Goal: Find contact information: Find contact information

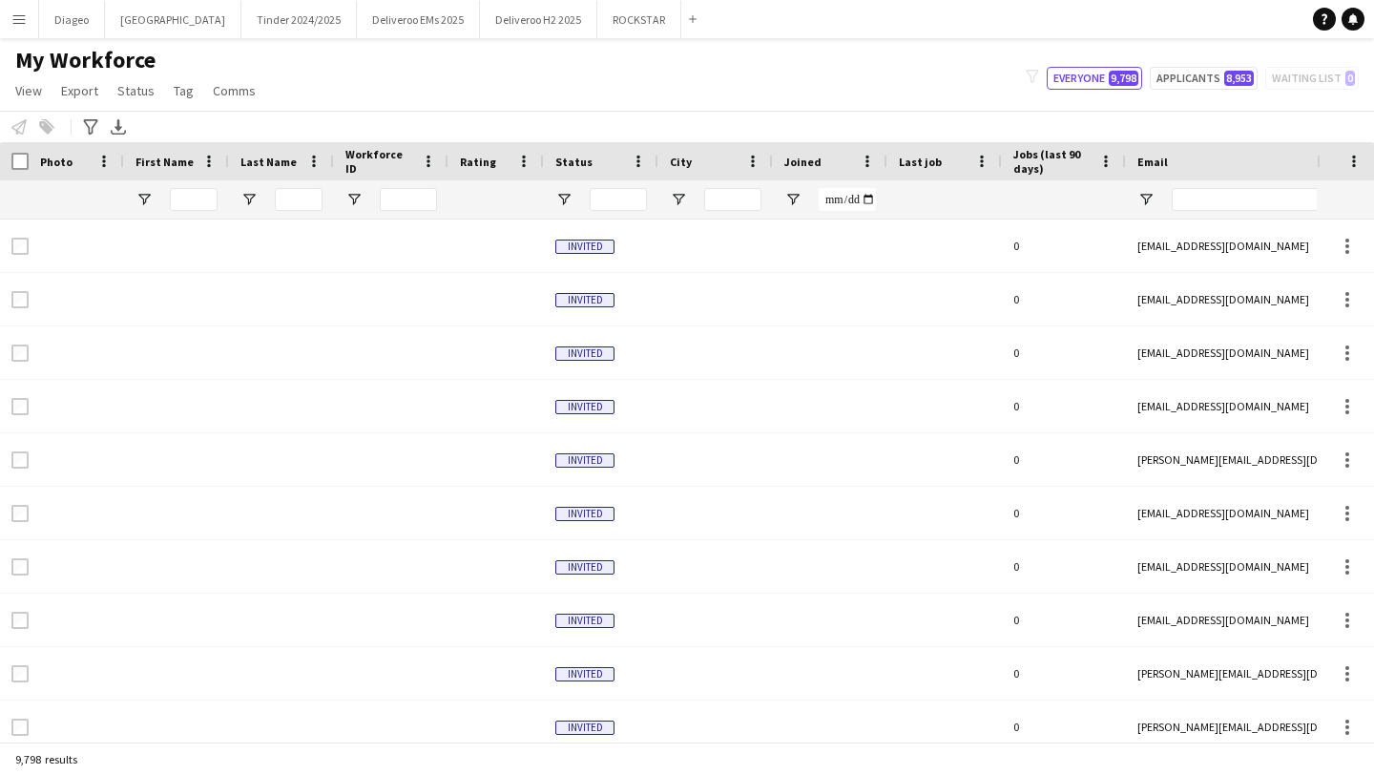
type input "*****"
type input "**********"
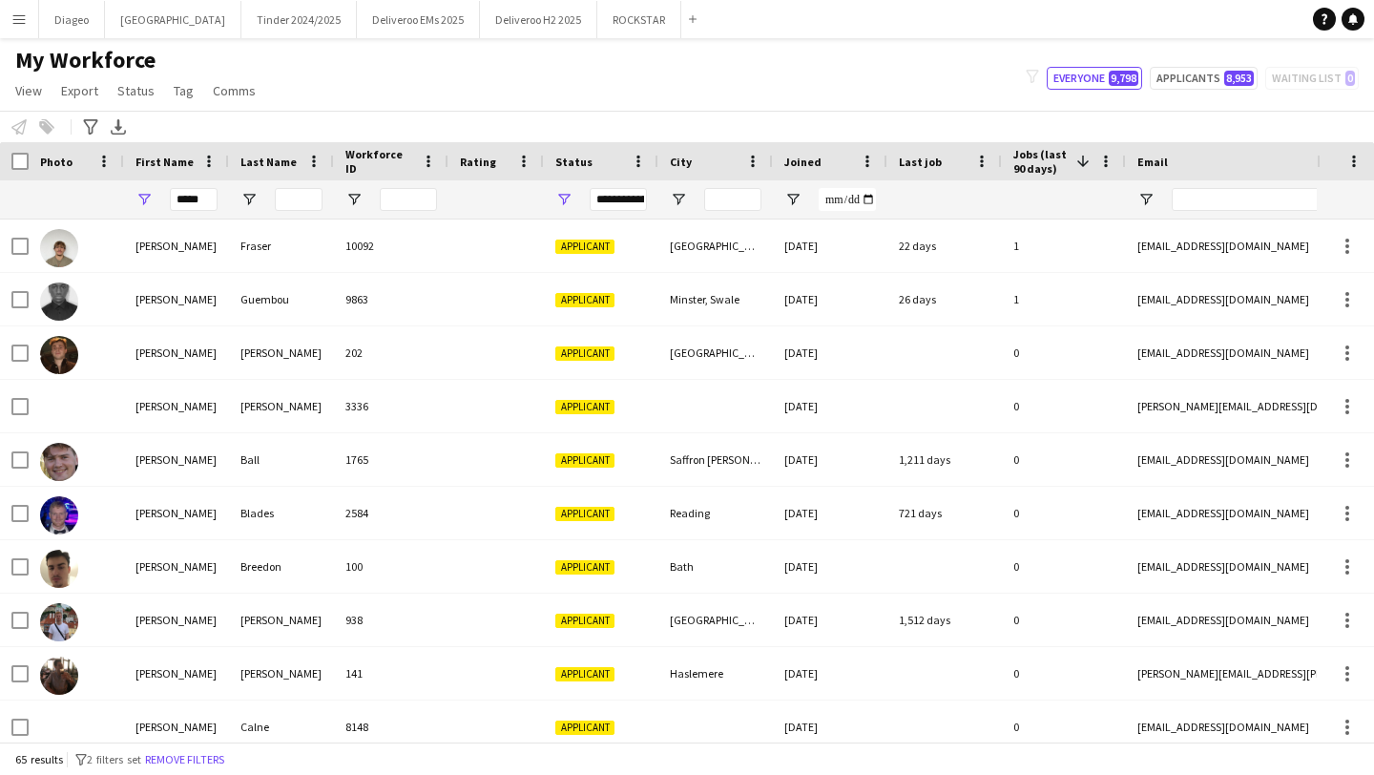
click at [218, 196] on div "*****" at bounding box center [176, 199] width 105 height 38
drag, startPoint x: 208, startPoint y: 196, endPoint x: 134, endPoint y: 192, distance: 73.6
click at [134, 192] on div "*****" at bounding box center [176, 199] width 105 height 38
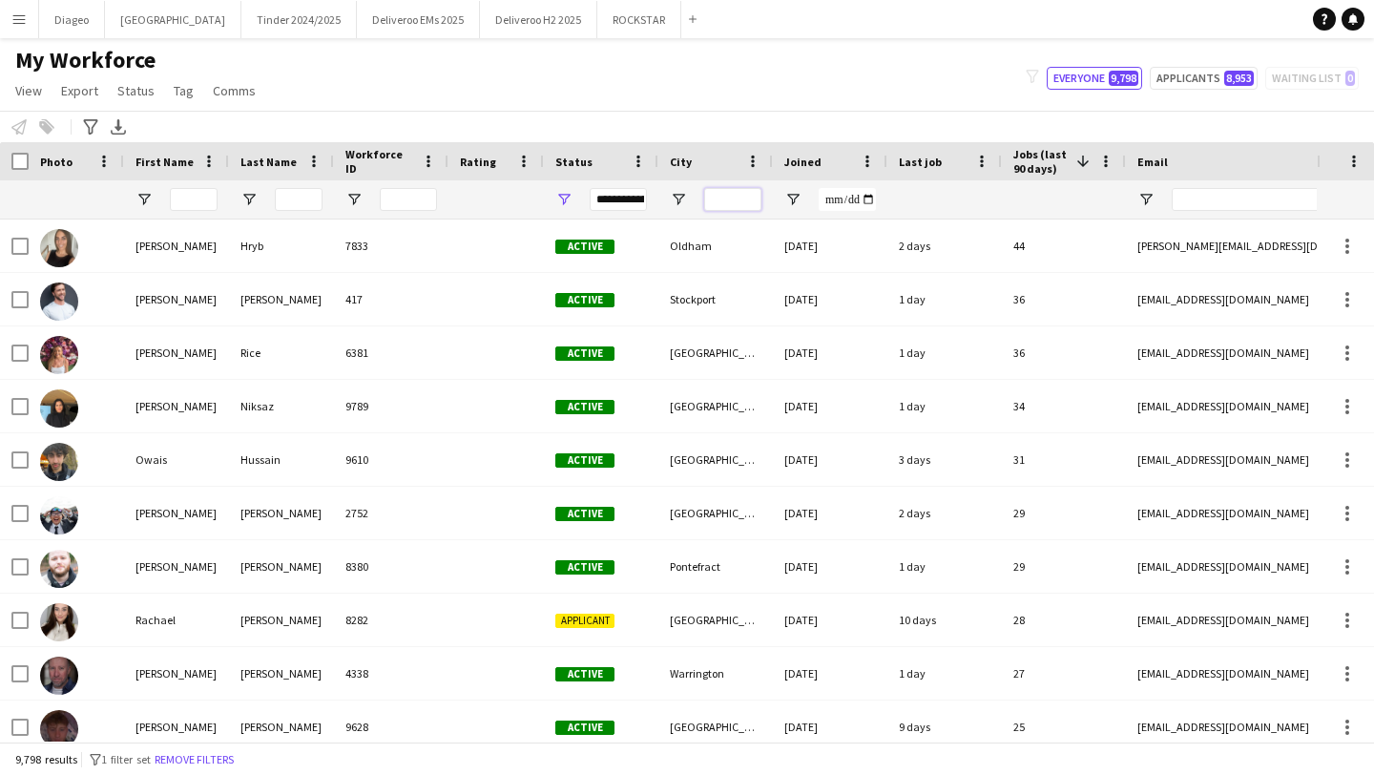
click at [731, 204] on input "City Filter Input" at bounding box center [732, 199] width 57 height 23
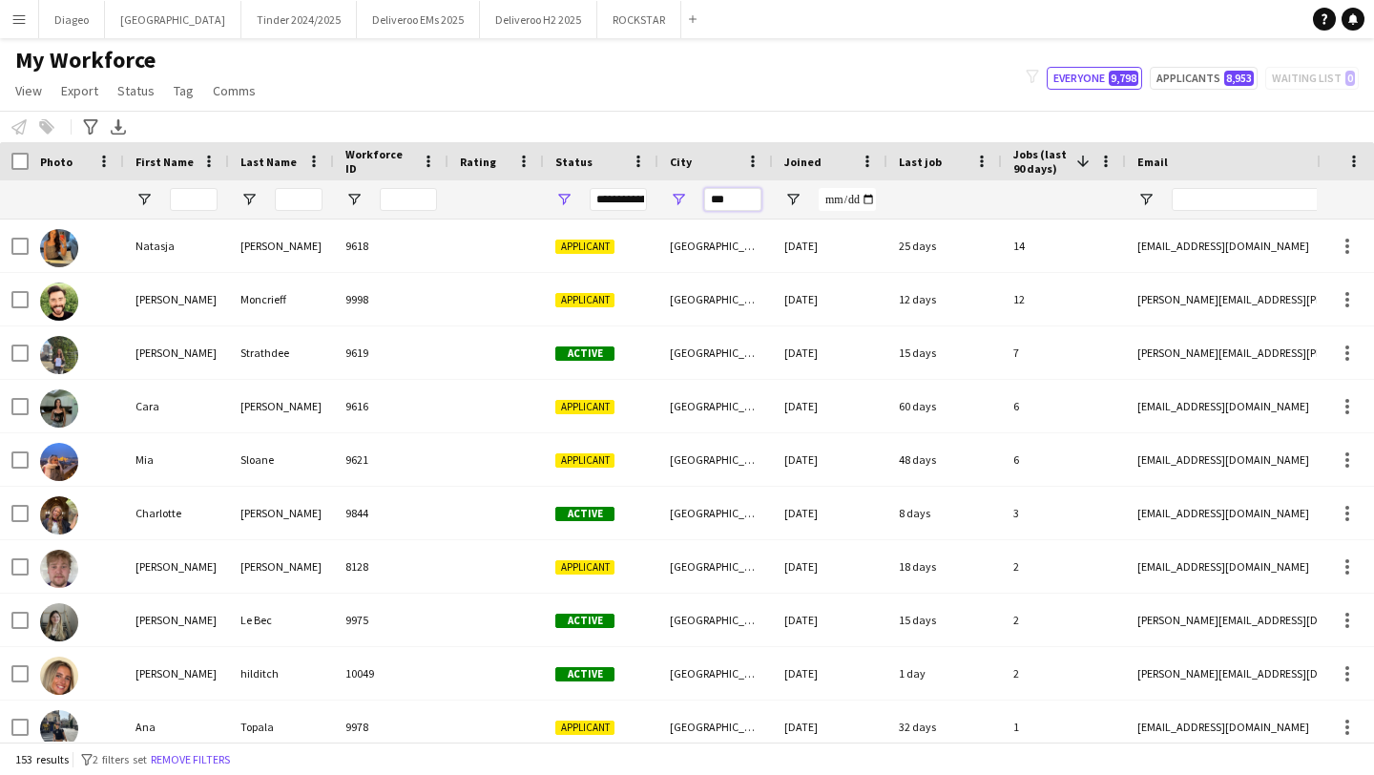
type input "***"
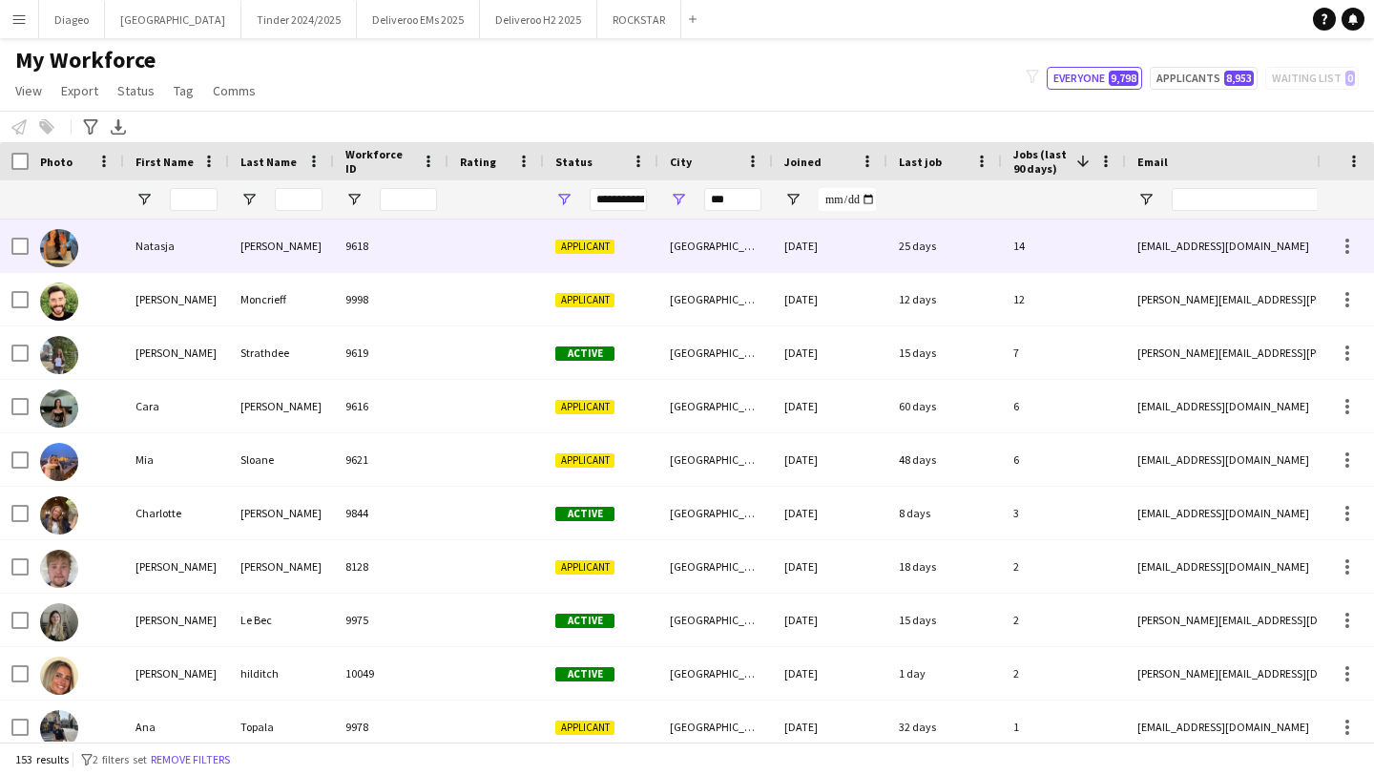
click at [427, 266] on div "9618" at bounding box center [391, 245] width 114 height 52
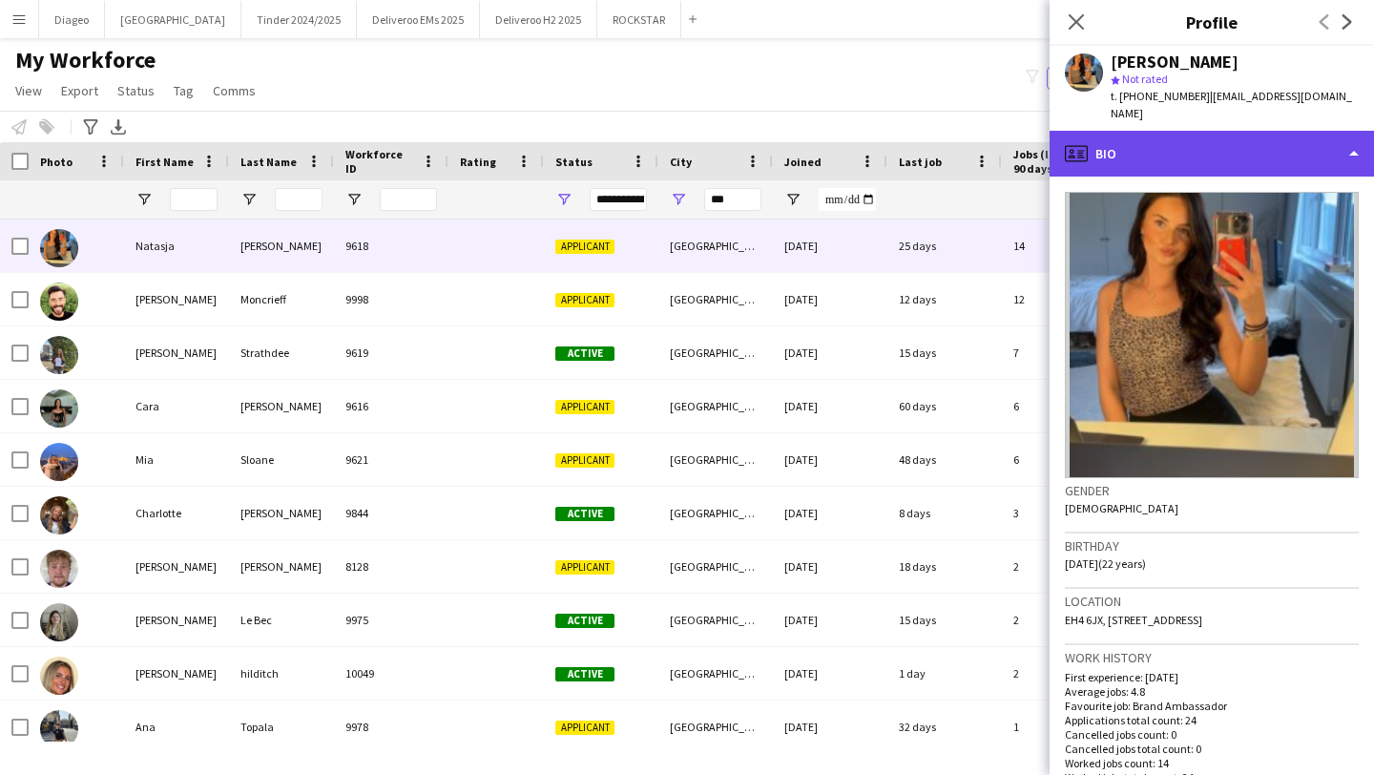
click at [1161, 156] on div "profile Bio" at bounding box center [1211, 154] width 324 height 46
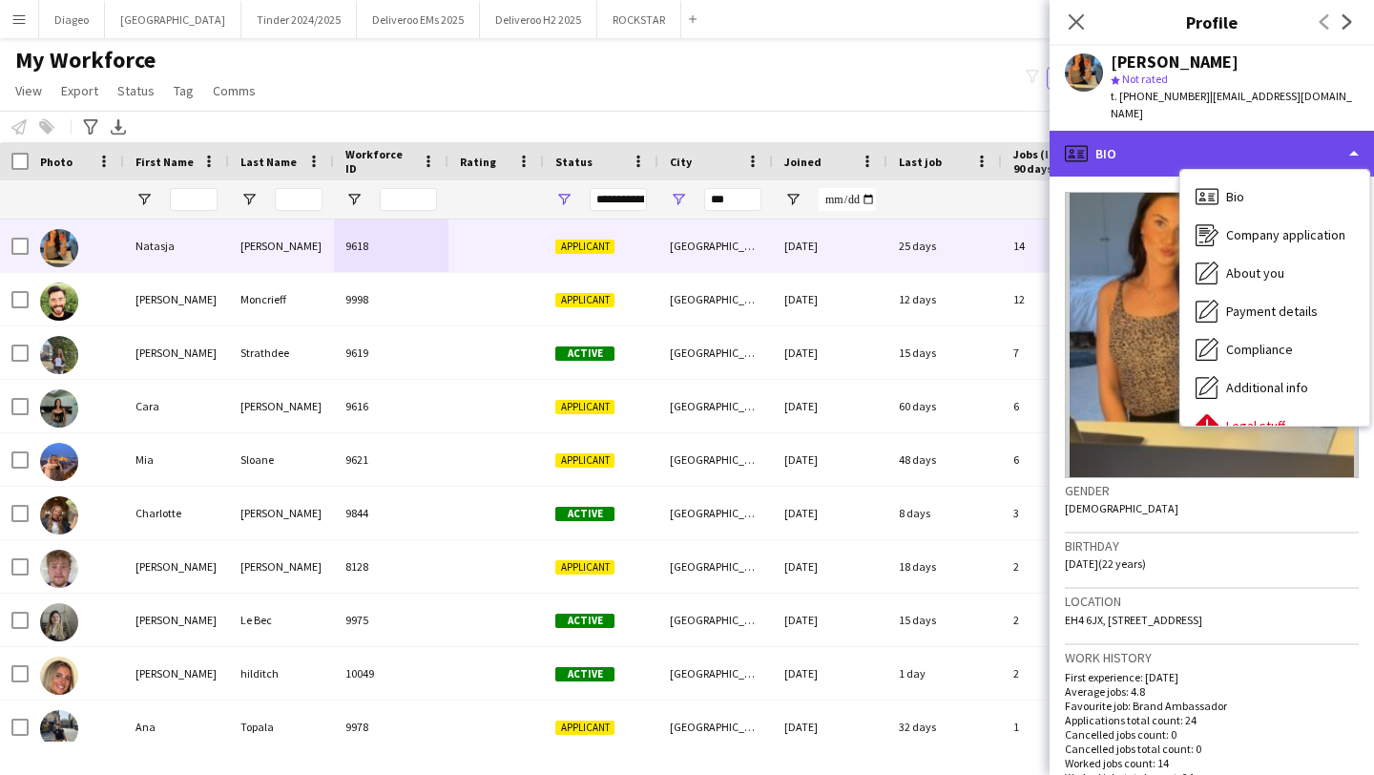
click at [1142, 139] on div "profile Bio" at bounding box center [1211, 154] width 324 height 46
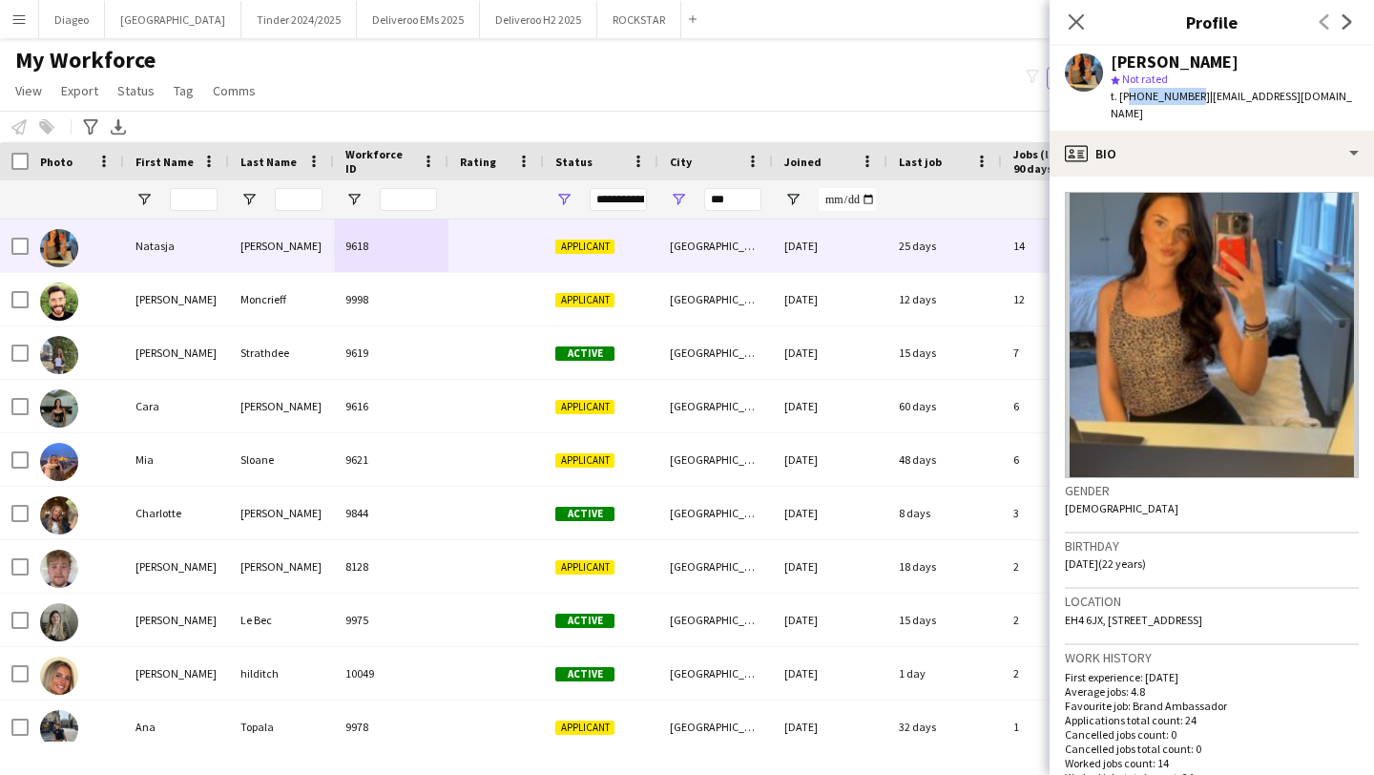
drag, startPoint x: 1190, startPoint y: 103, endPoint x: 1124, endPoint y: 99, distance: 66.9
click at [1124, 99] on span "t. [PHONE_NUMBER]" at bounding box center [1159, 96] width 99 height 14
click at [1121, 98] on span "t. [PHONE_NUMBER]" at bounding box center [1159, 96] width 99 height 14
drag, startPoint x: 1121, startPoint y: 98, endPoint x: 1198, endPoint y: 98, distance: 77.3
click at [1198, 98] on div "t. [PHONE_NUMBER] | [EMAIL_ADDRESS][DOMAIN_NAME]" at bounding box center [1234, 105] width 248 height 34
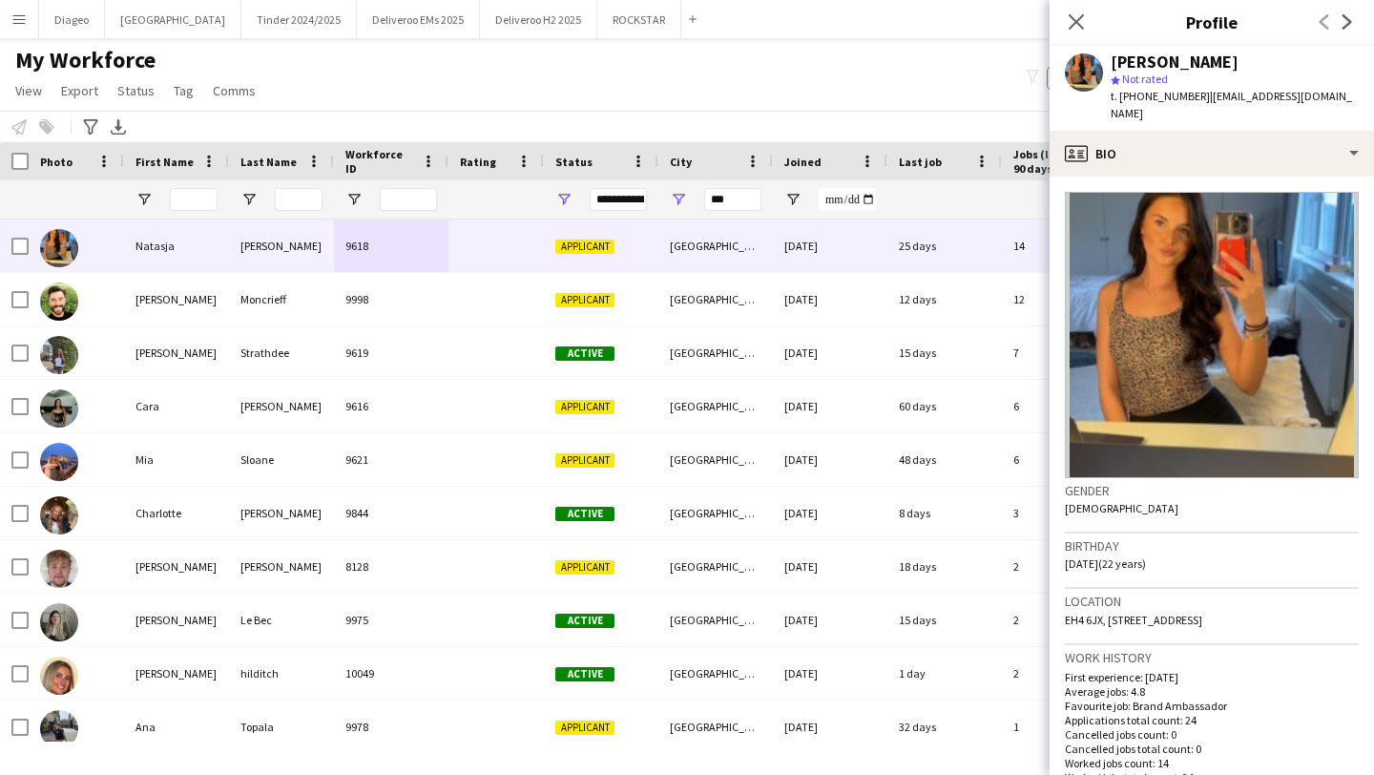
copy div "[PHONE_NUMBER] |"
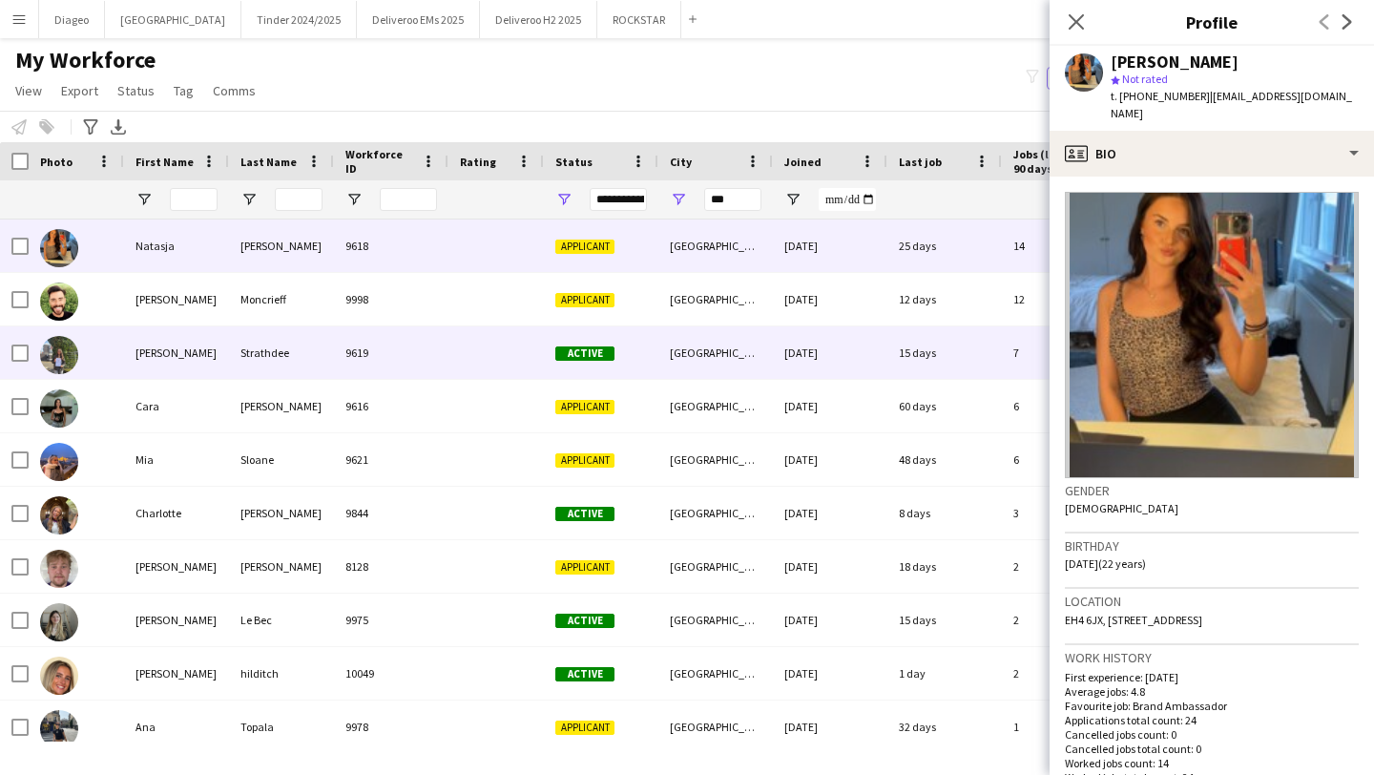
click at [468, 362] on div at bounding box center [495, 352] width 95 height 52
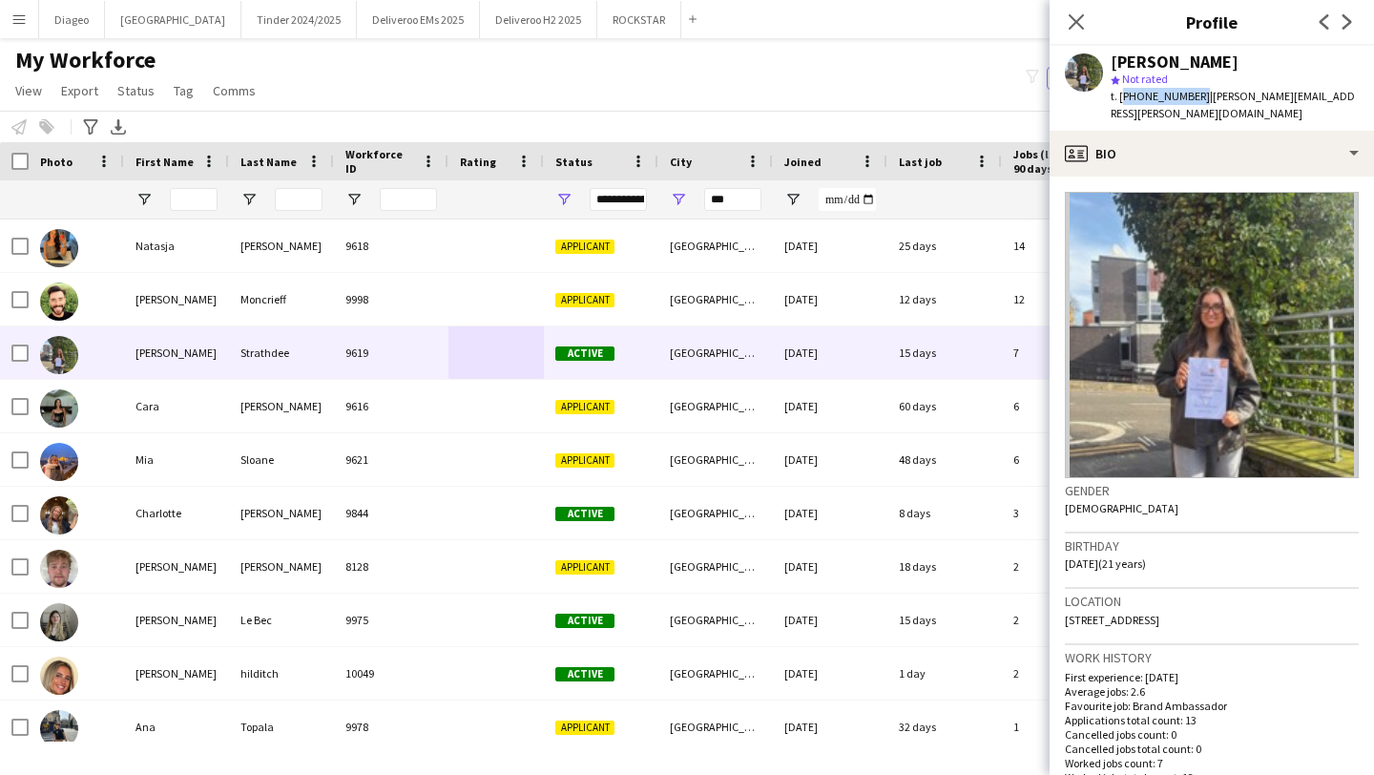
drag, startPoint x: 1193, startPoint y: 93, endPoint x: 1121, endPoint y: 94, distance: 72.5
click at [1121, 94] on span "t. [PHONE_NUMBER]" at bounding box center [1159, 96] width 99 height 14
copy span "[PHONE_NUMBER]"
click at [1064, 24] on app-icon "Close pop-in" at bounding box center [1077, 23] width 28 height 28
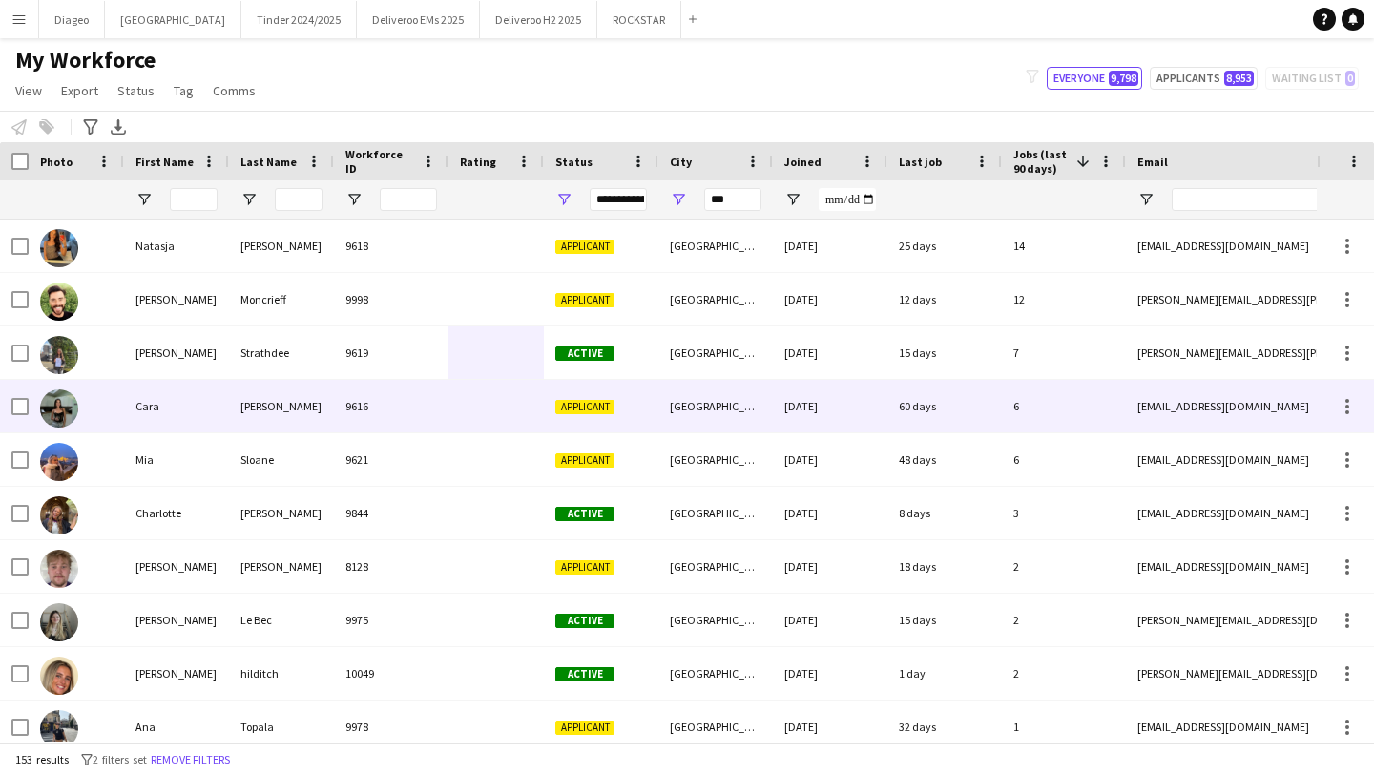
click at [416, 395] on div "9616" at bounding box center [391, 406] width 114 height 52
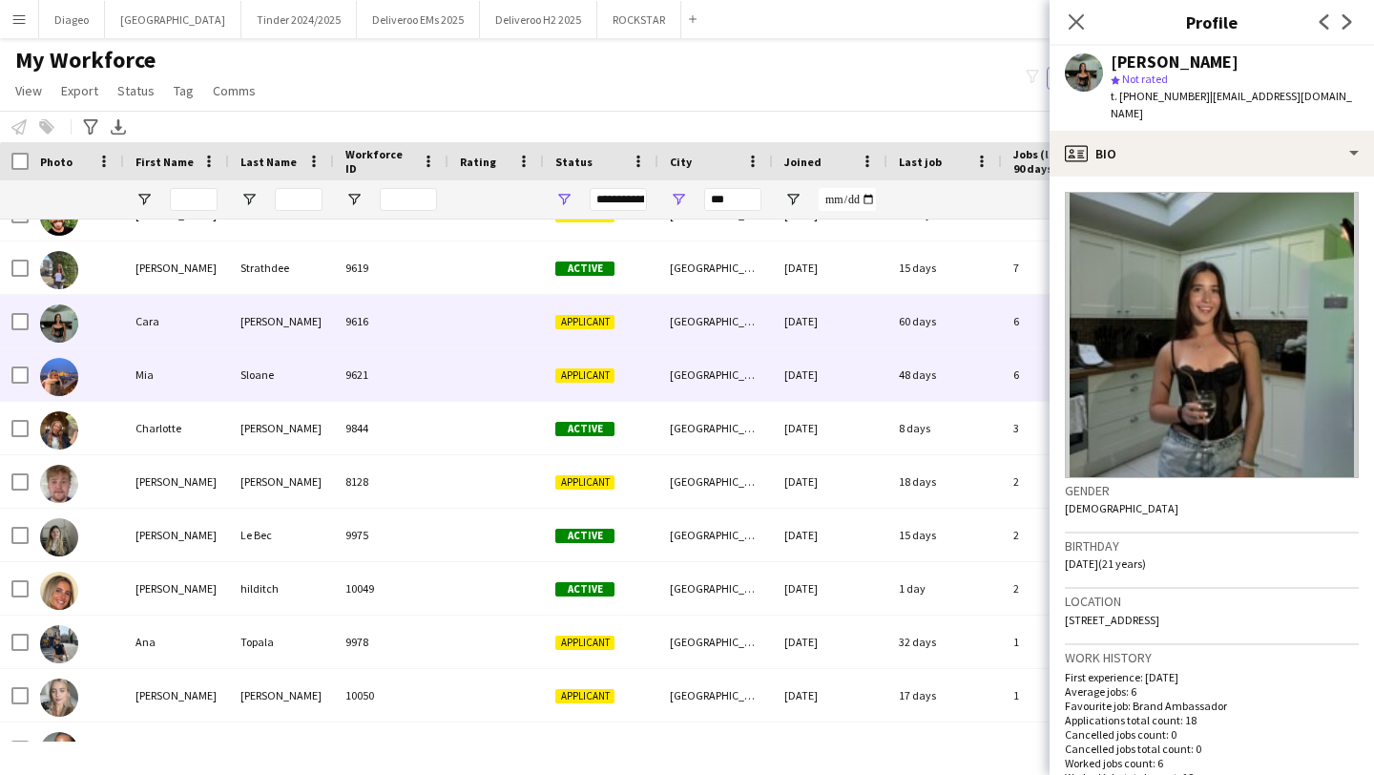
scroll to position [85, 0]
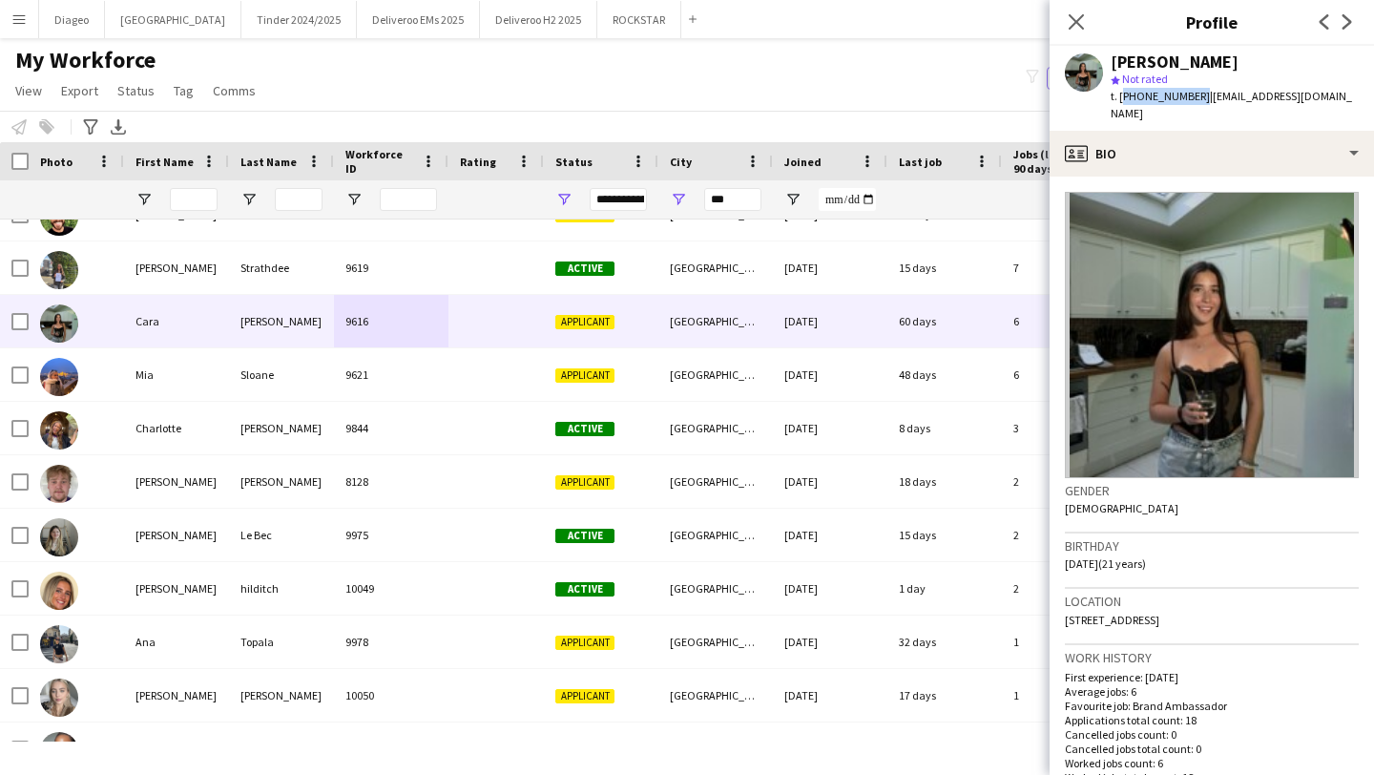
drag, startPoint x: 1193, startPoint y: 99, endPoint x: 1118, endPoint y: 97, distance: 75.4
click at [1118, 97] on span "t. [PHONE_NUMBER]" at bounding box center [1159, 96] width 99 height 14
copy span "[PHONE_NUMBER]"
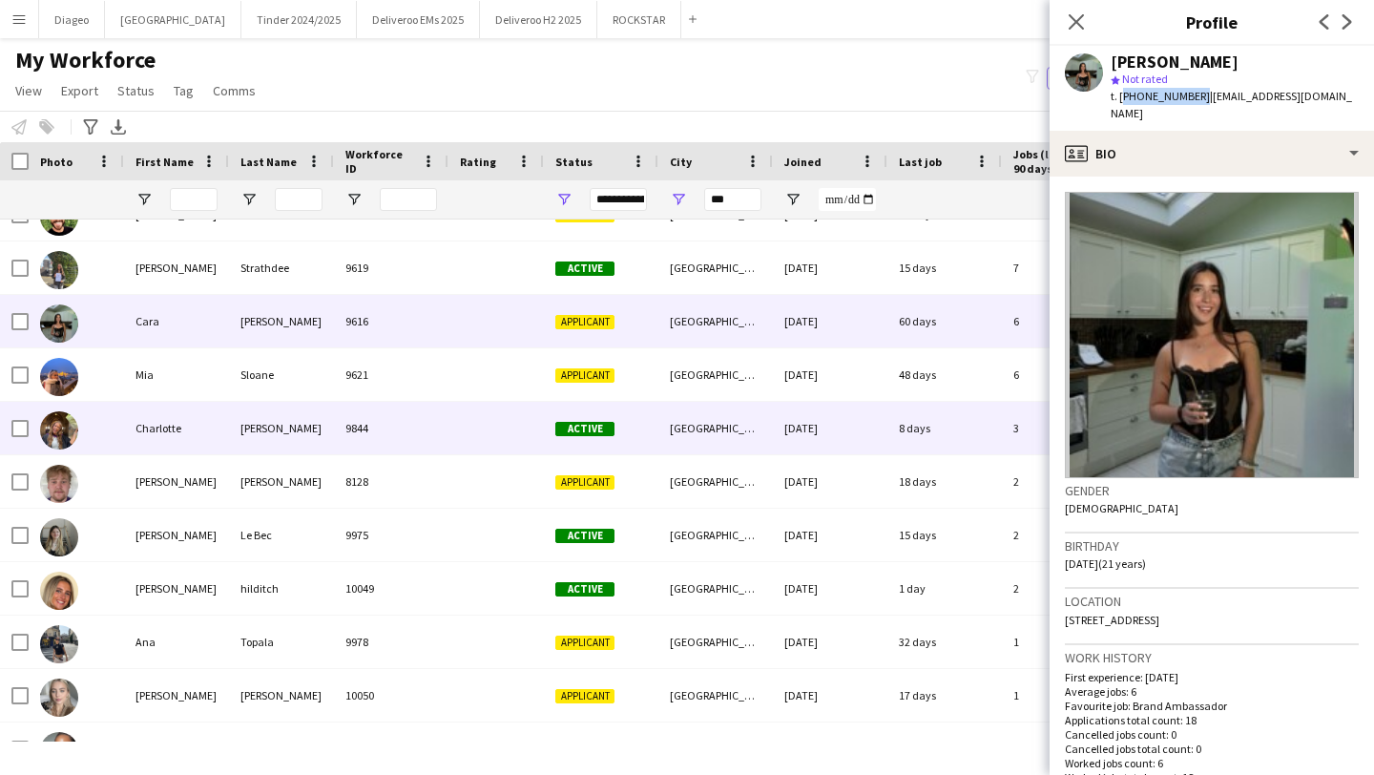
click at [539, 417] on div at bounding box center [495, 428] width 95 height 52
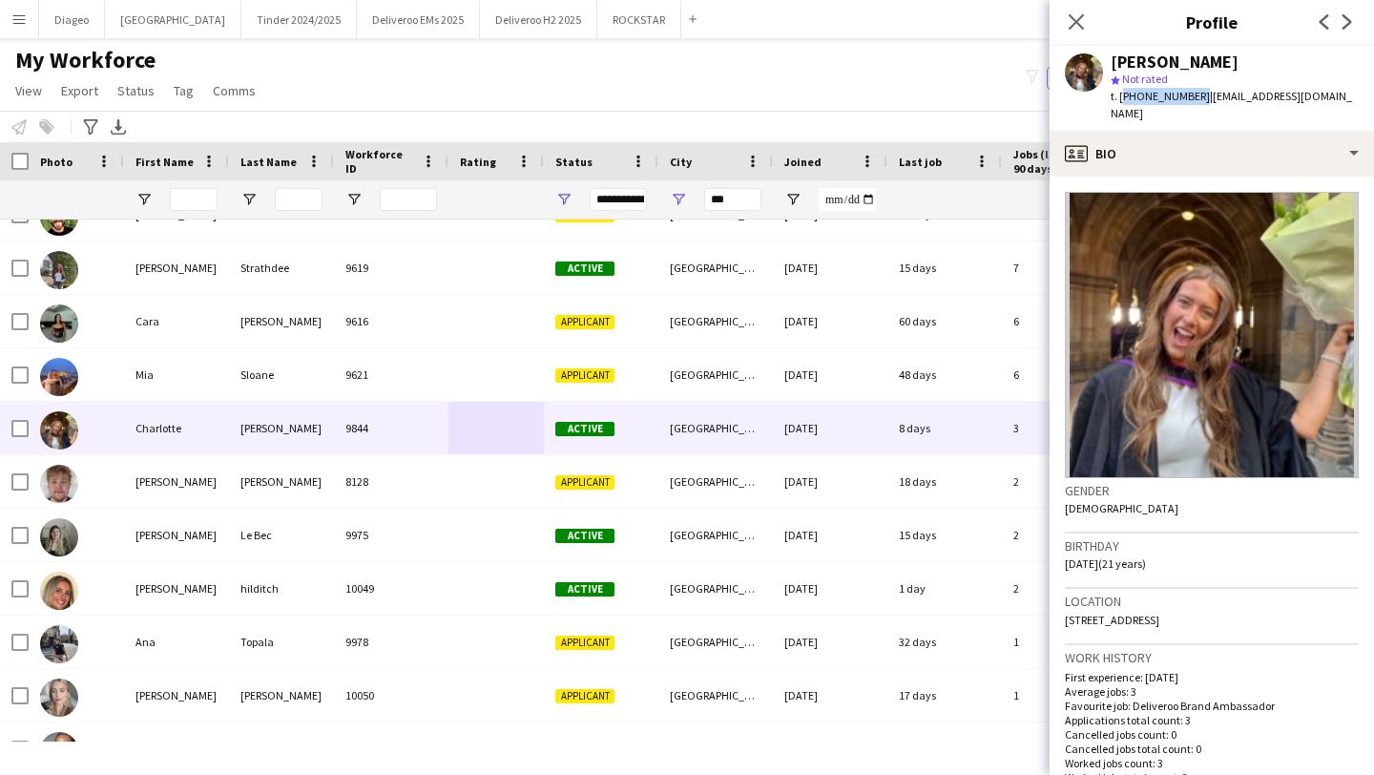
drag, startPoint x: 1192, startPoint y: 94, endPoint x: 1121, endPoint y: 93, distance: 71.5
click at [1121, 93] on span "t. [PHONE_NUMBER]" at bounding box center [1159, 96] width 99 height 14
copy span "[PHONE_NUMBER]"
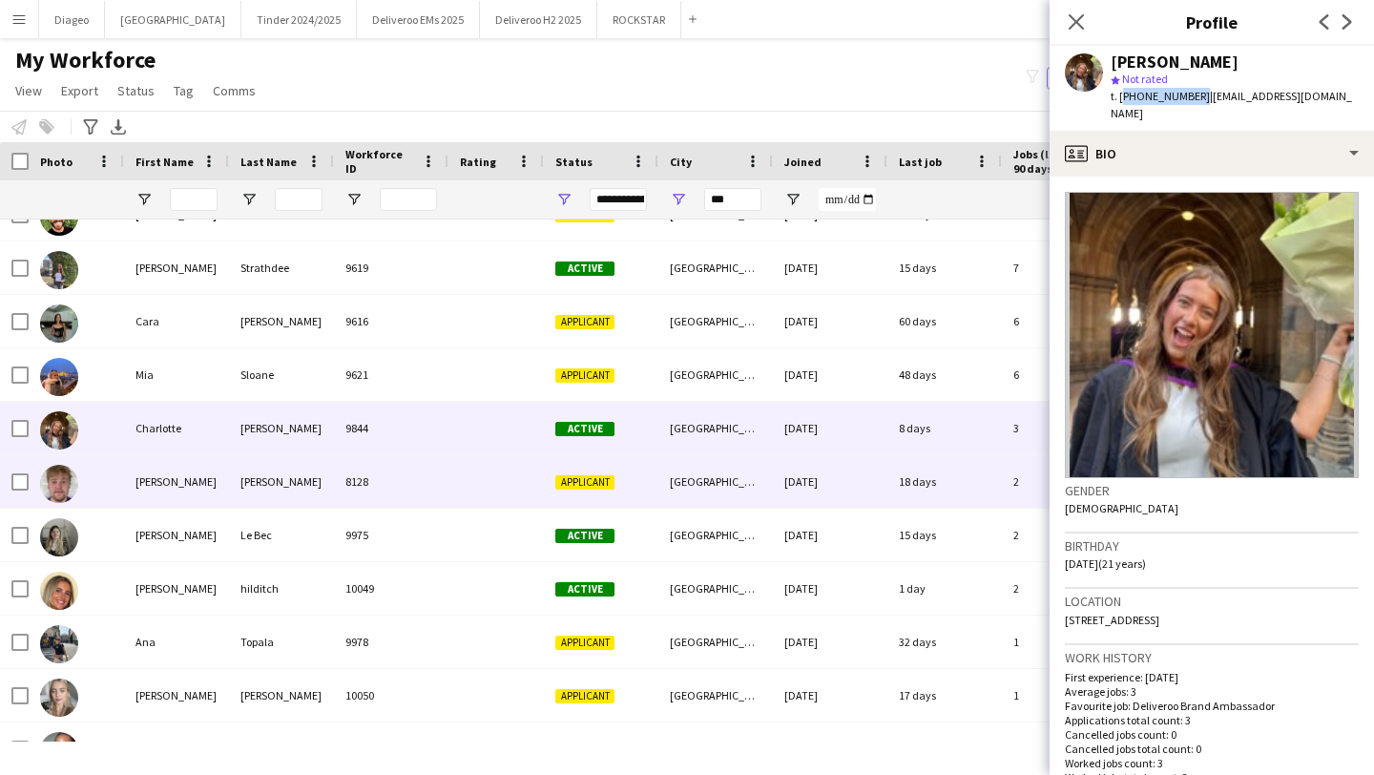
click at [424, 502] on div "8128" at bounding box center [391, 481] width 114 height 52
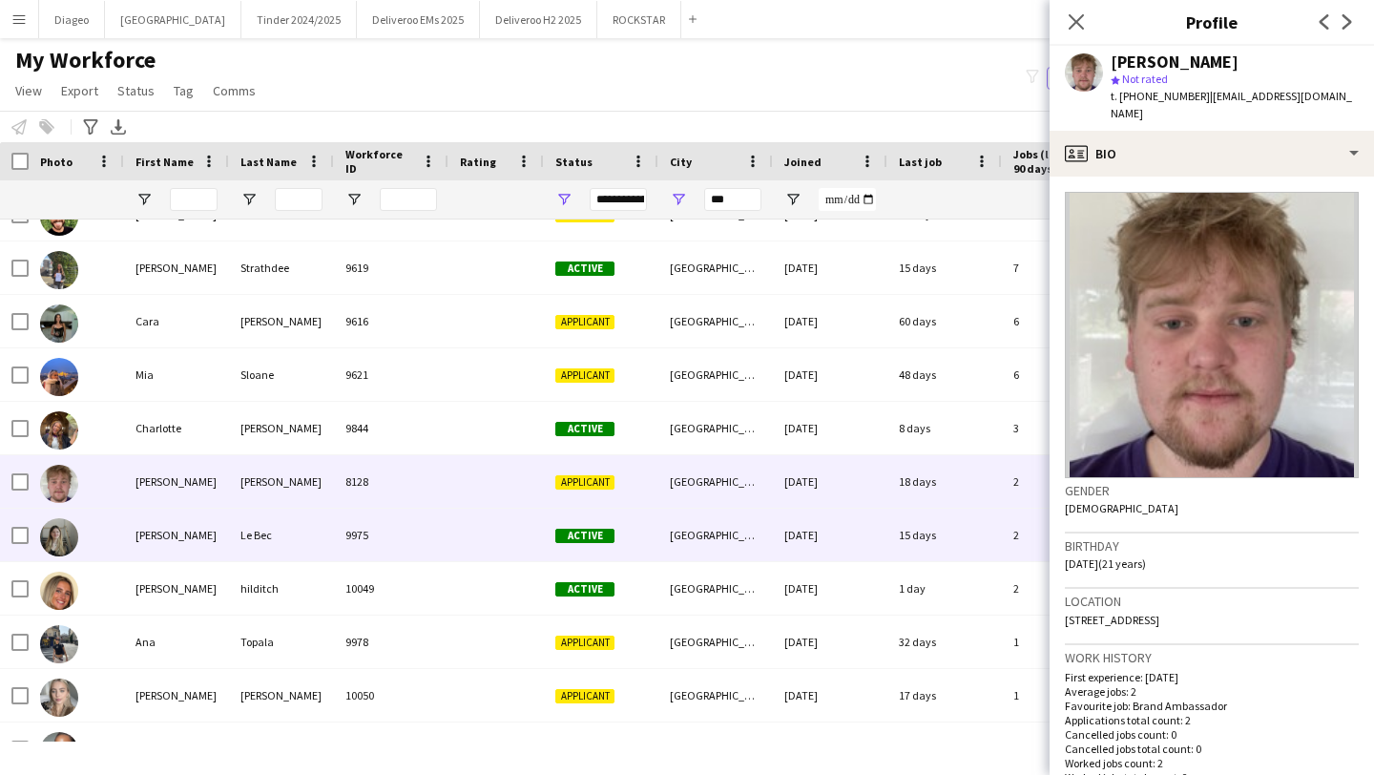
click at [422, 540] on div "9975" at bounding box center [391, 534] width 114 height 52
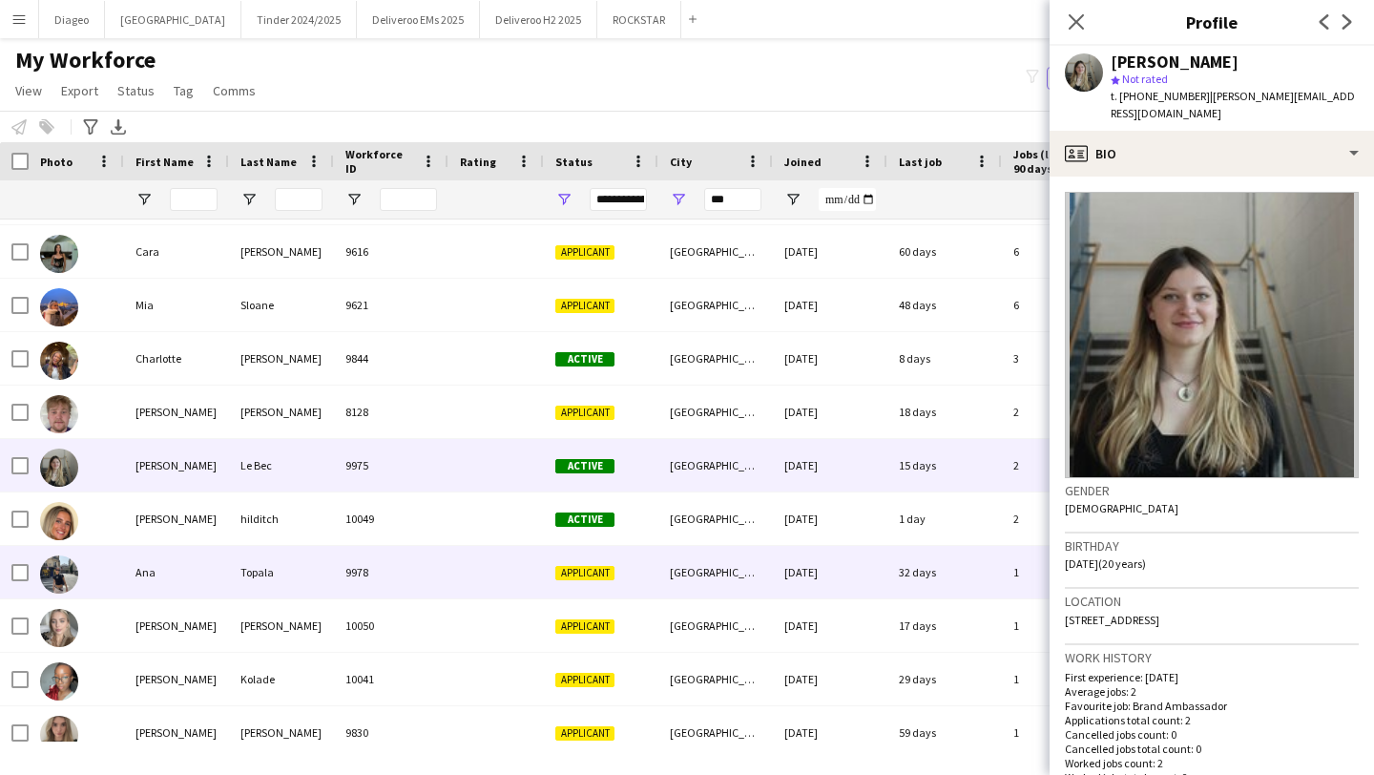
scroll to position [191, 0]
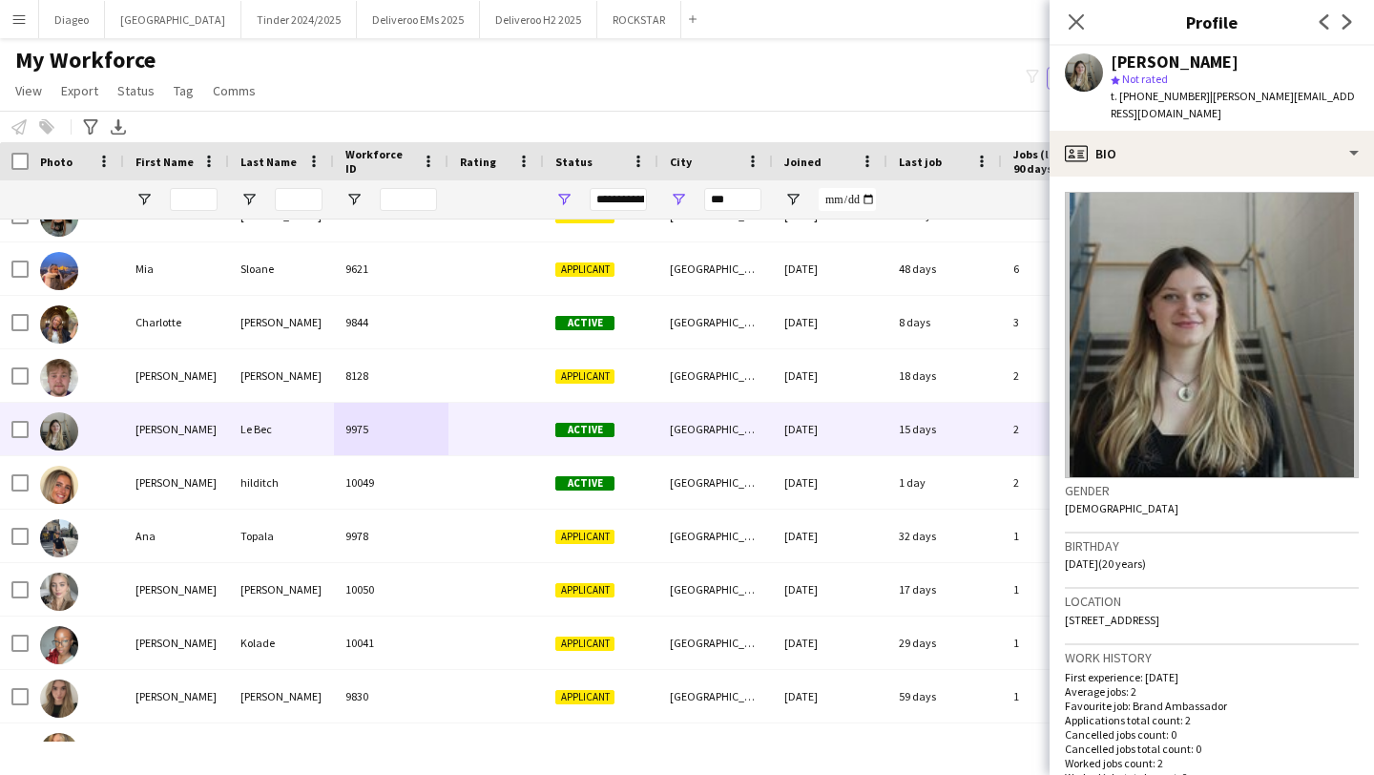
drag, startPoint x: 1194, startPoint y: 99, endPoint x: 1120, endPoint y: 97, distance: 74.4
click at [1120, 97] on div "t. [PHONE_NUMBER] | [PERSON_NAME][EMAIL_ADDRESS][DOMAIN_NAME]" at bounding box center [1234, 105] width 248 height 34
copy span "[PHONE_NUMBER]"
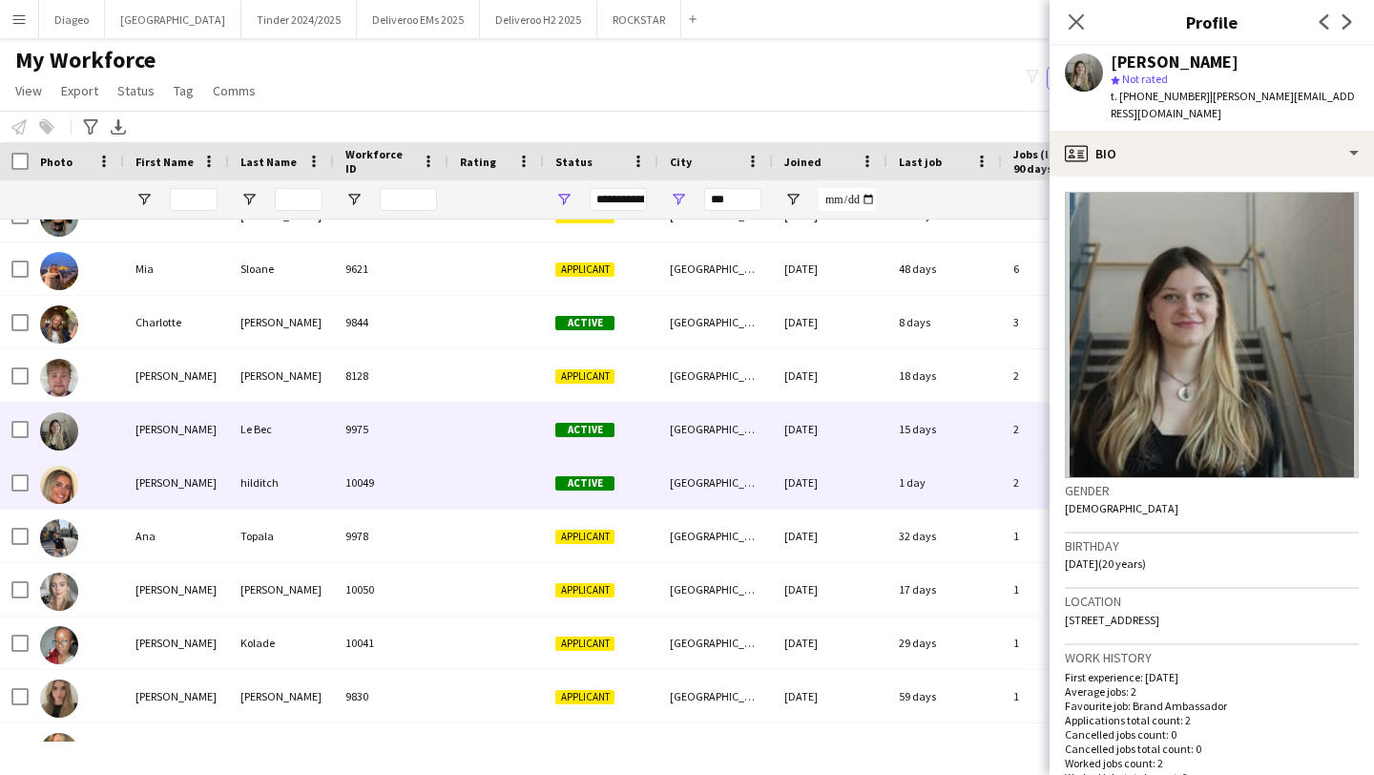
click at [480, 490] on div at bounding box center [495, 482] width 95 height 52
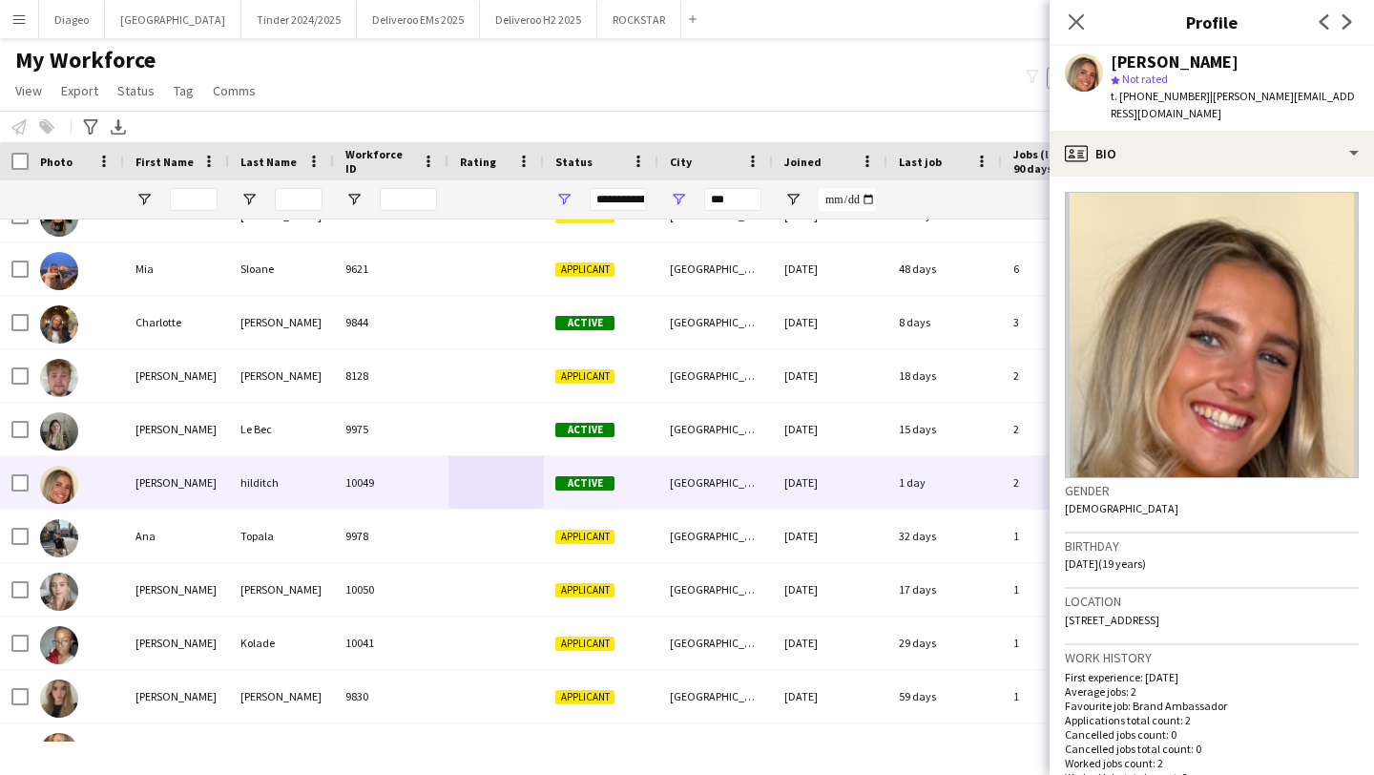
drag, startPoint x: 1200, startPoint y: 93, endPoint x: 1118, endPoint y: 96, distance: 82.1
click at [1118, 96] on span "t. [PHONE_NUMBER]" at bounding box center [1159, 96] width 99 height 14
copy span "[PHONE_NUMBER]"
click at [1064, 30] on app-icon "Close pop-in" at bounding box center [1077, 23] width 28 height 28
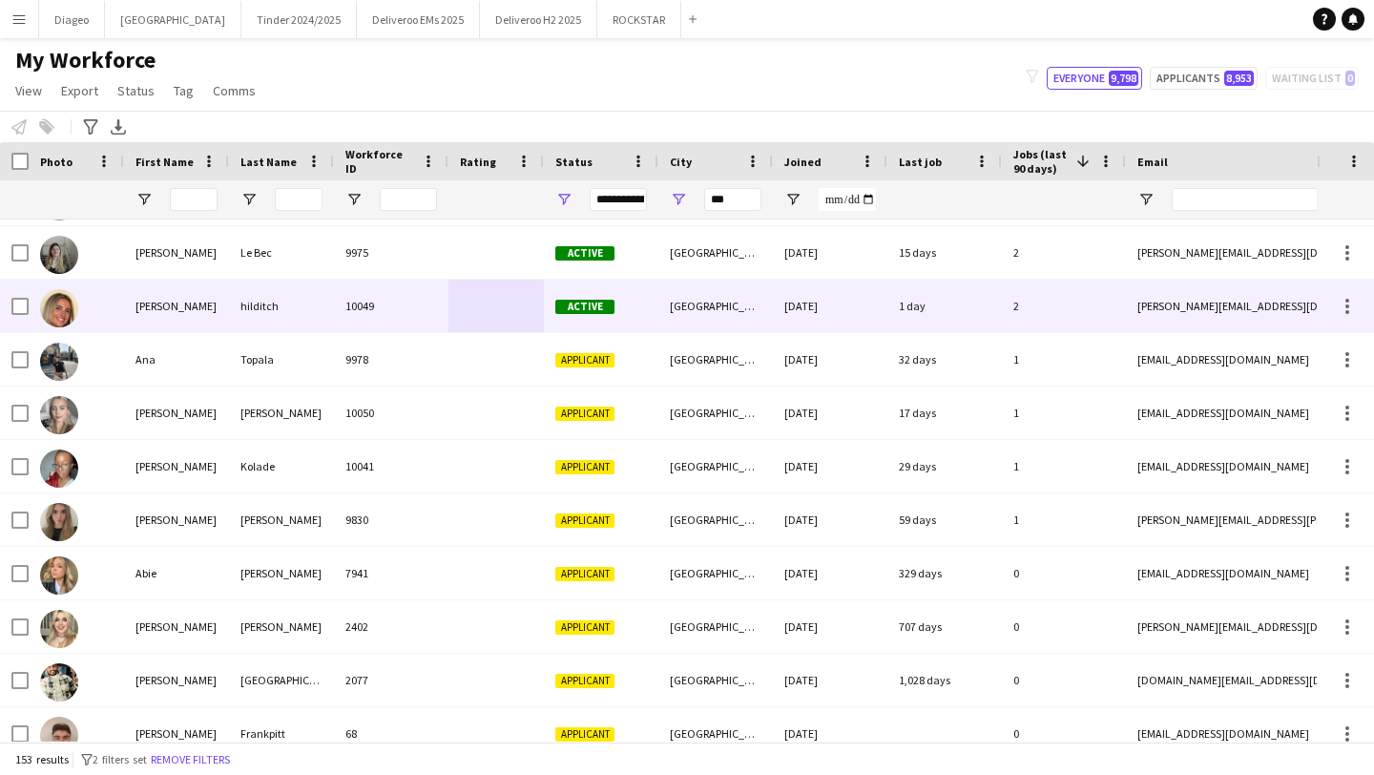
scroll to position [368, 0]
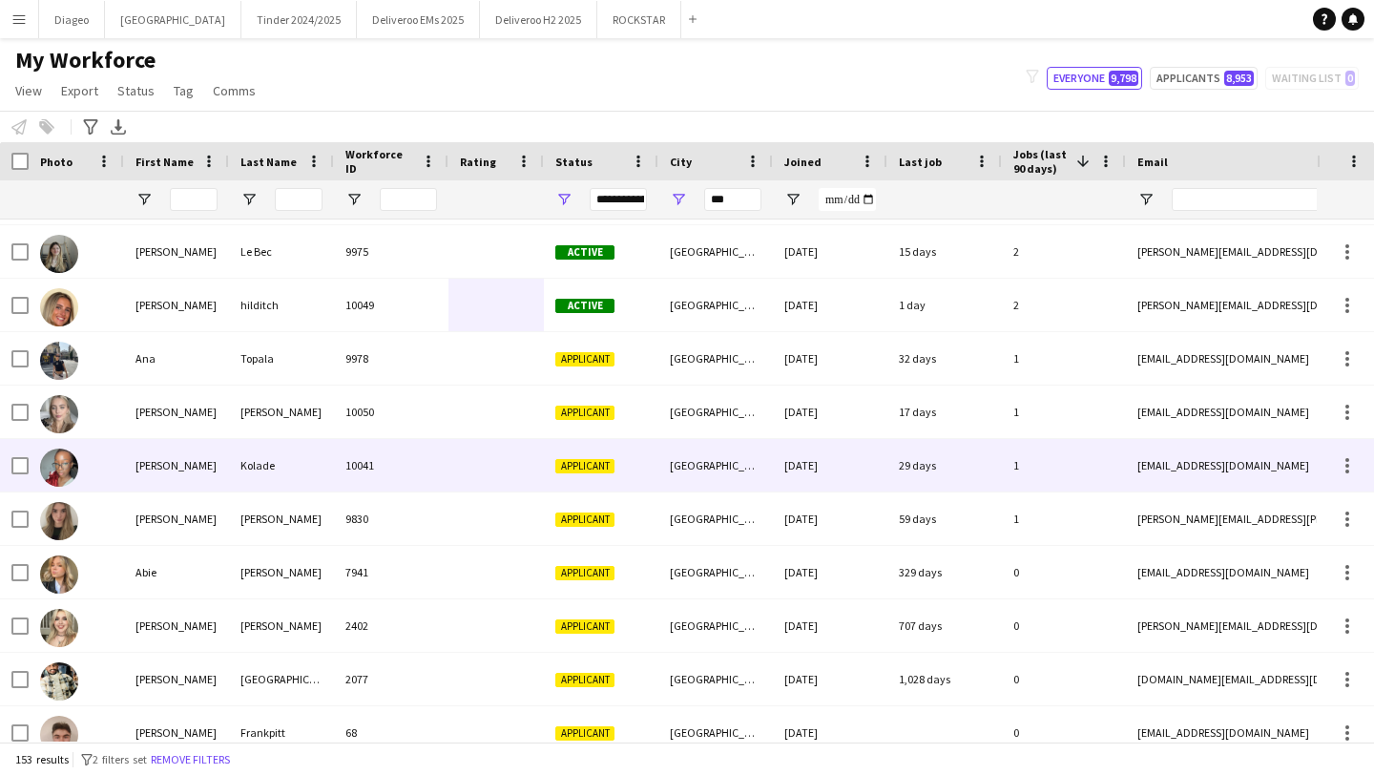
click at [395, 479] on div "10041" at bounding box center [391, 465] width 114 height 52
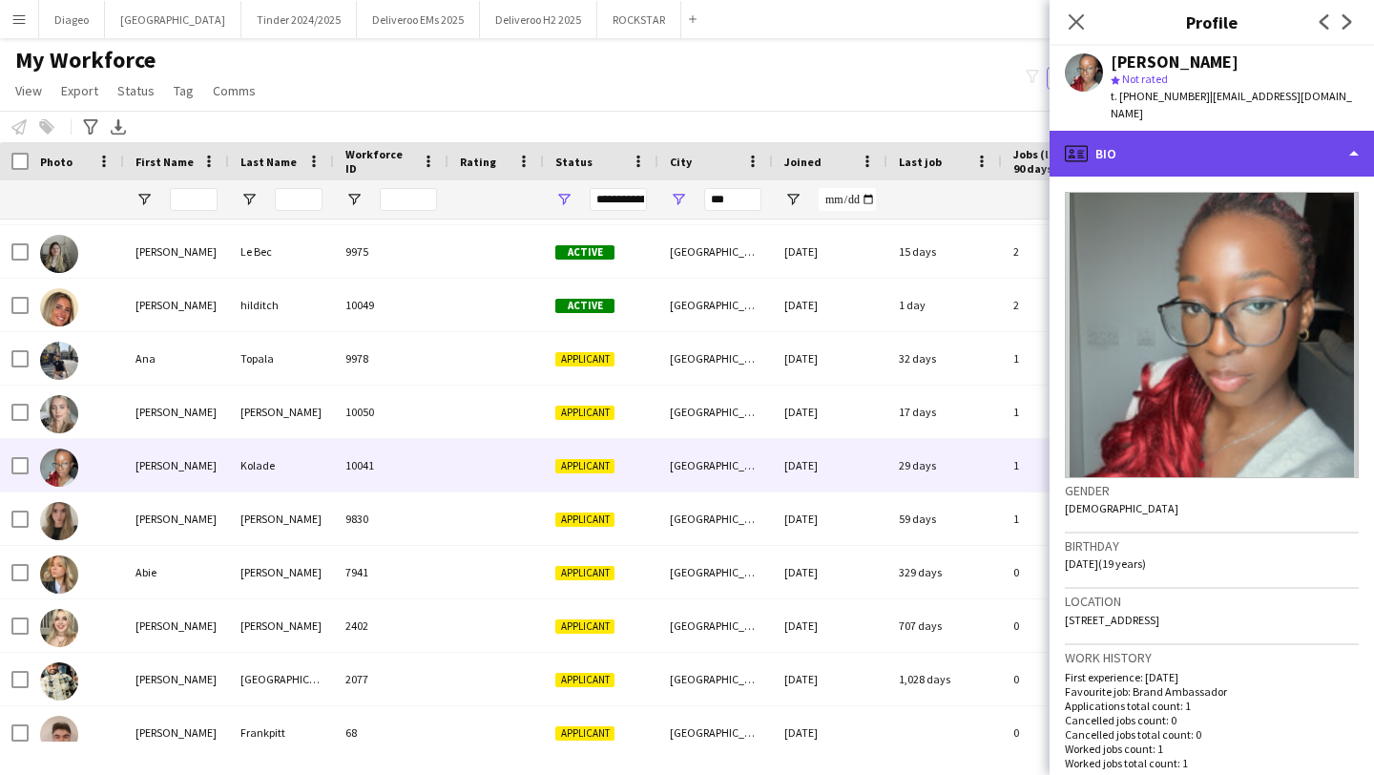
click at [1282, 135] on div "profile Bio" at bounding box center [1211, 154] width 324 height 46
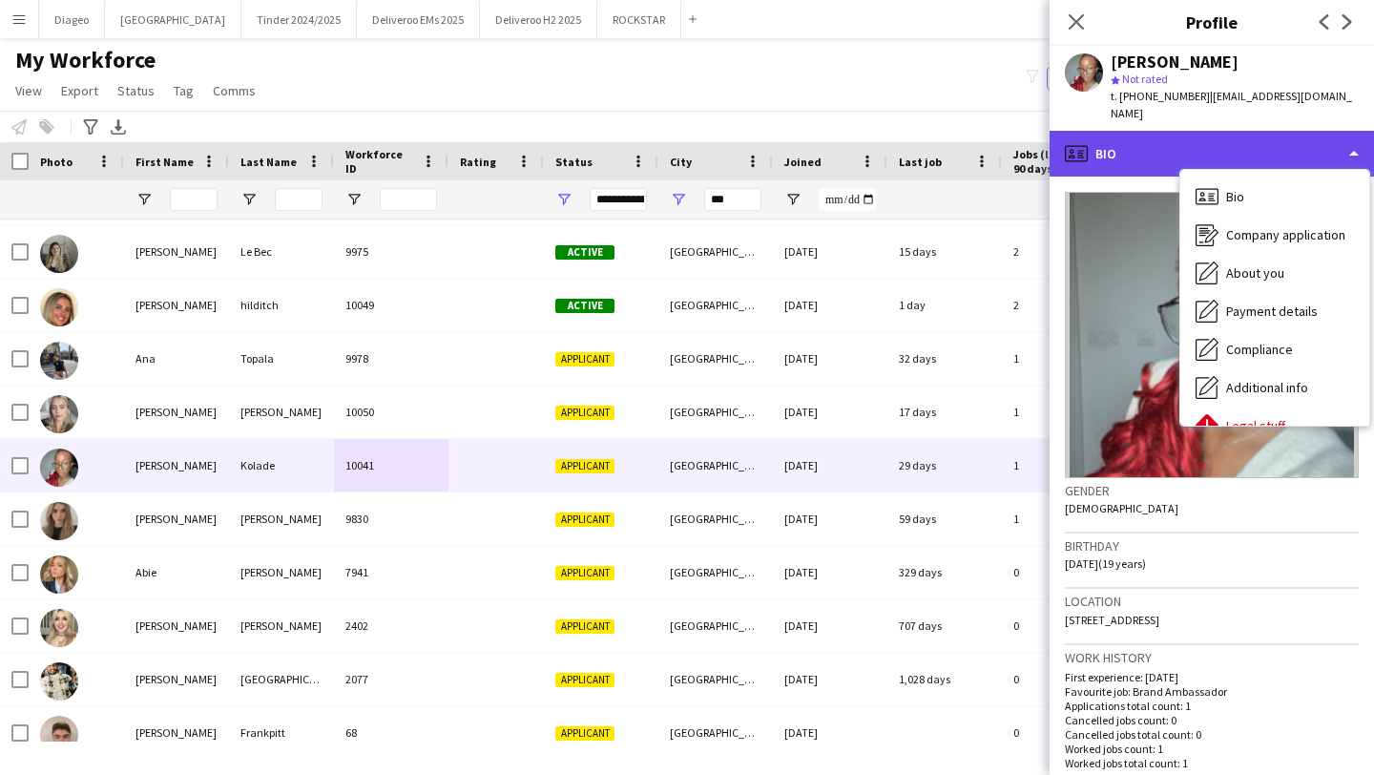
click at [1225, 139] on div "profile Bio" at bounding box center [1211, 154] width 324 height 46
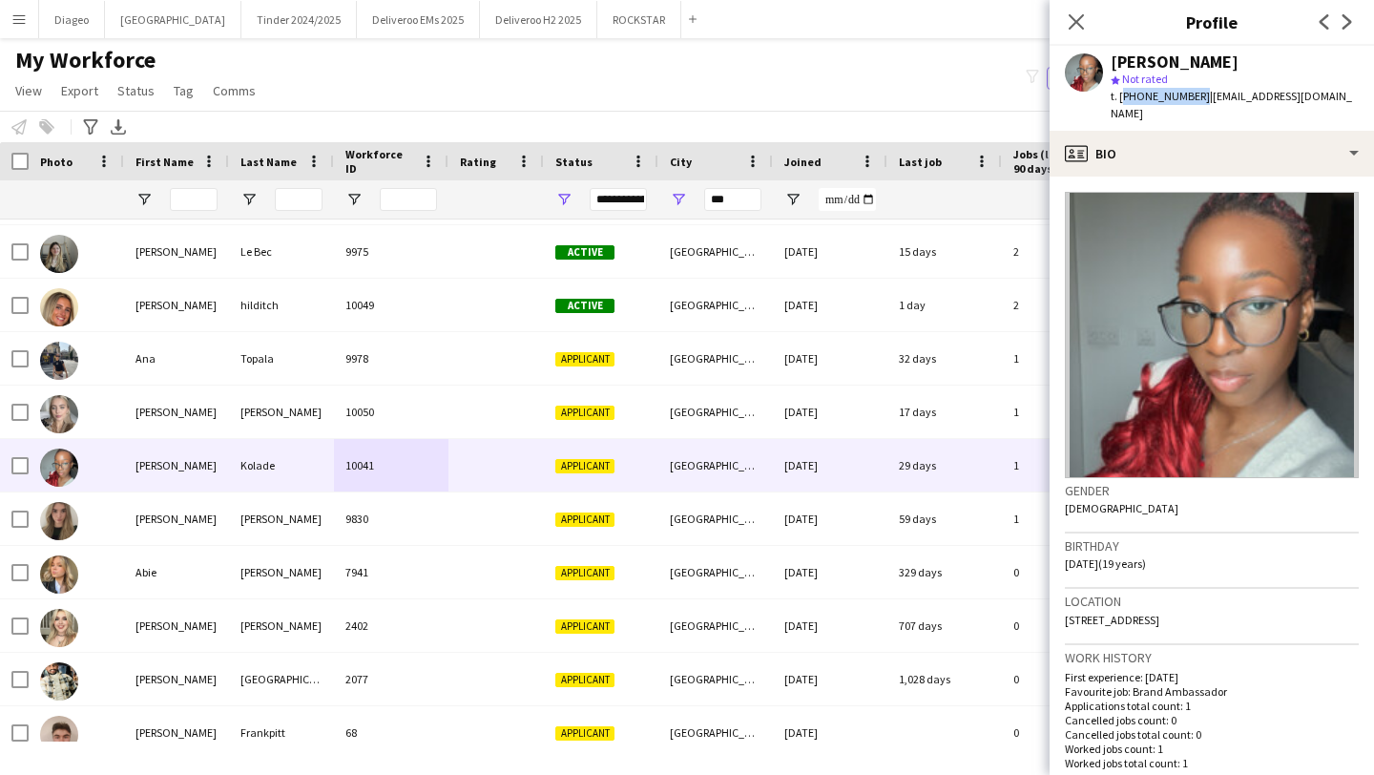
drag, startPoint x: 1192, startPoint y: 99, endPoint x: 1121, endPoint y: 96, distance: 71.6
click at [1121, 96] on span "t. [PHONE_NUMBER]" at bounding box center [1159, 96] width 99 height 14
copy span "[PHONE_NUMBER]"
click at [1081, 22] on icon "Close pop-in" at bounding box center [1075, 21] width 18 height 18
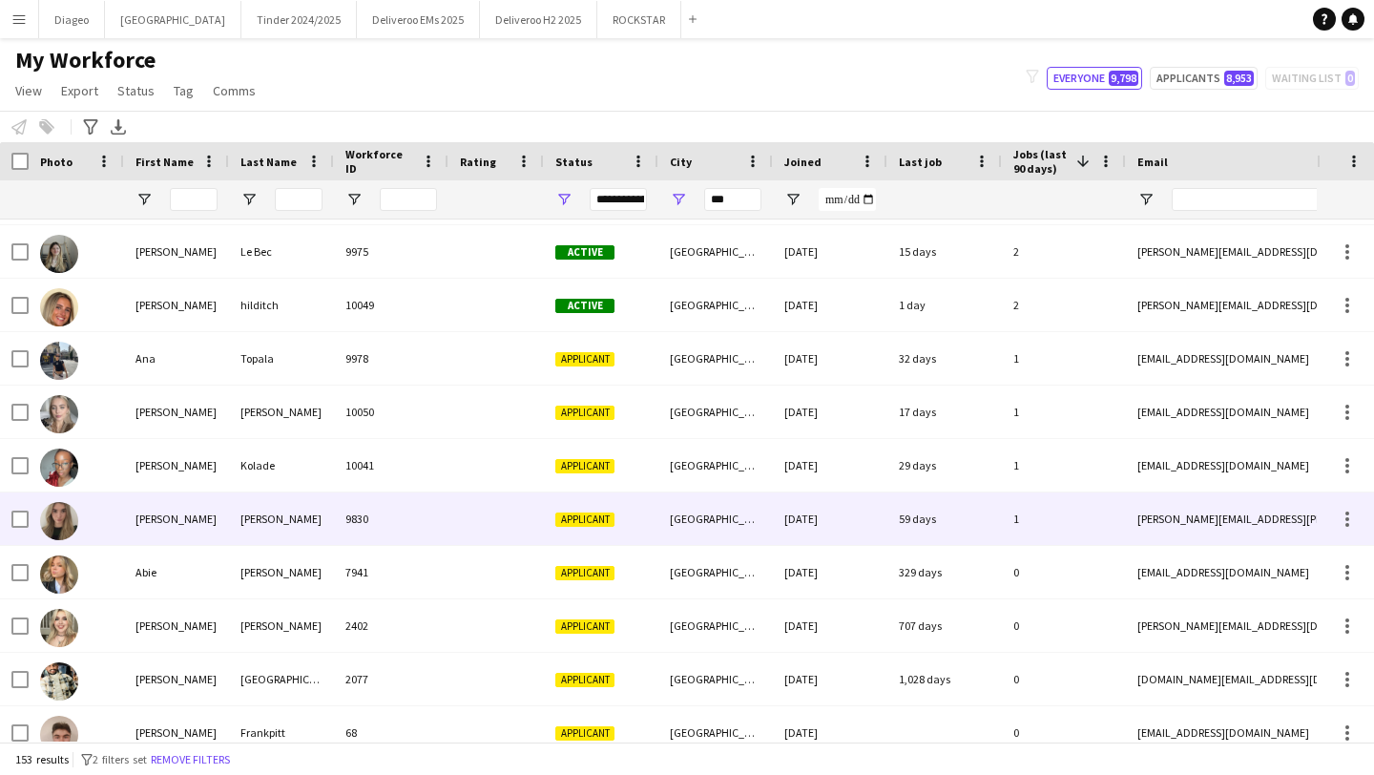
click at [378, 504] on div "9830" at bounding box center [391, 518] width 114 height 52
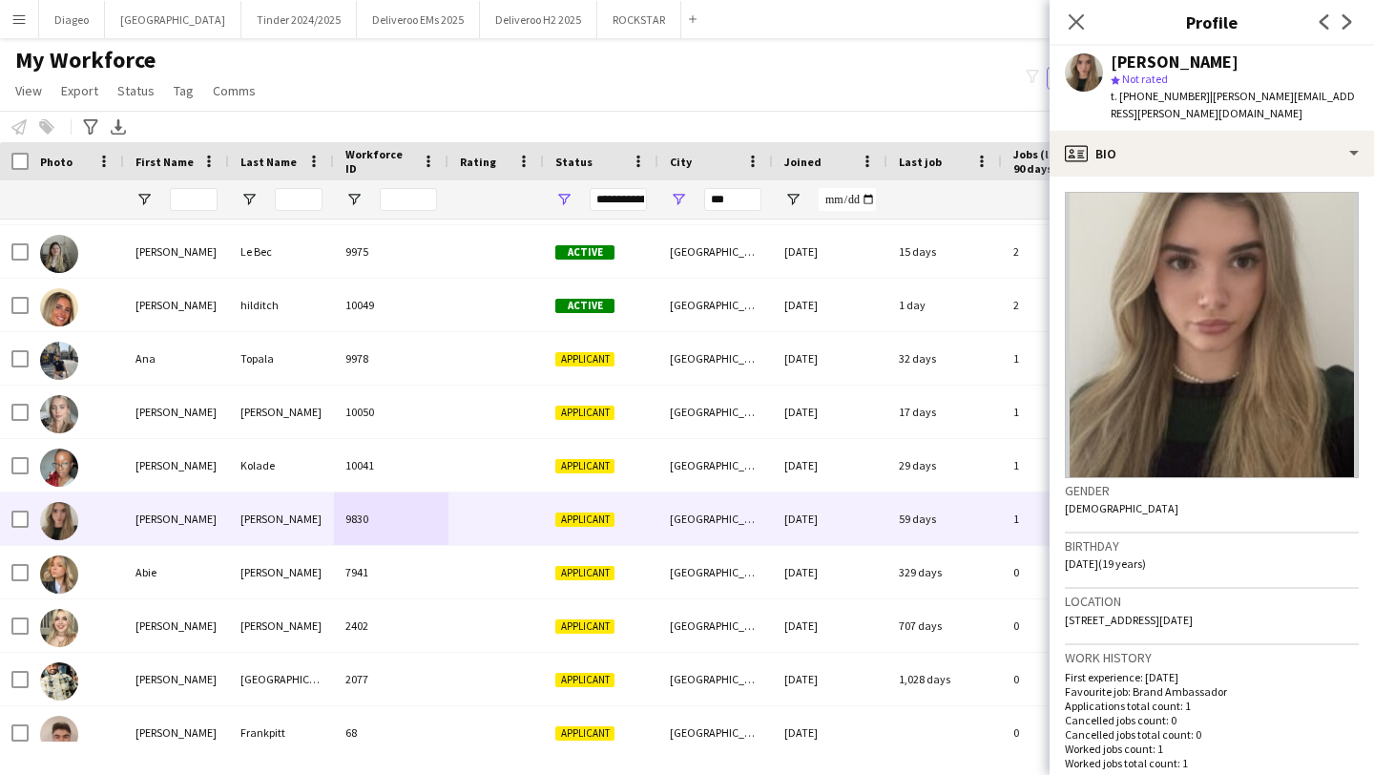
drag, startPoint x: 1194, startPoint y: 98, endPoint x: 1121, endPoint y: 97, distance: 73.5
click at [1121, 97] on span "t. [PHONE_NUMBER]" at bounding box center [1159, 96] width 99 height 14
copy span "[PHONE_NUMBER]"
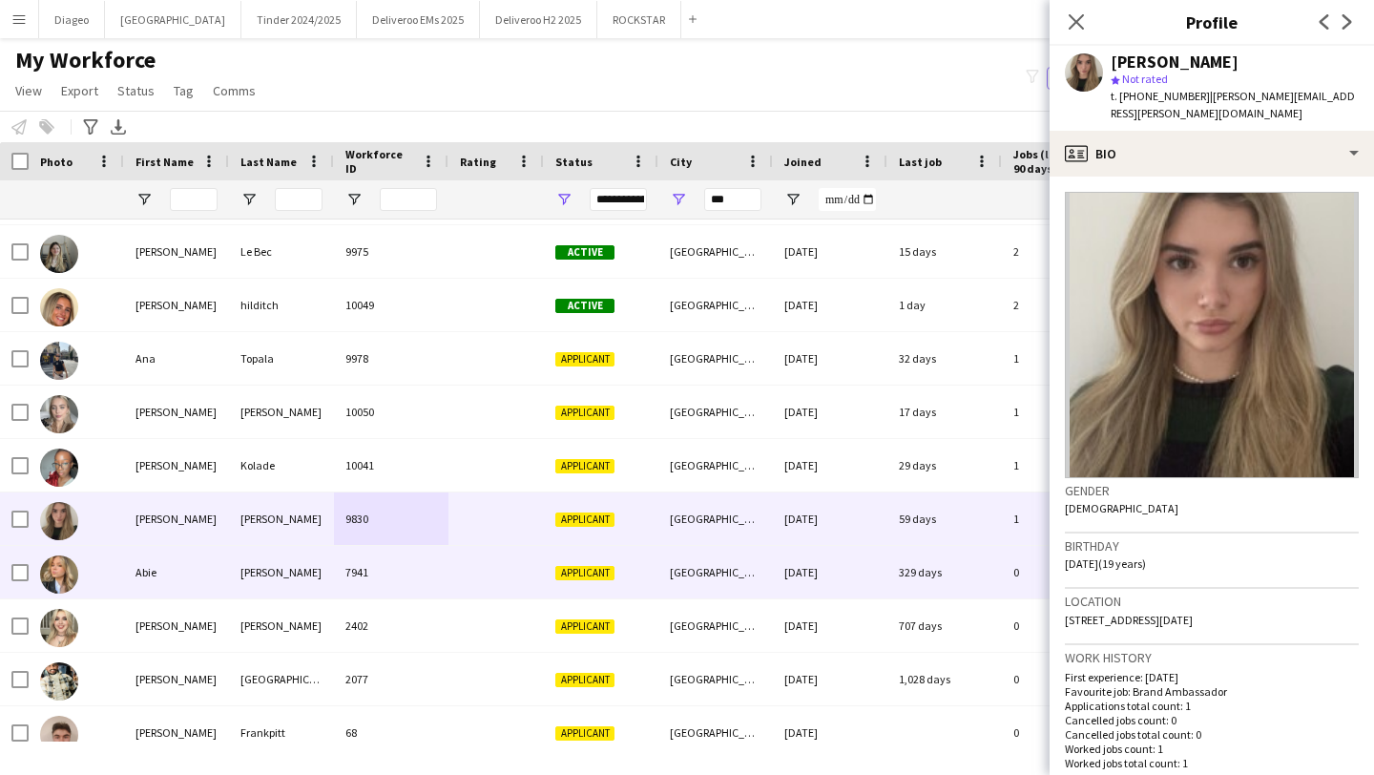
click at [440, 593] on div "7941" at bounding box center [391, 572] width 114 height 52
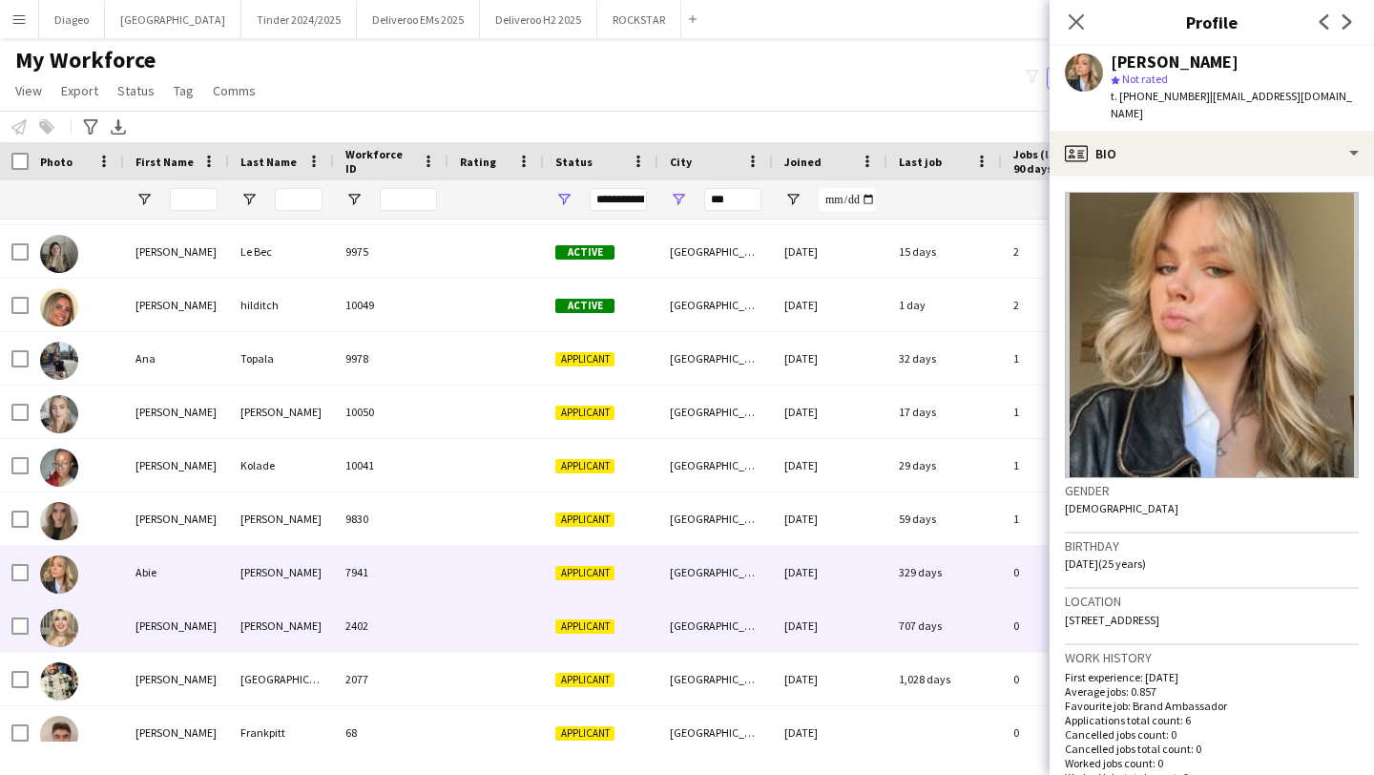
click at [388, 647] on div "2402" at bounding box center [391, 625] width 114 height 52
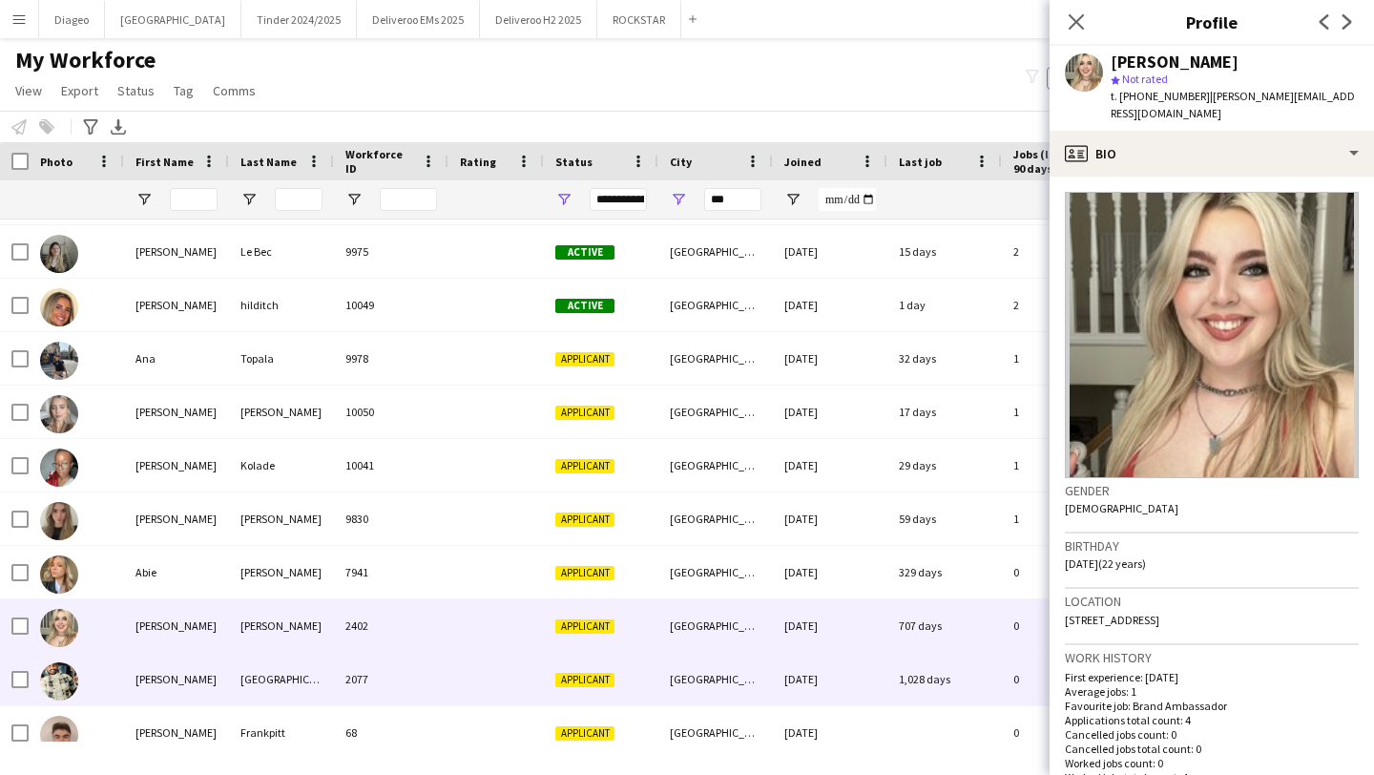
click at [410, 675] on div "2077" at bounding box center [391, 678] width 114 height 52
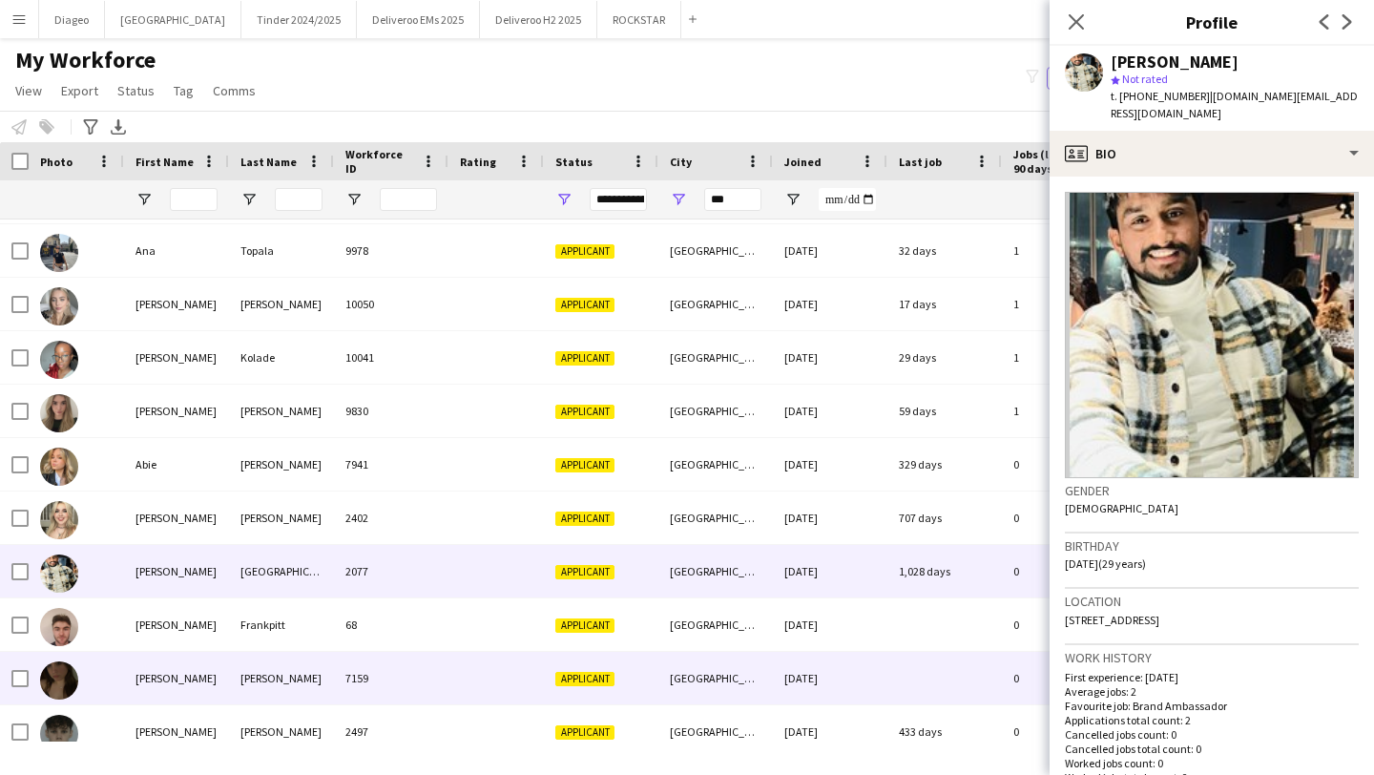
scroll to position [520, 0]
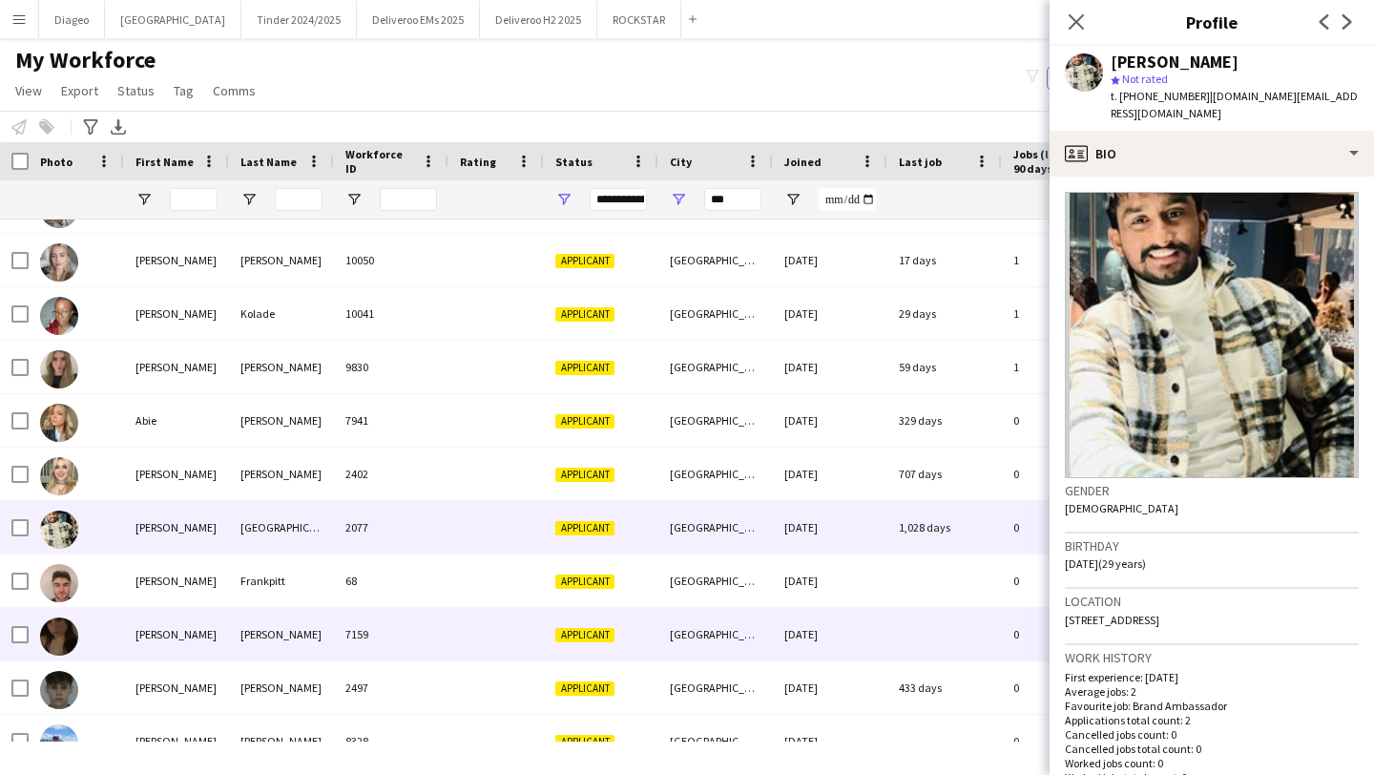
click at [410, 610] on div "7159" at bounding box center [391, 634] width 114 height 52
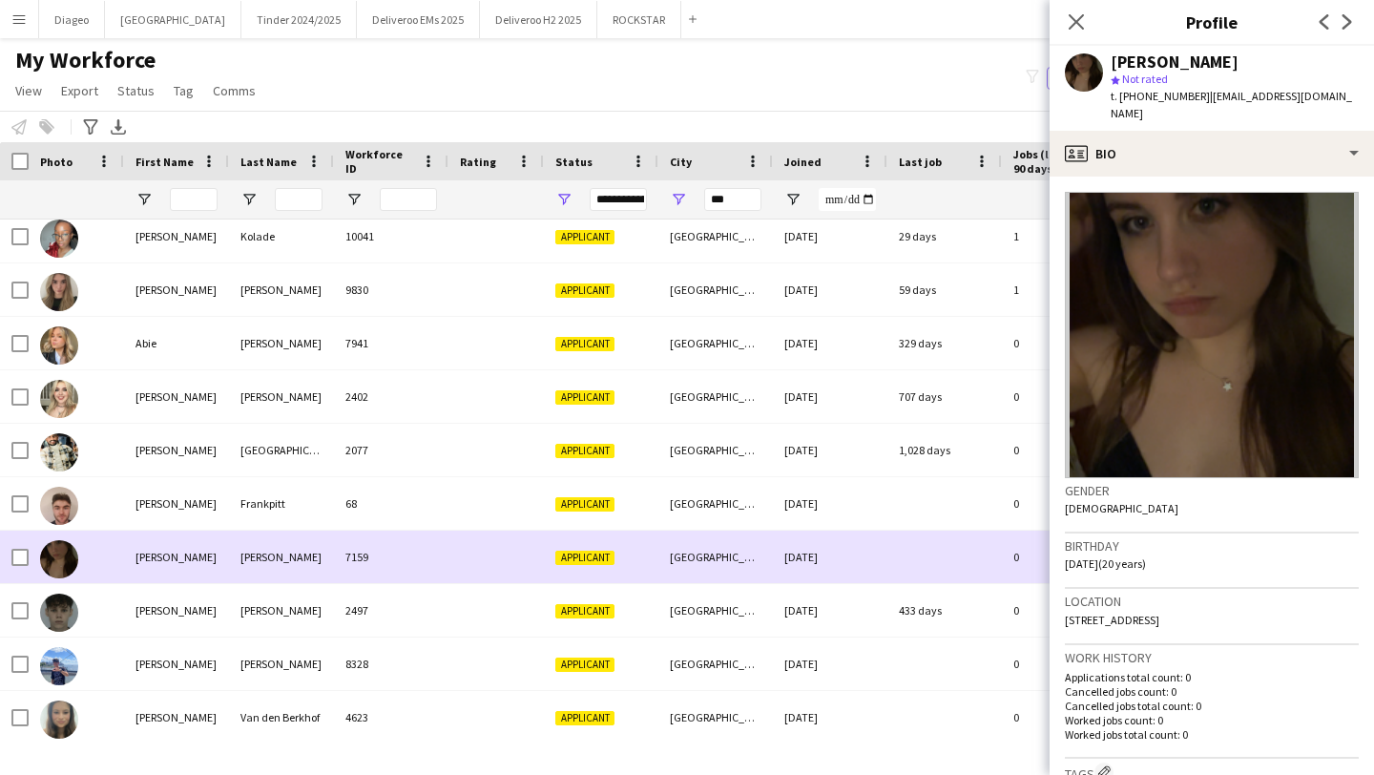
scroll to position [602, 0]
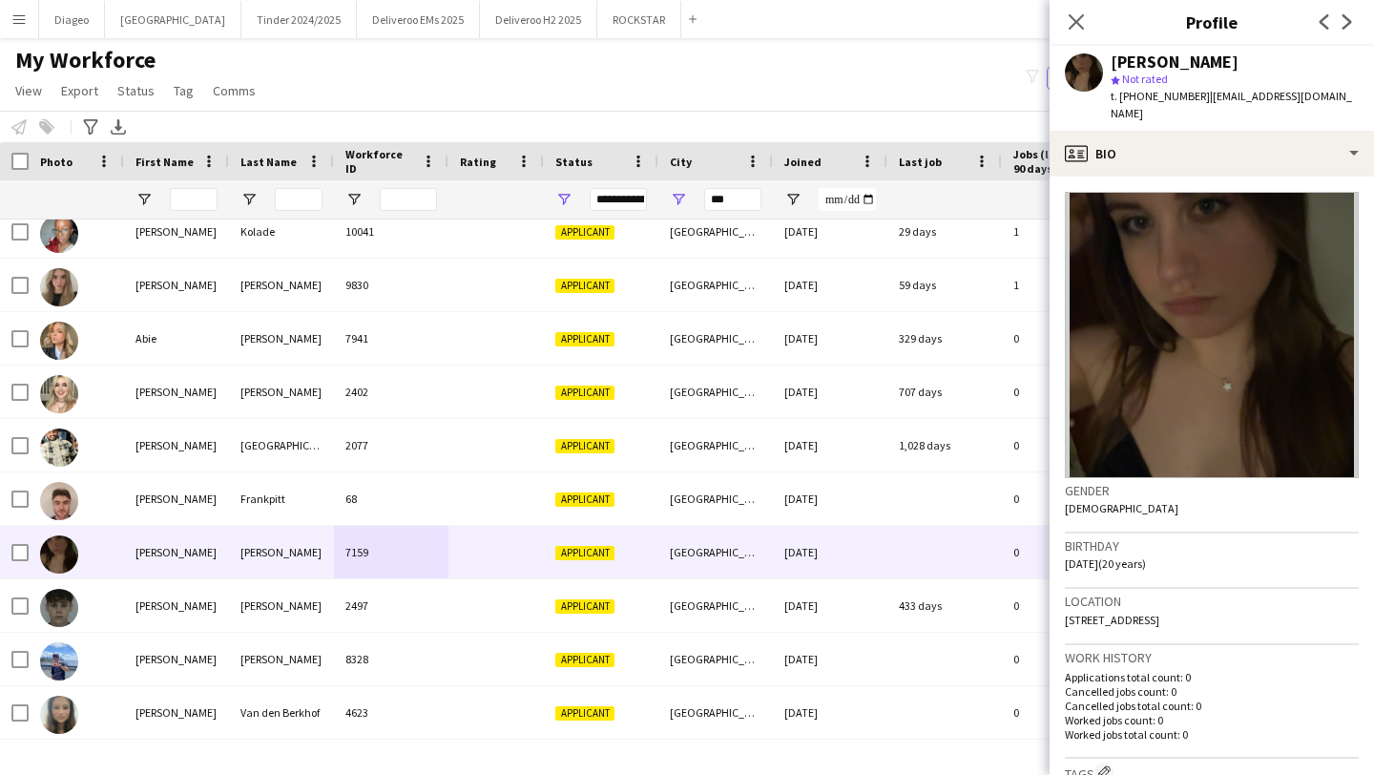
click at [1192, 95] on span "t. [PHONE_NUMBER]" at bounding box center [1159, 96] width 99 height 14
drag, startPoint x: 1193, startPoint y: 94, endPoint x: 1122, endPoint y: 93, distance: 71.5
click at [1122, 93] on span "t. [PHONE_NUMBER]" at bounding box center [1159, 96] width 99 height 14
copy span "[PHONE_NUMBER]"
click at [1083, 18] on icon "Close pop-in" at bounding box center [1075, 21] width 18 height 18
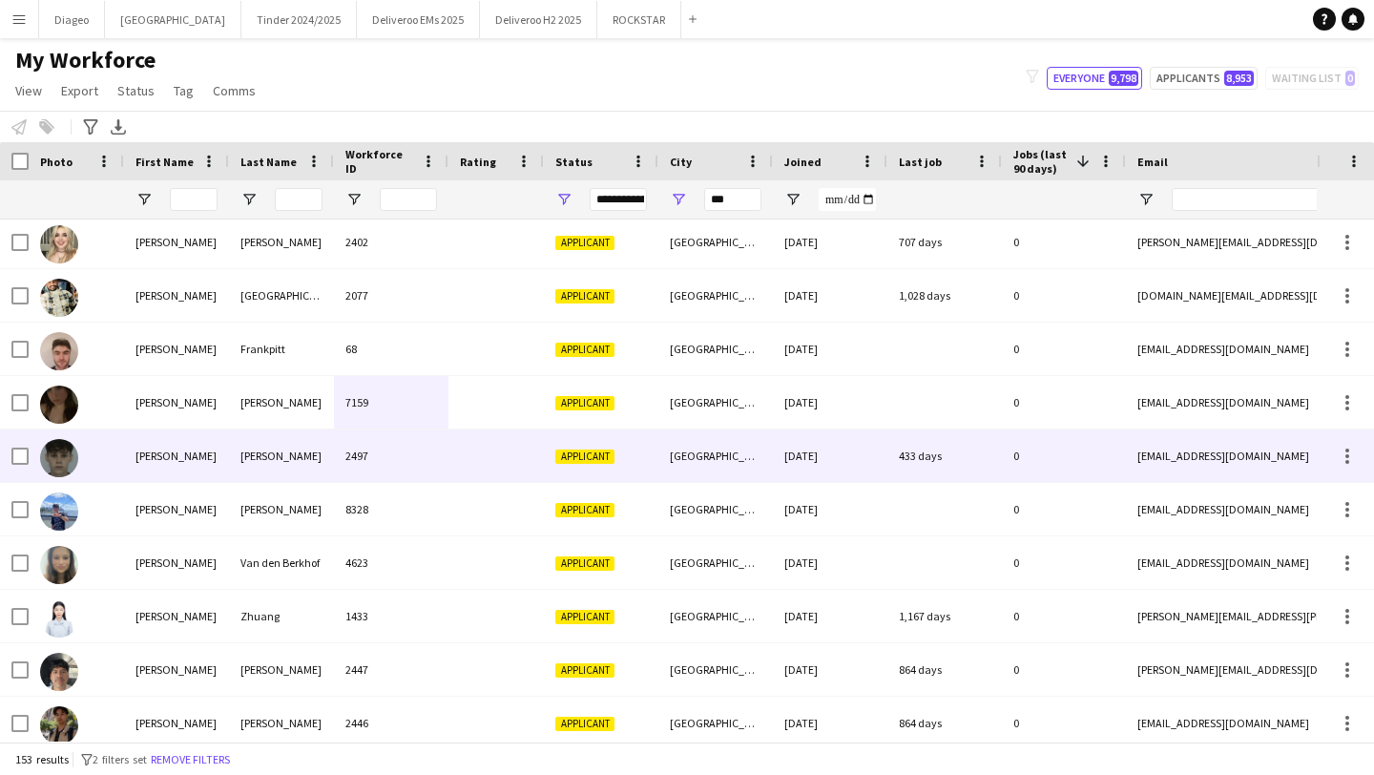
scroll to position [752, 0]
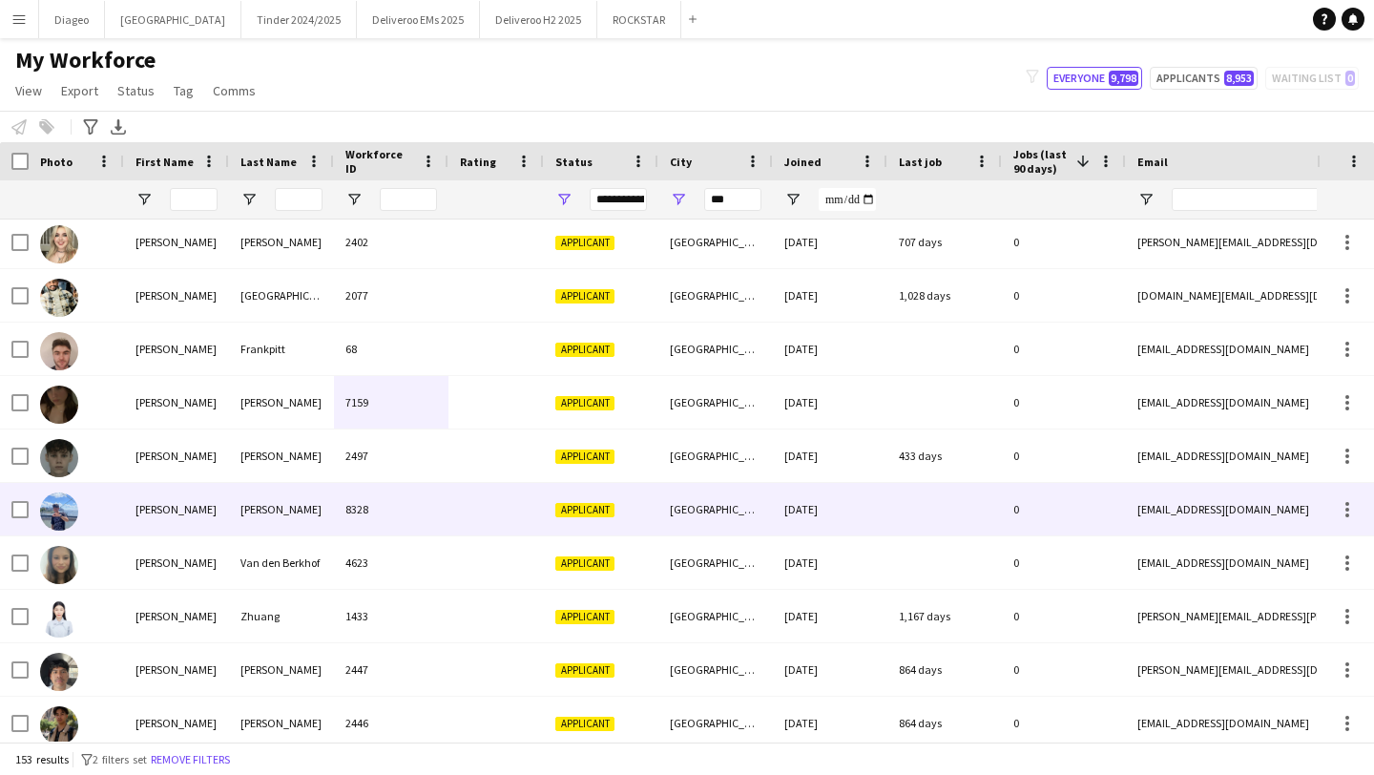
click at [473, 510] on div at bounding box center [495, 509] width 95 height 52
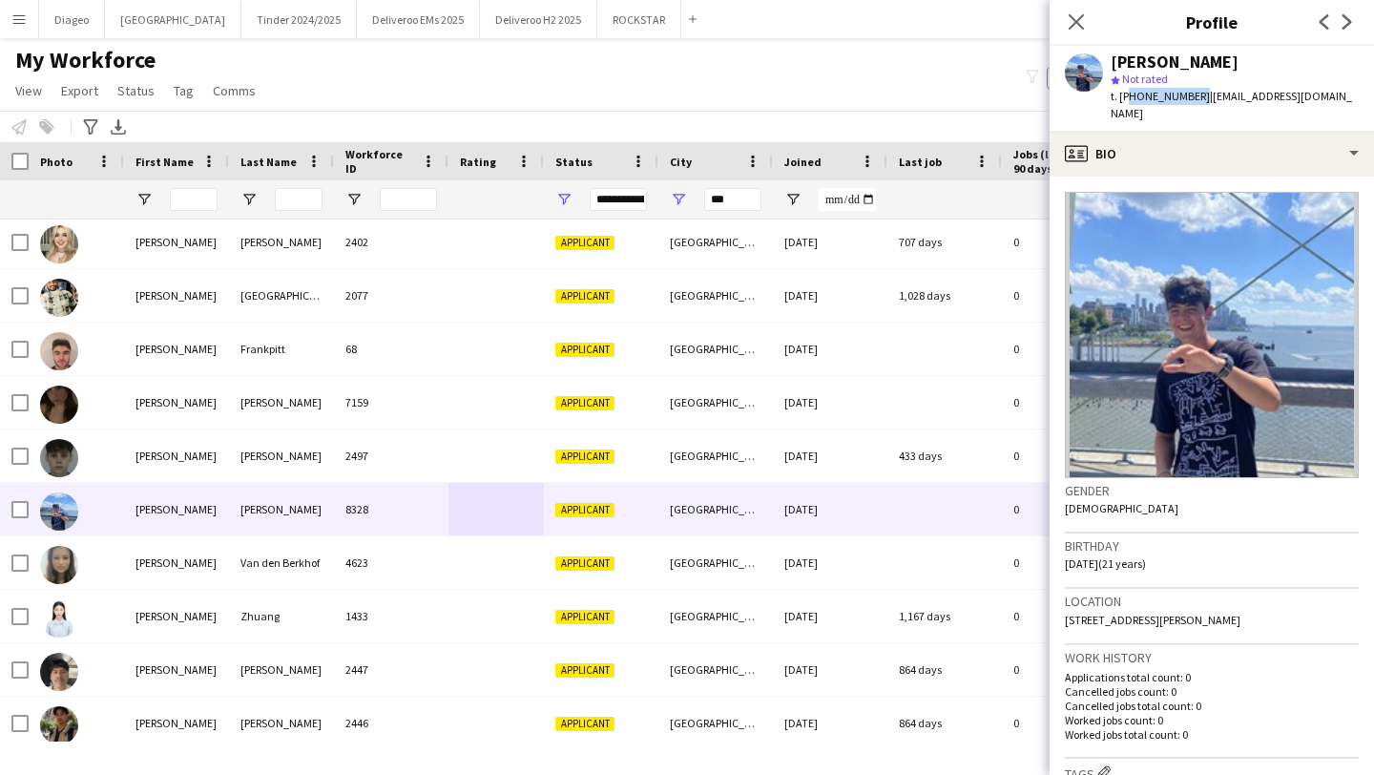
drag, startPoint x: 1192, startPoint y: 100, endPoint x: 1122, endPoint y: 97, distance: 70.6
click at [1122, 97] on span "t. [PHONE_NUMBER]" at bounding box center [1159, 96] width 99 height 14
drag, startPoint x: 1122, startPoint y: 96, endPoint x: 1194, endPoint y: 97, distance: 72.5
click at [1194, 97] on span "t. [PHONE_NUMBER]" at bounding box center [1159, 96] width 99 height 14
copy span "[PHONE_NUMBER]"
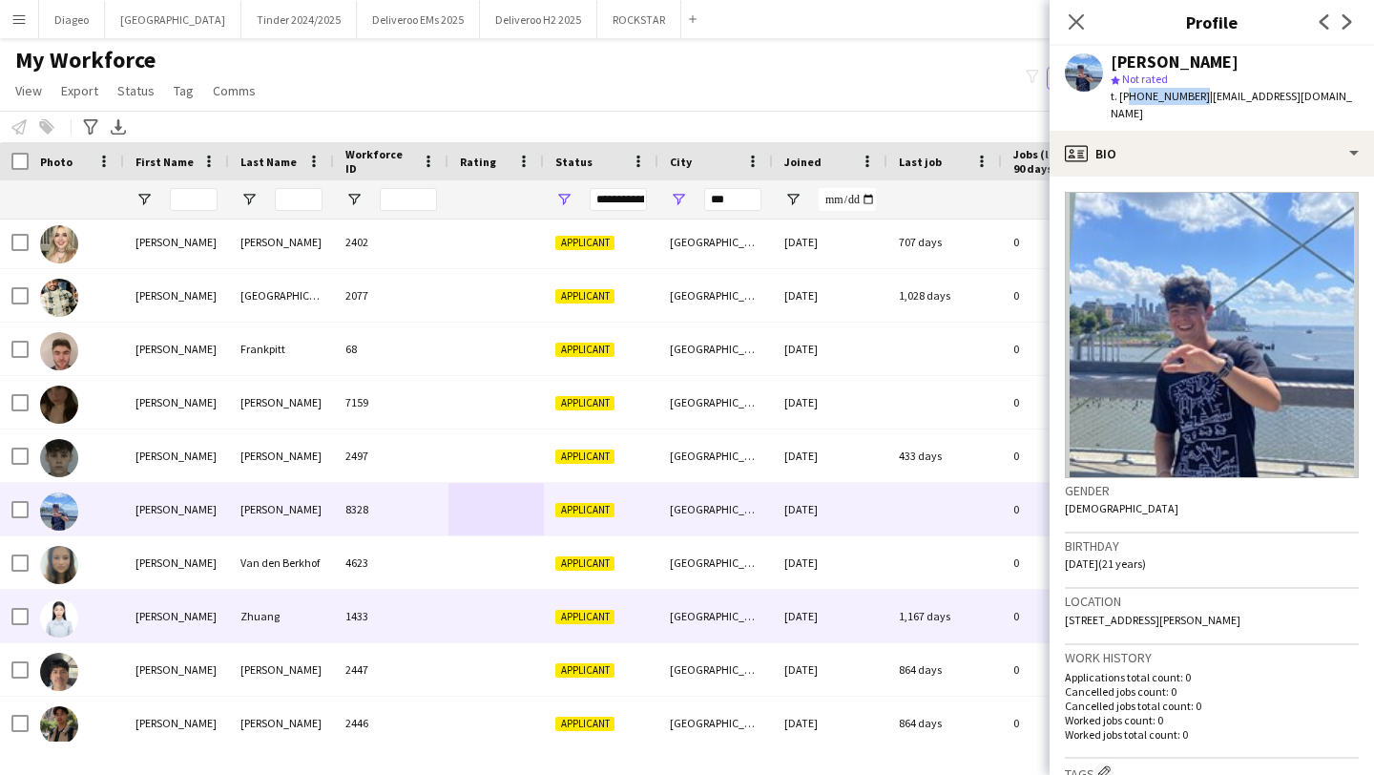
click at [397, 624] on div "1433" at bounding box center [391, 615] width 114 height 52
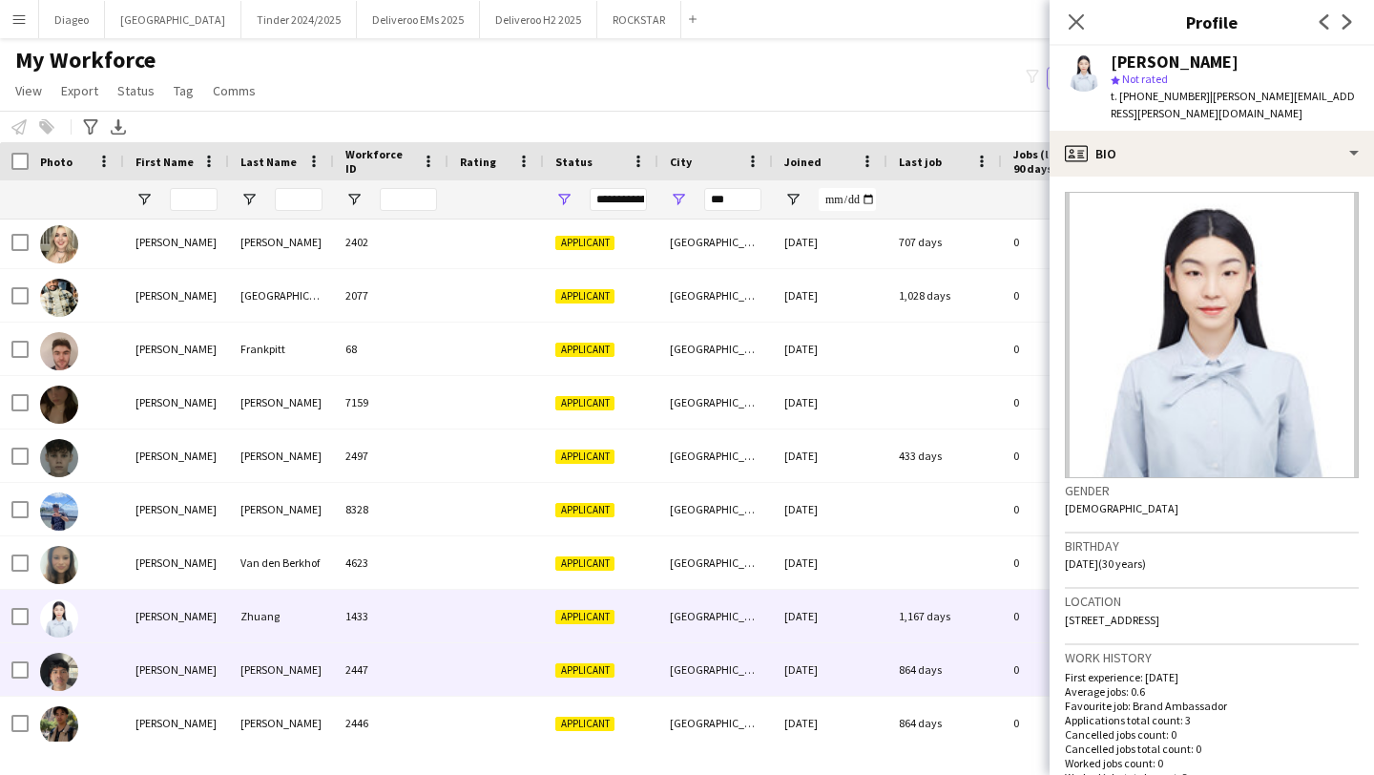
click at [390, 665] on div "2447" at bounding box center [391, 669] width 114 height 52
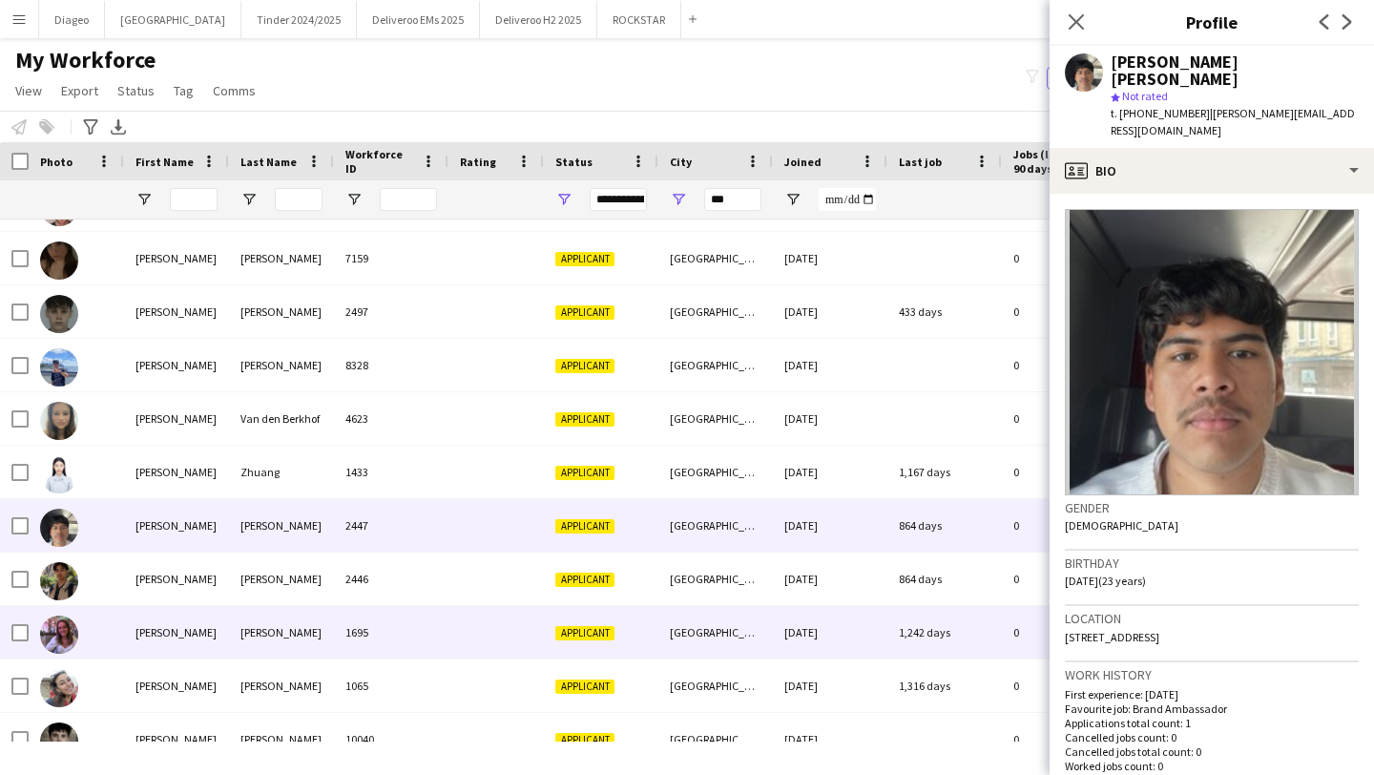
scroll to position [915, 0]
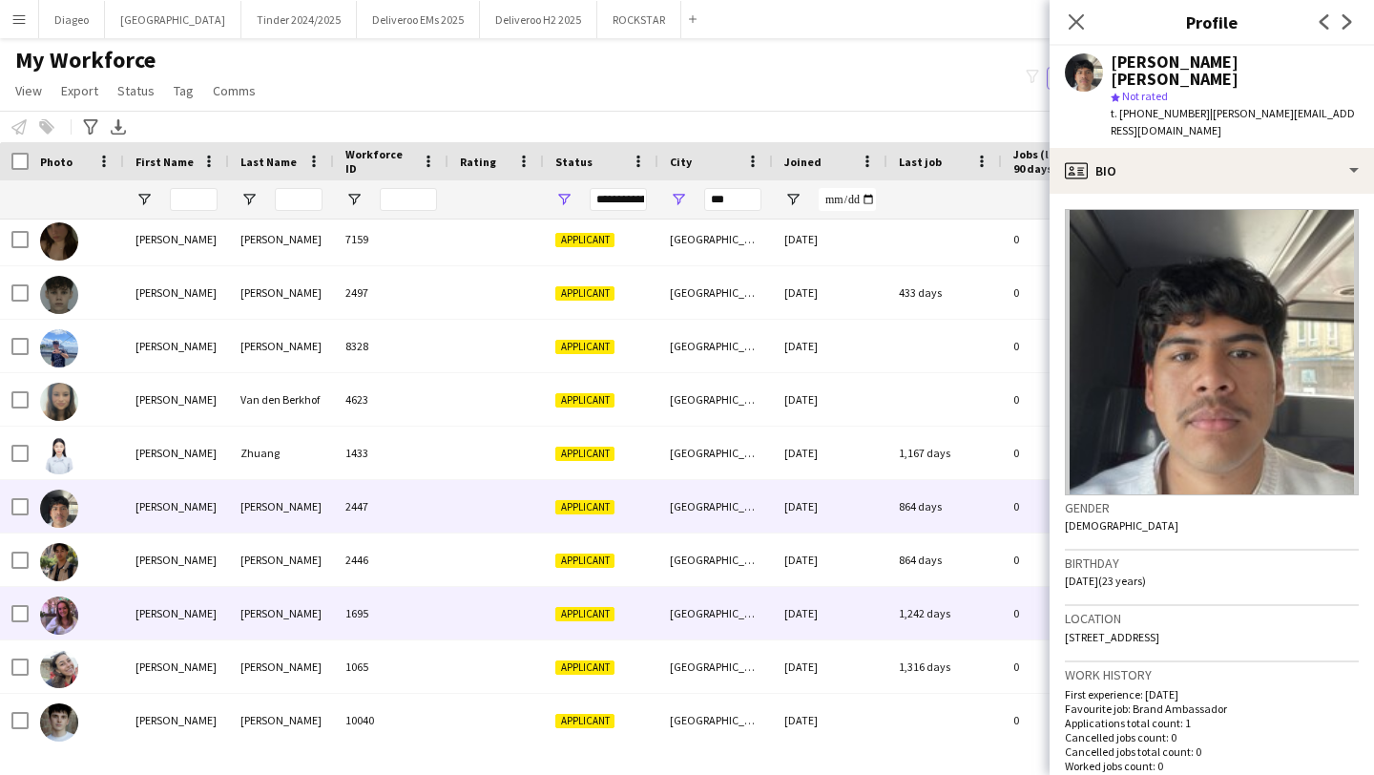
click at [381, 629] on div "1695" at bounding box center [391, 613] width 114 height 52
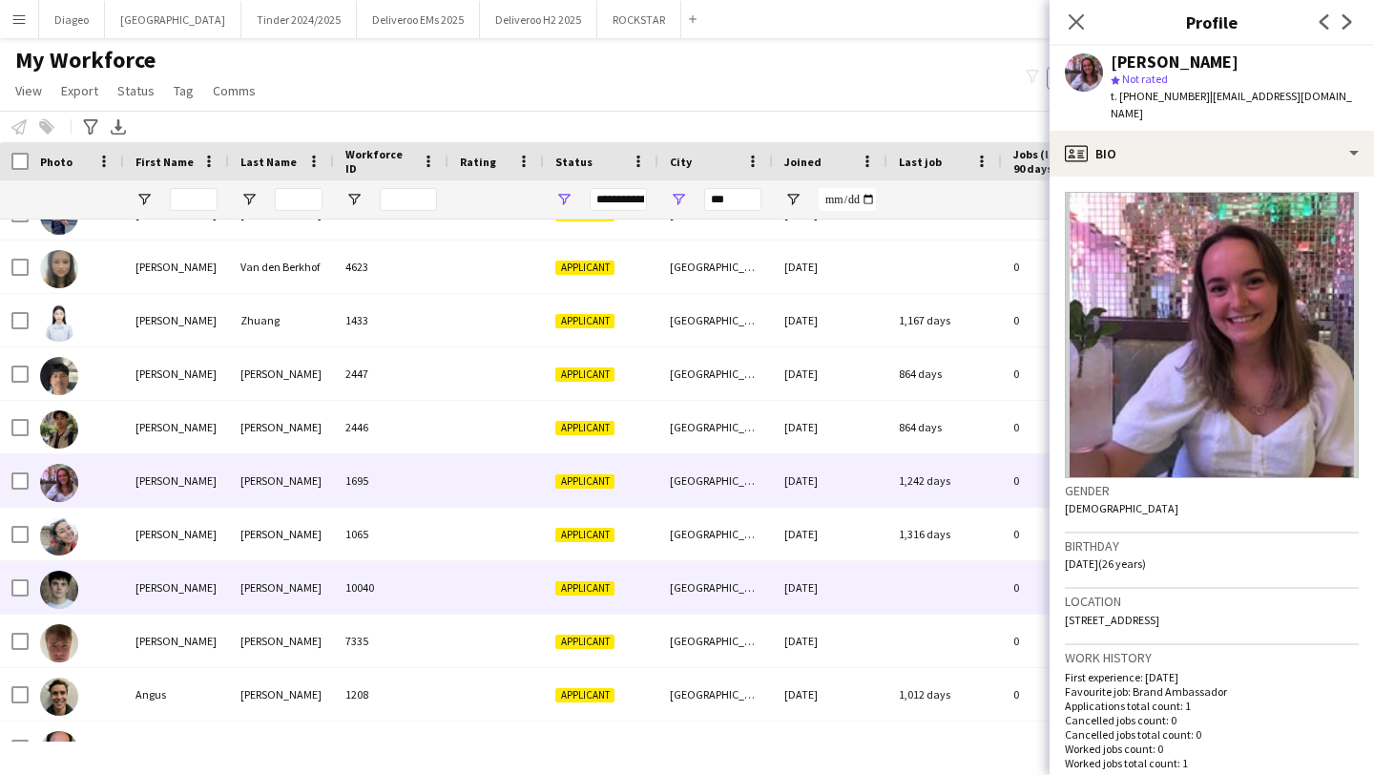
scroll to position [1049, 0]
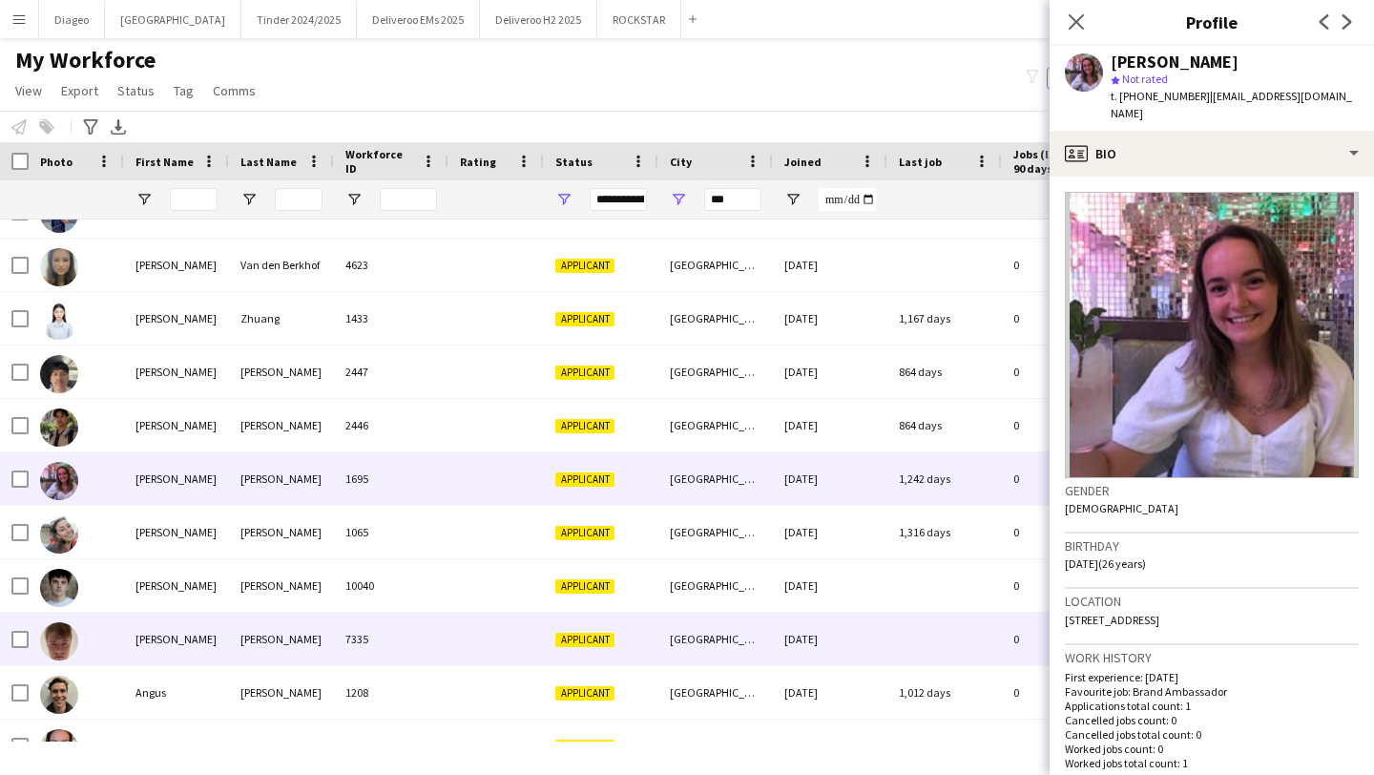
click at [401, 615] on div "7335" at bounding box center [391, 638] width 114 height 52
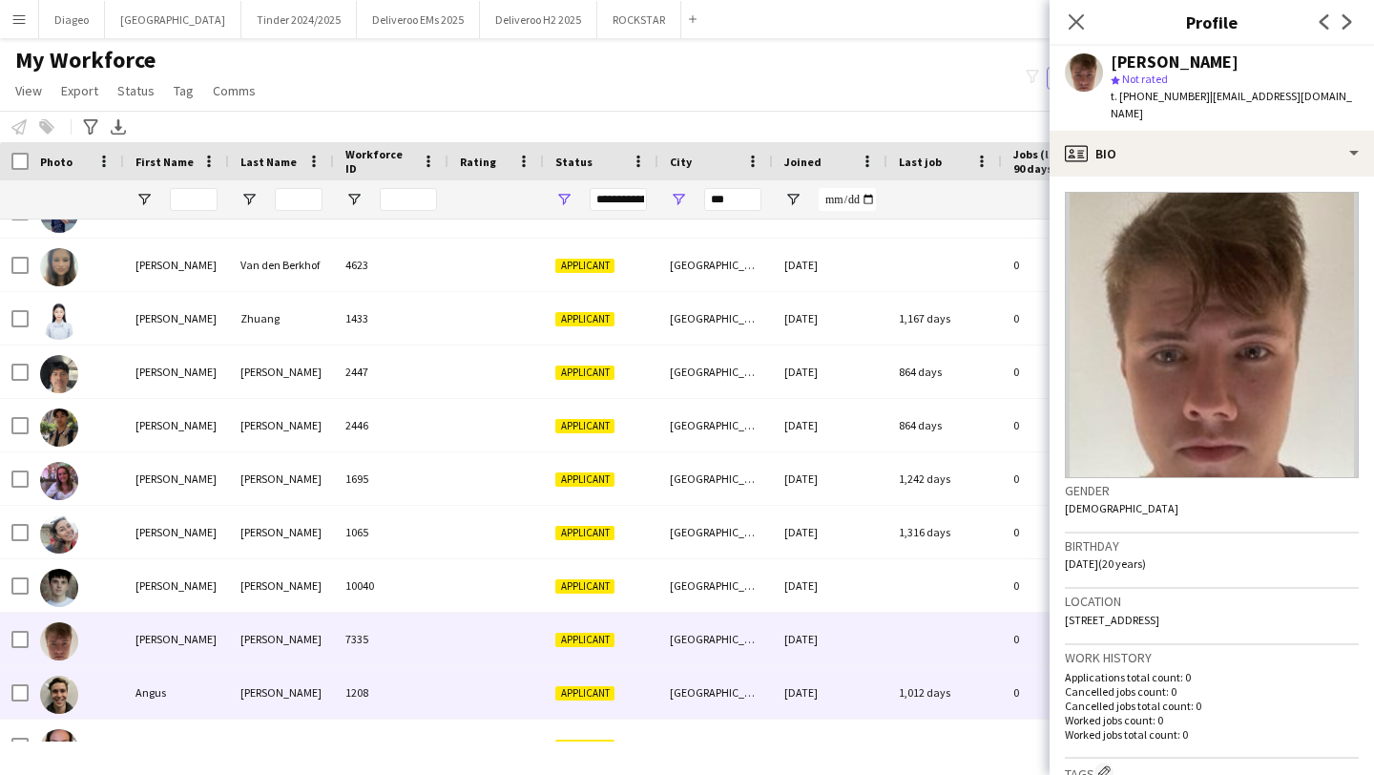
click at [416, 677] on div "1208" at bounding box center [391, 692] width 114 height 52
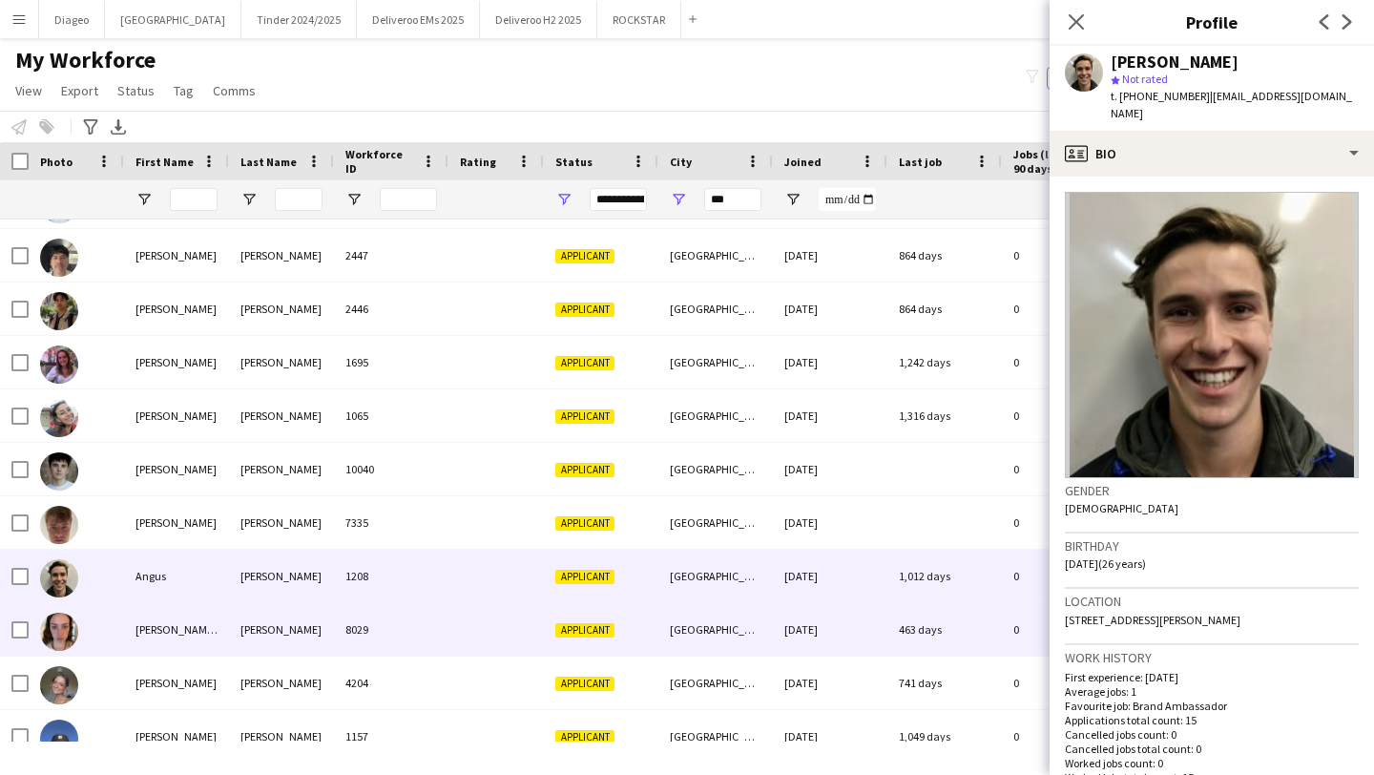
scroll to position [1172, 0]
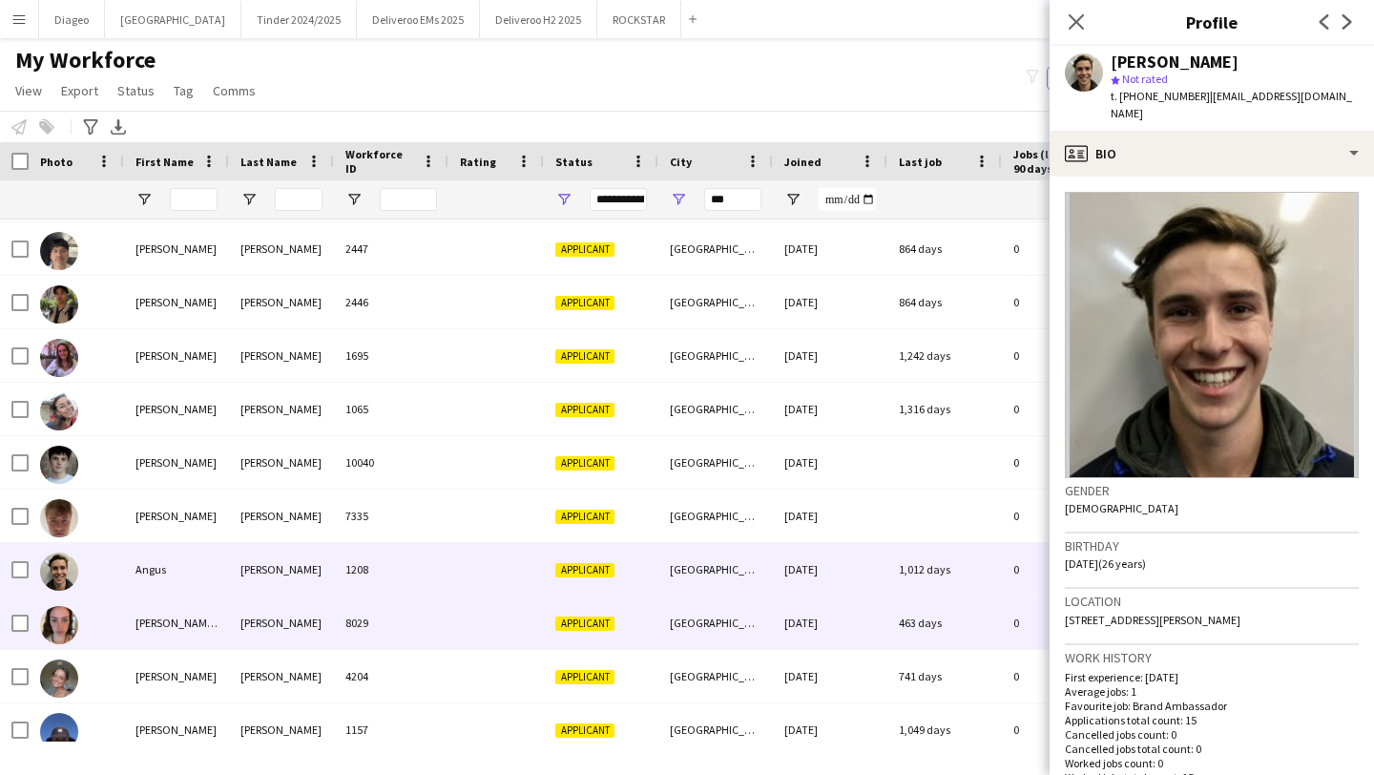
click at [407, 626] on div "8029" at bounding box center [391, 622] width 114 height 52
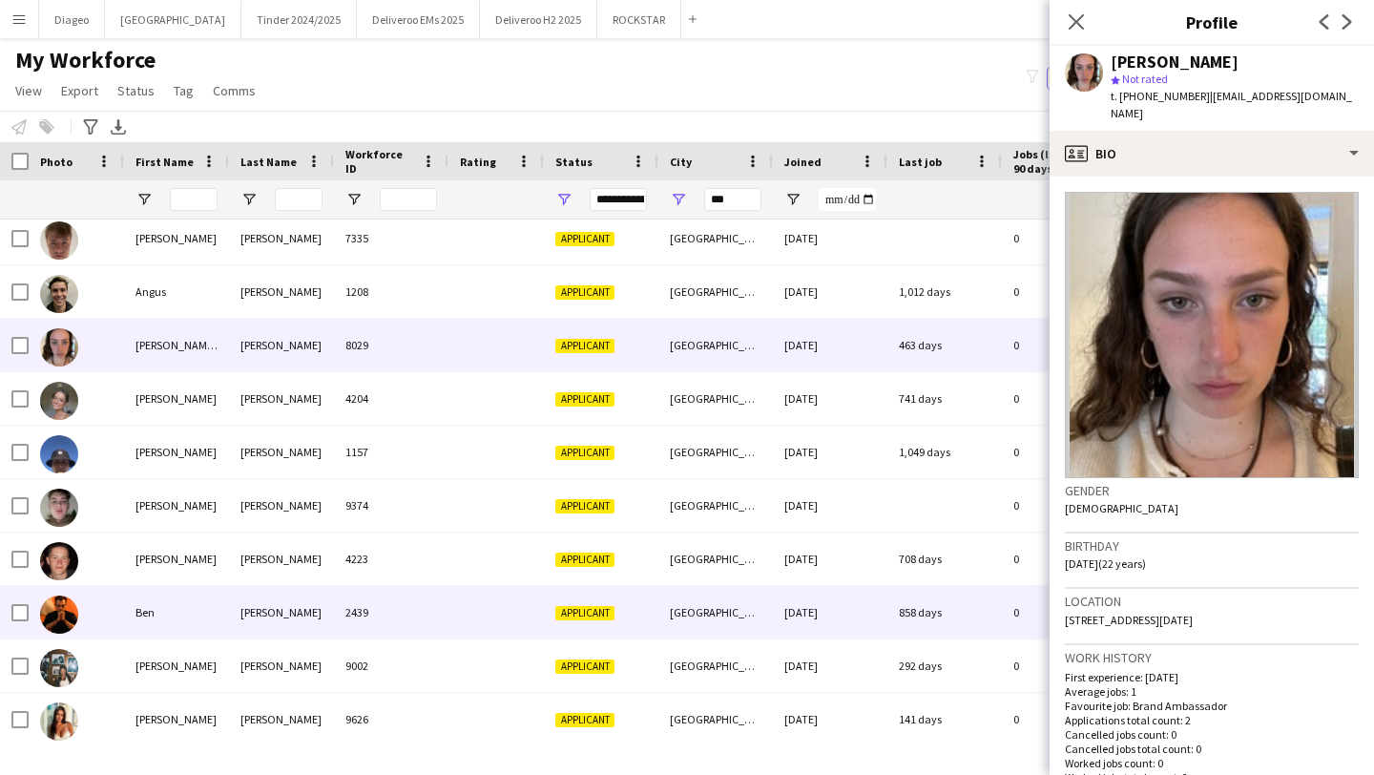
scroll to position [1489, 0]
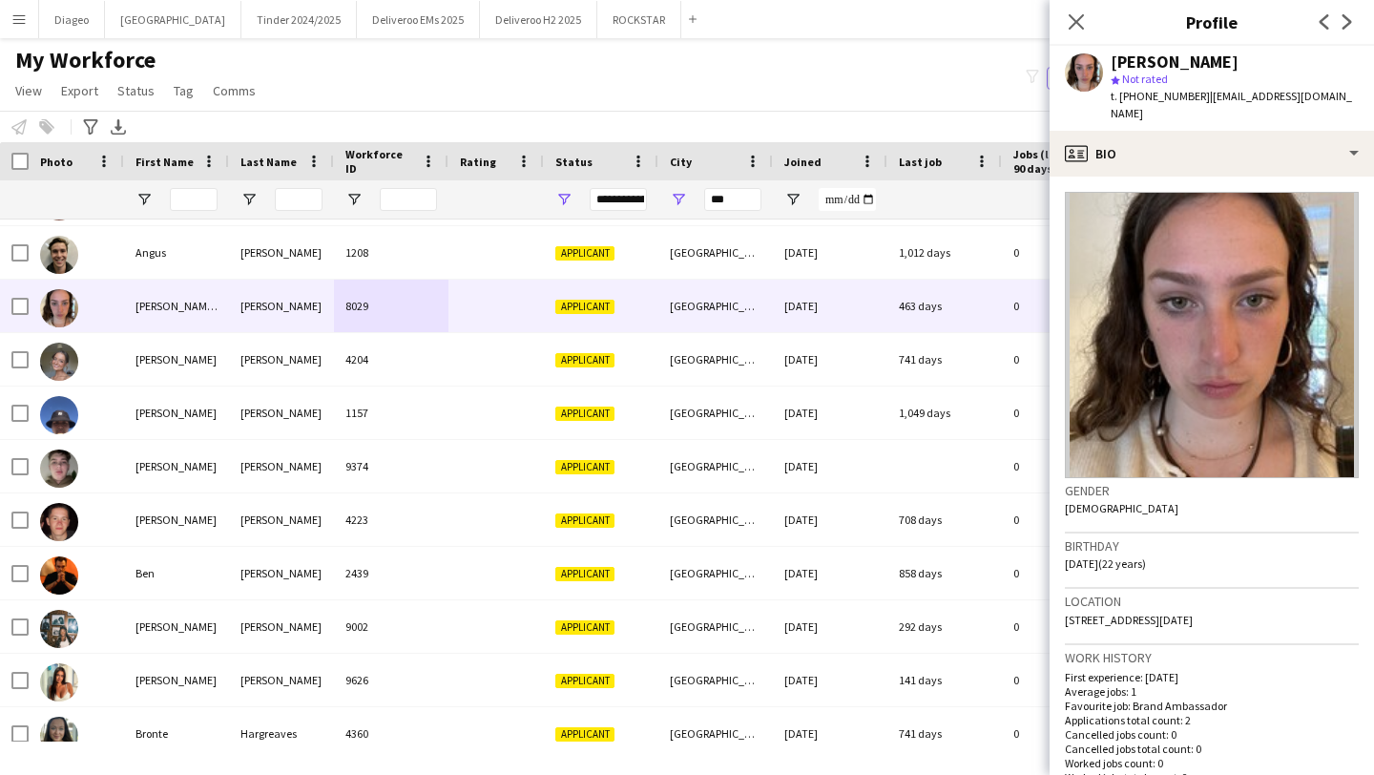
drag, startPoint x: 1195, startPoint y: 99, endPoint x: 1120, endPoint y: 97, distance: 75.4
click at [1120, 97] on div "t. [PHONE_NUMBER] | [EMAIL_ADDRESS][DOMAIN_NAME]" at bounding box center [1234, 105] width 248 height 34
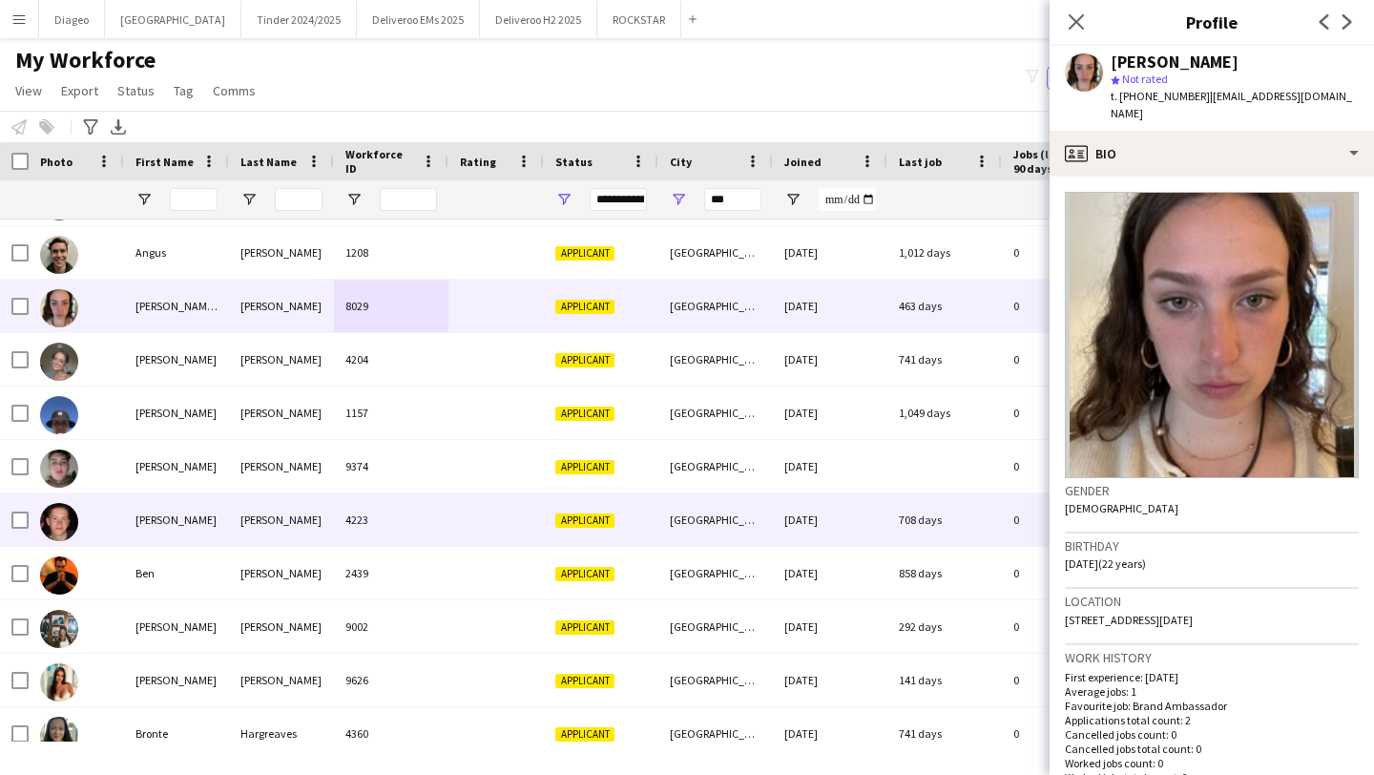
click at [413, 535] on div "4223" at bounding box center [391, 519] width 114 height 52
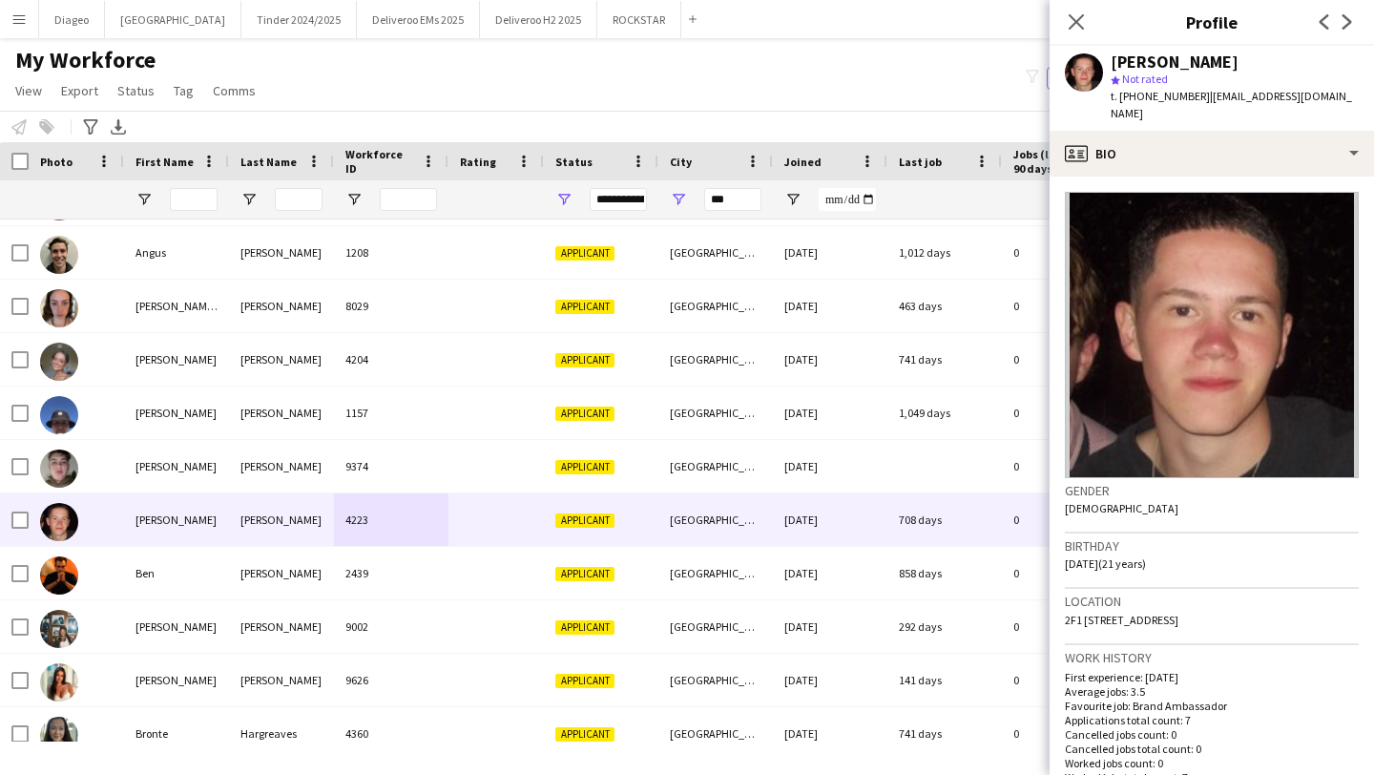
drag, startPoint x: 1193, startPoint y: 99, endPoint x: 1120, endPoint y: 99, distance: 73.4
click at [1120, 99] on span "t. [PHONE_NUMBER]" at bounding box center [1159, 96] width 99 height 14
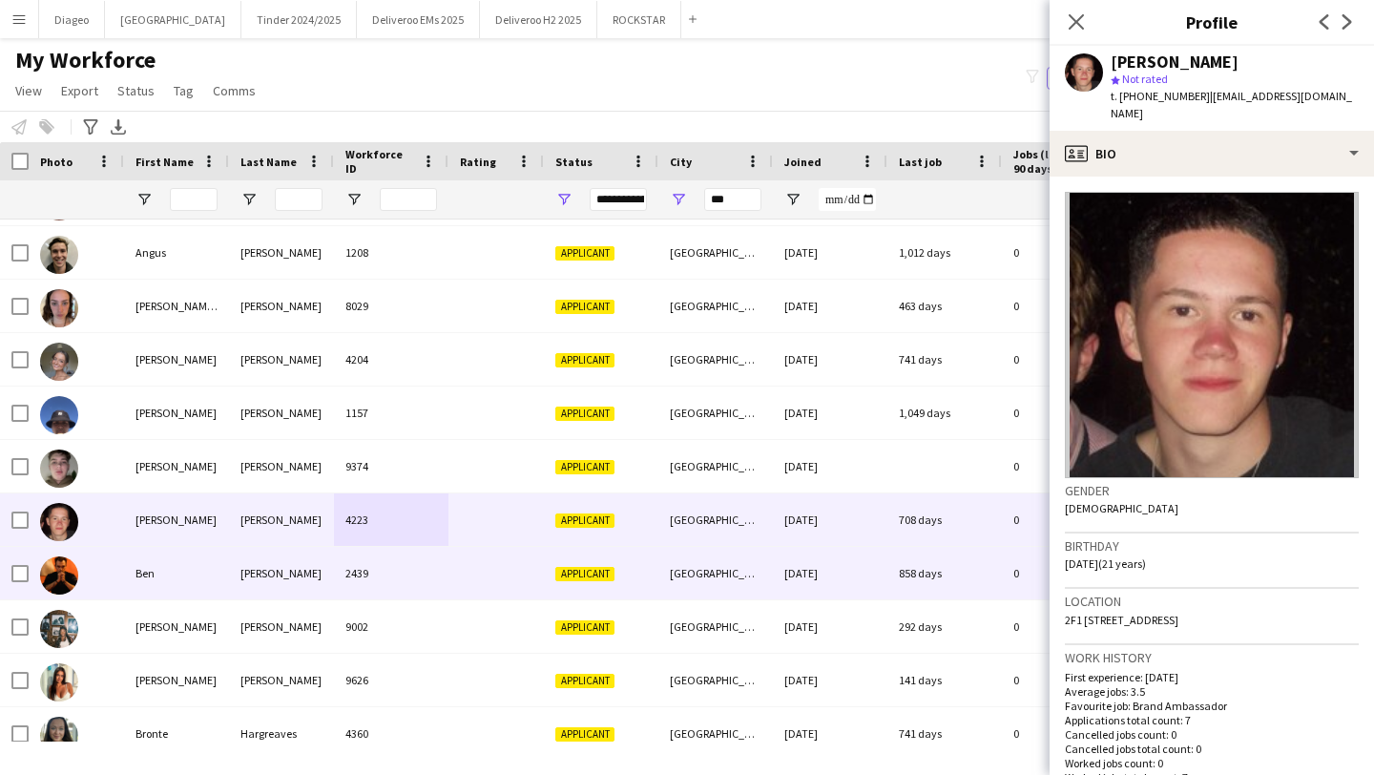
click at [672, 577] on div "[GEOGRAPHIC_DATA]" at bounding box center [715, 573] width 114 height 52
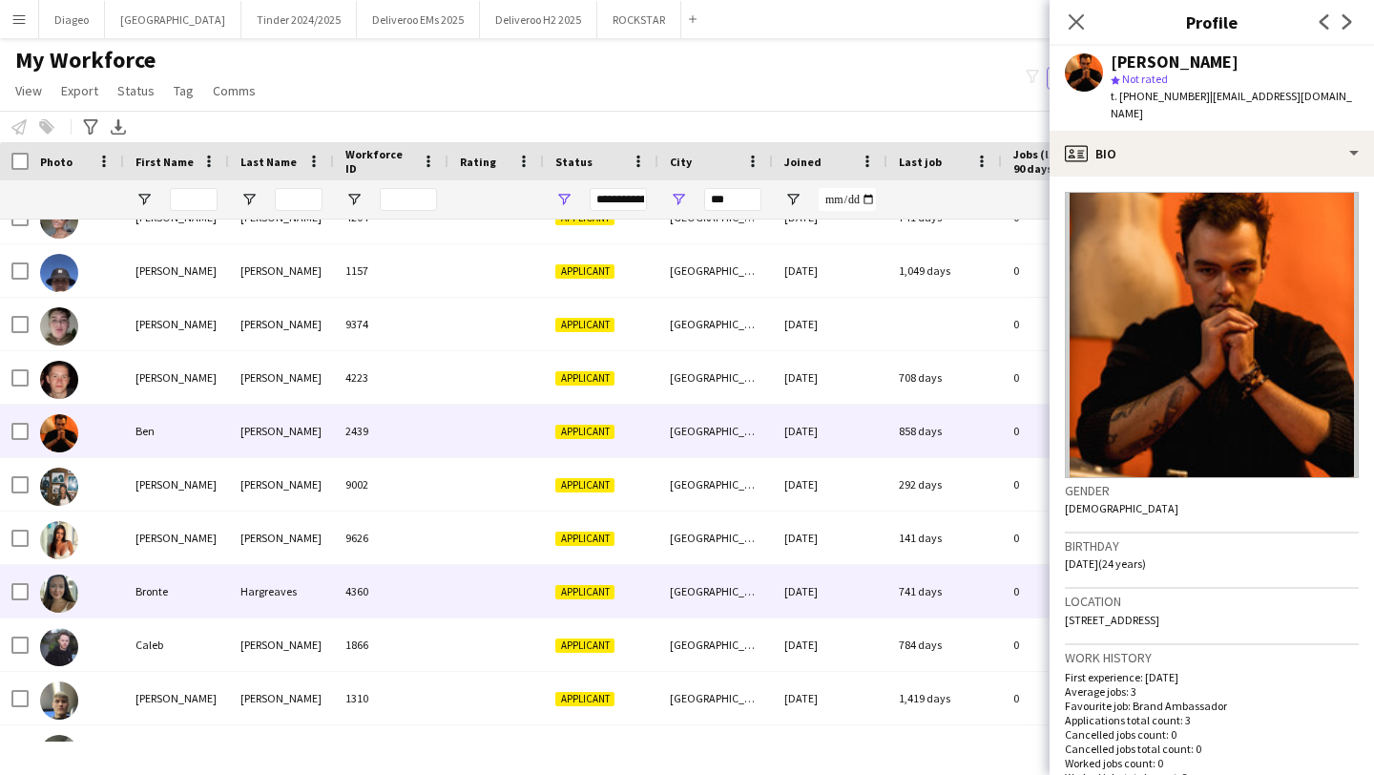
scroll to position [1631, 0]
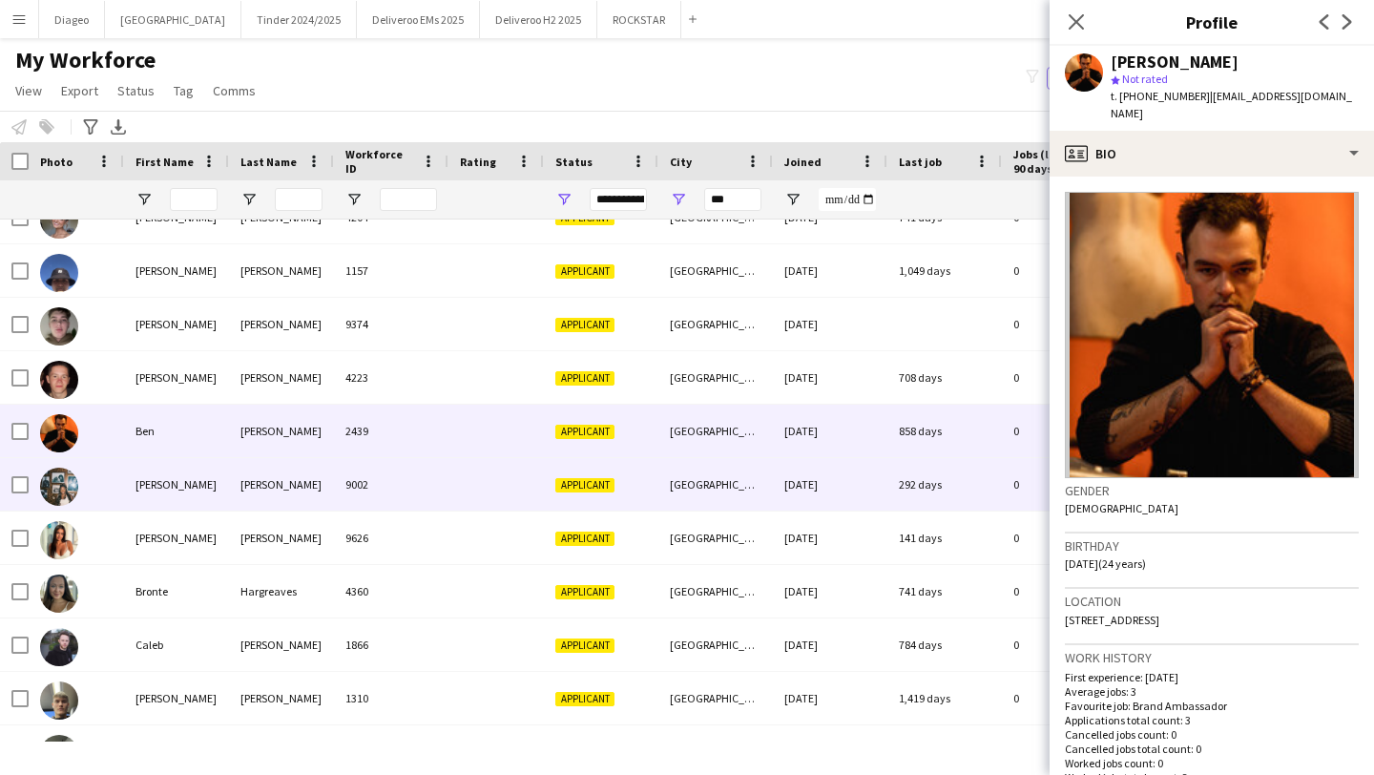
click at [444, 506] on div "9002" at bounding box center [391, 484] width 114 height 52
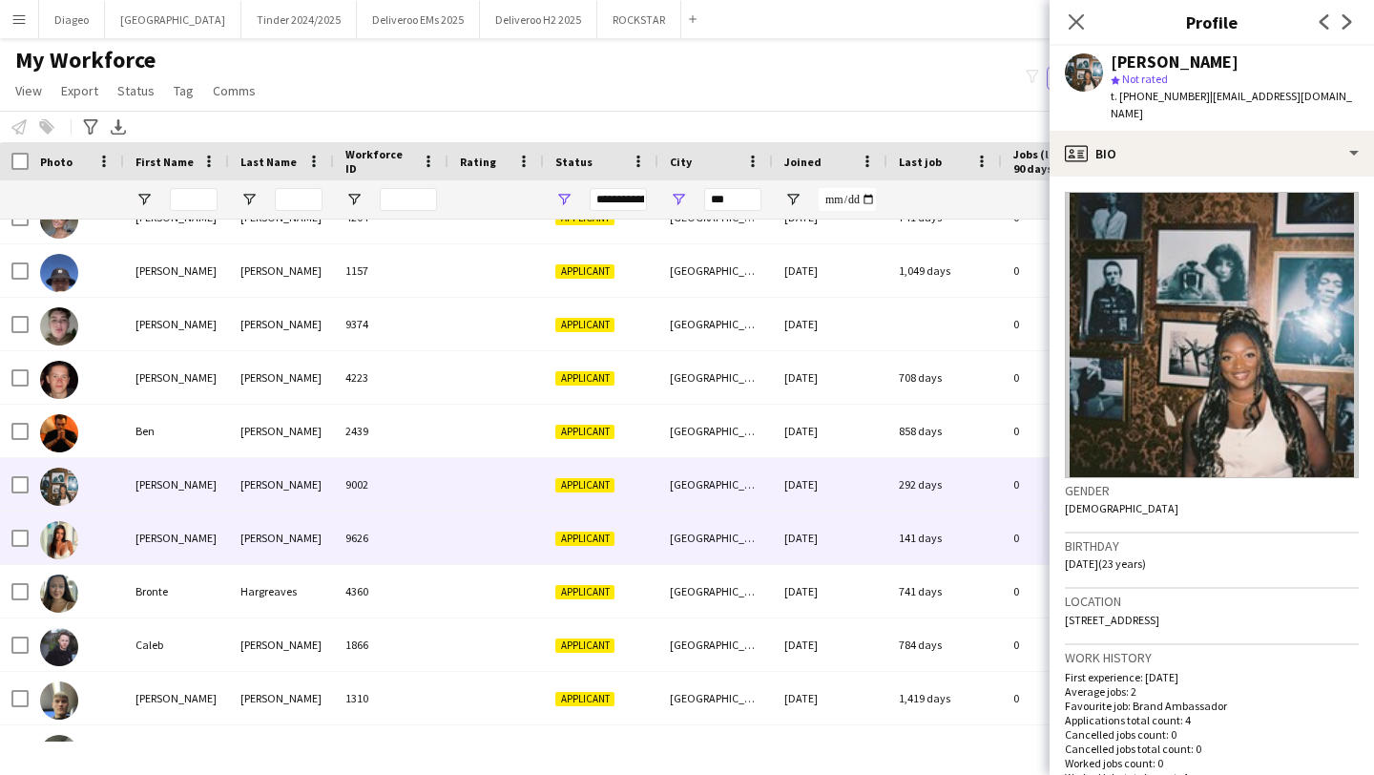
click at [444, 548] on div "9626" at bounding box center [391, 537] width 114 height 52
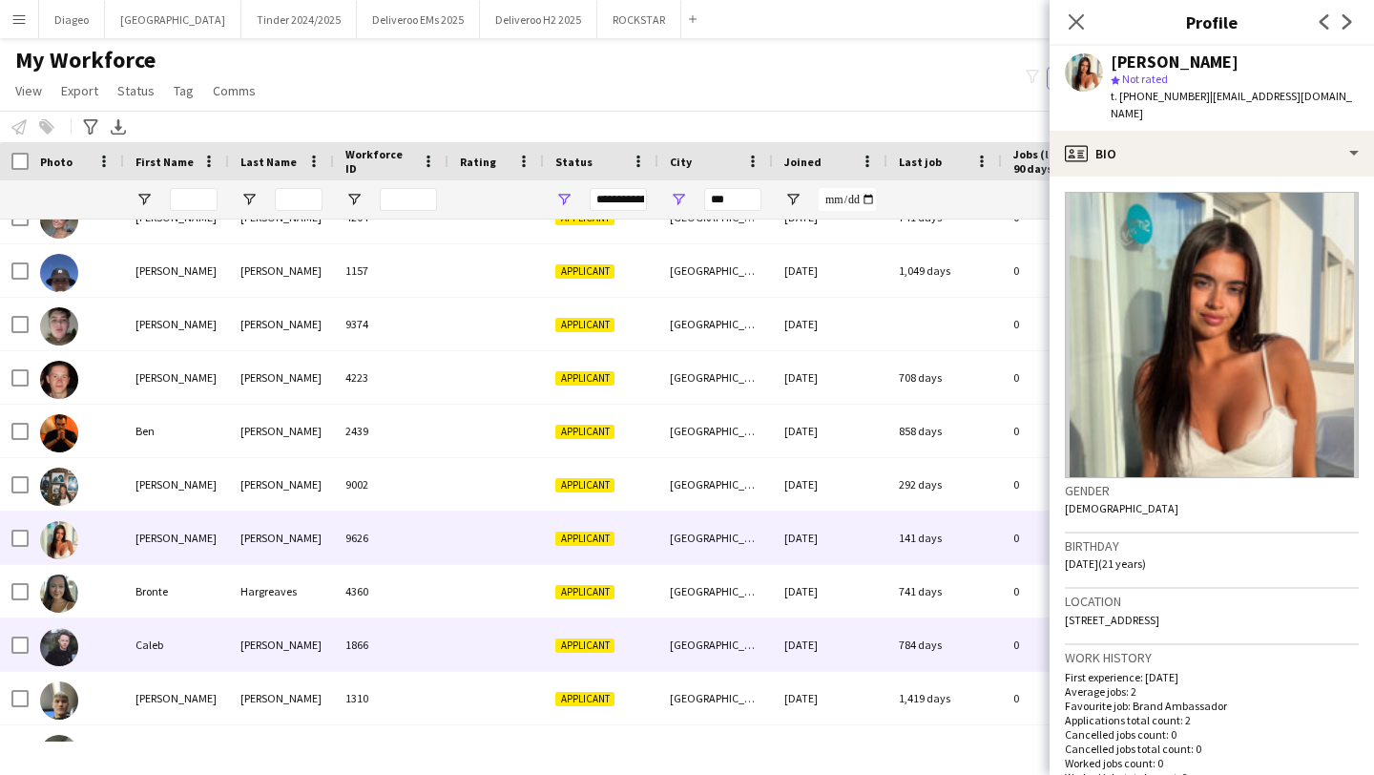
click at [451, 620] on div at bounding box center [495, 644] width 95 height 52
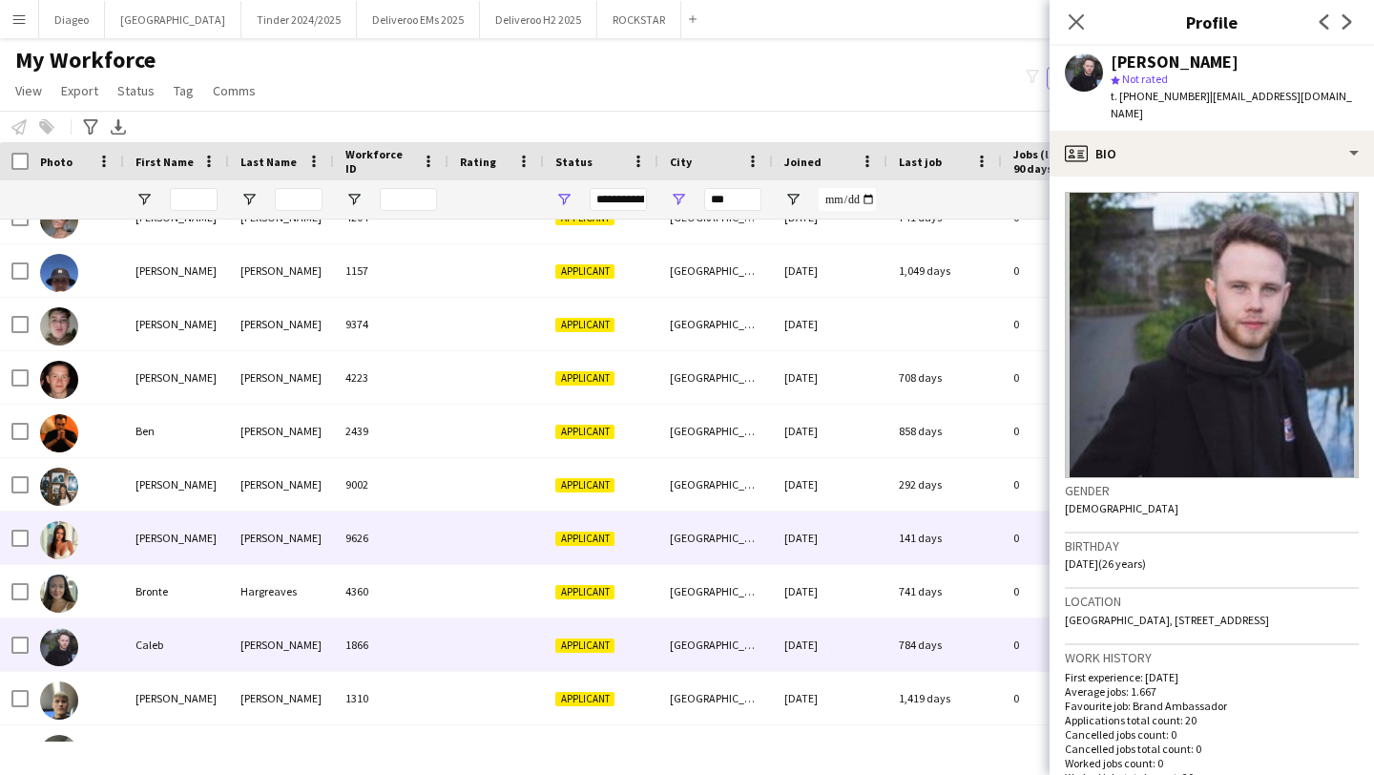
click at [433, 559] on div "9626" at bounding box center [391, 537] width 114 height 52
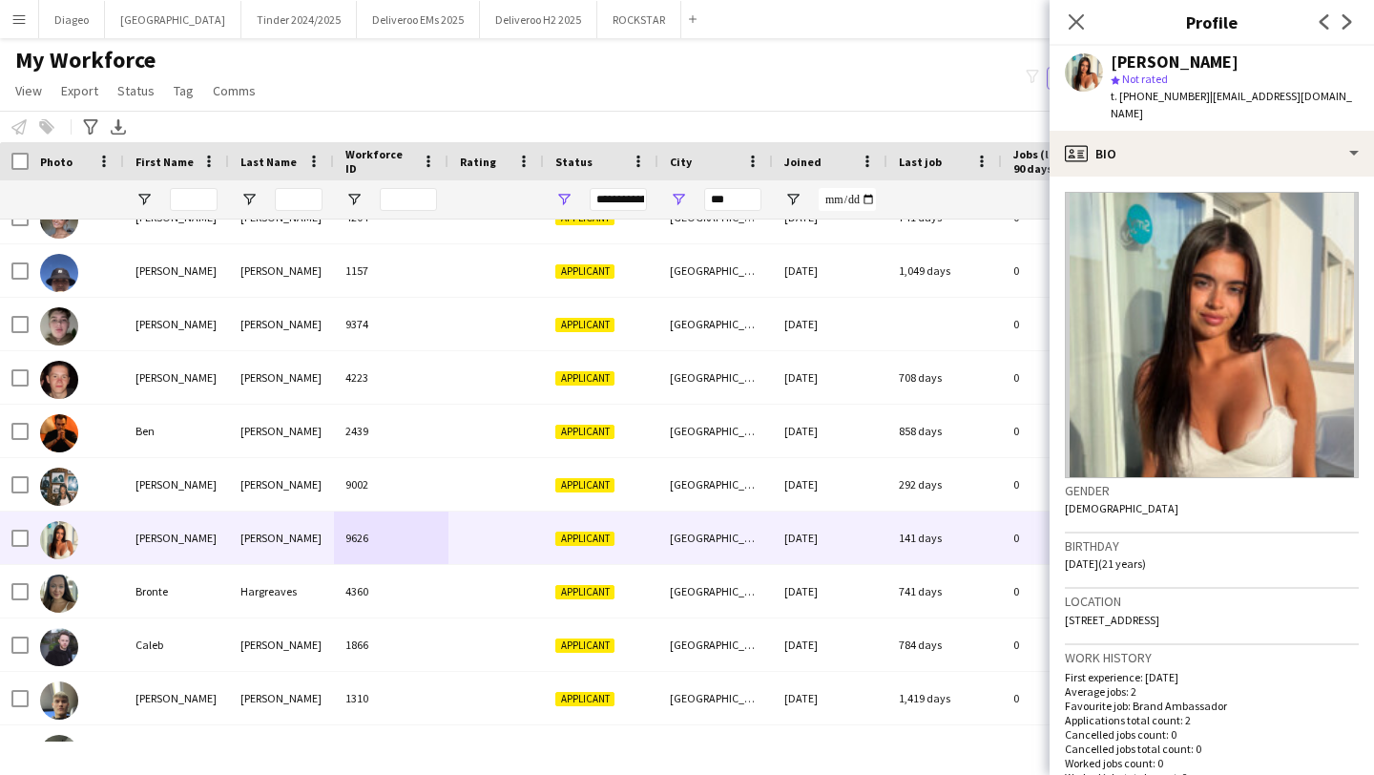
click at [1190, 98] on span "t. [PHONE_NUMBER]" at bounding box center [1159, 96] width 99 height 14
drag, startPoint x: 1194, startPoint y: 100, endPoint x: 1121, endPoint y: 97, distance: 73.5
click at [1121, 97] on span "t. [PHONE_NUMBER]" at bounding box center [1159, 96] width 99 height 14
click at [1077, 16] on icon "Close pop-in" at bounding box center [1075, 21] width 18 height 18
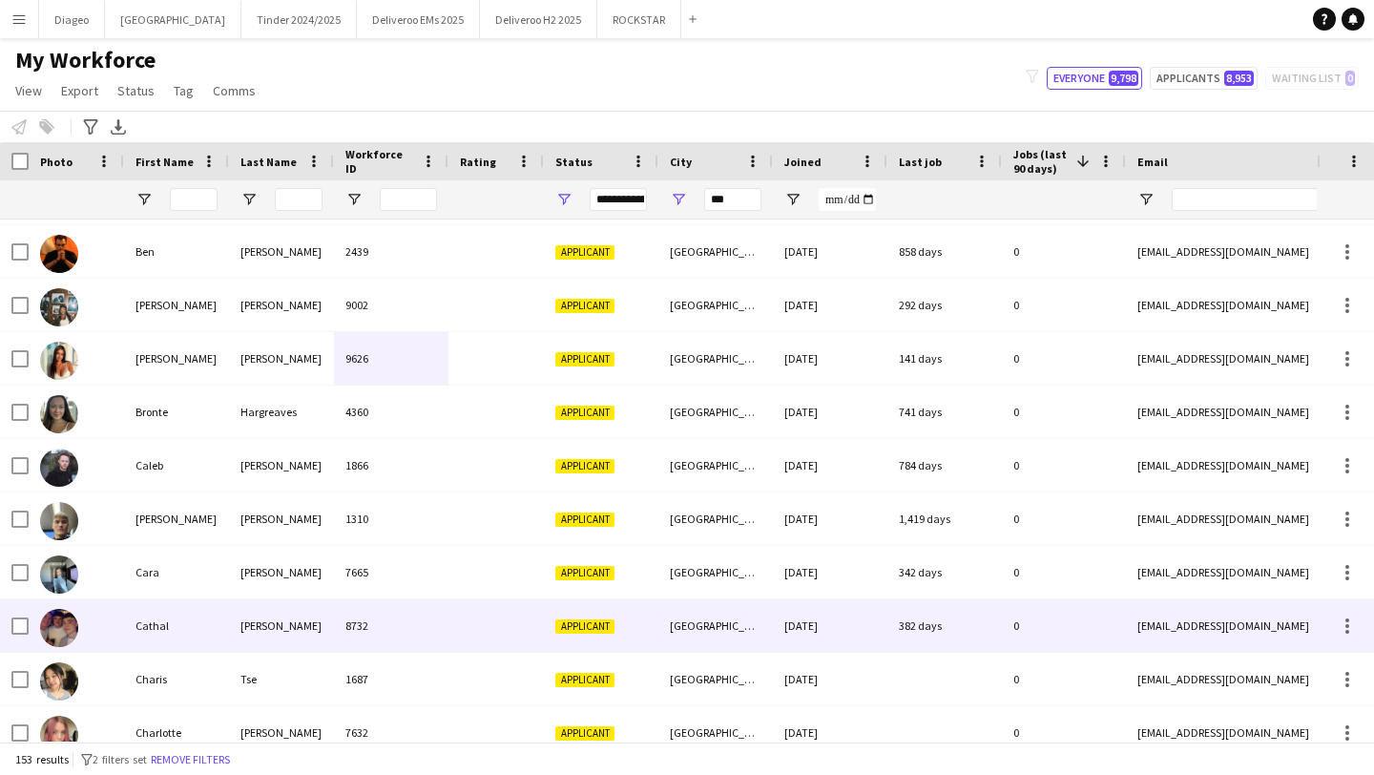
scroll to position [1908, 0]
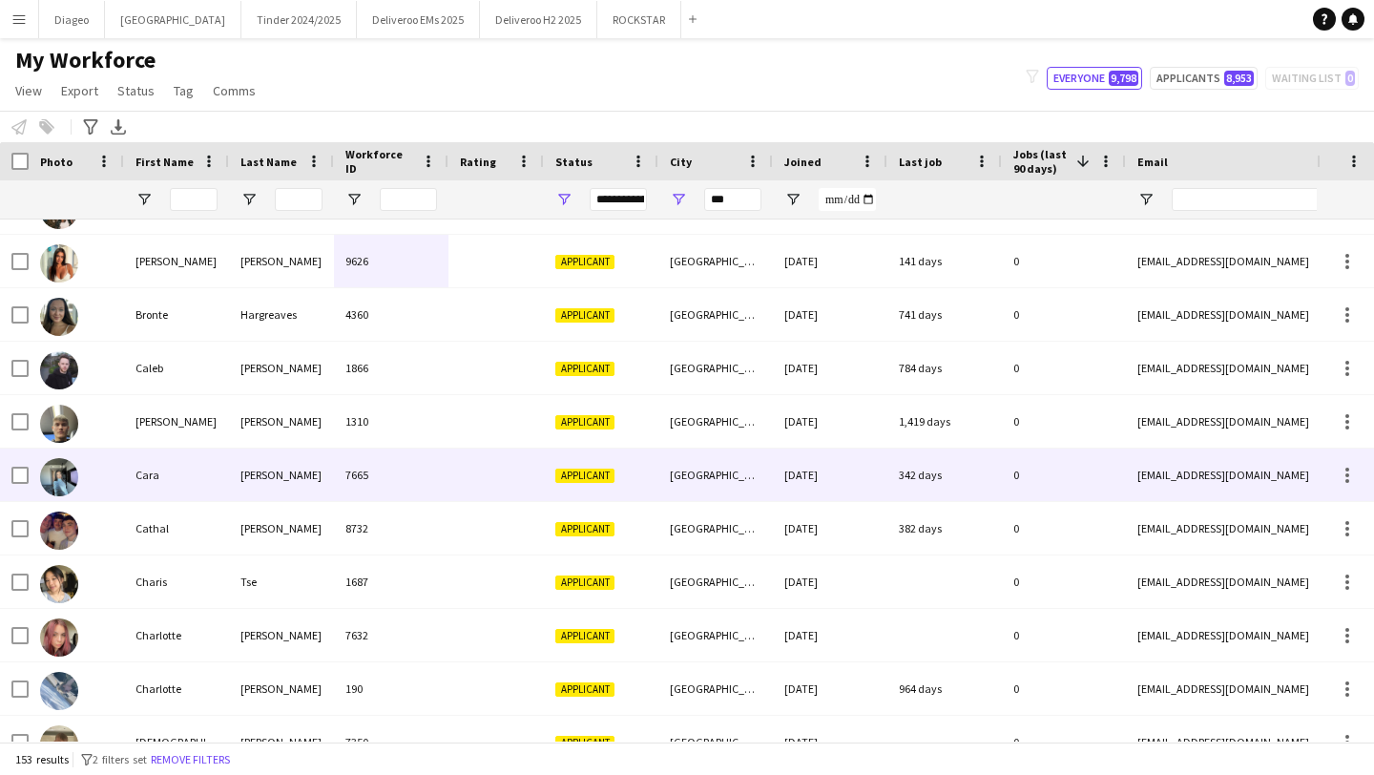
click at [420, 488] on div "7665" at bounding box center [391, 474] width 114 height 52
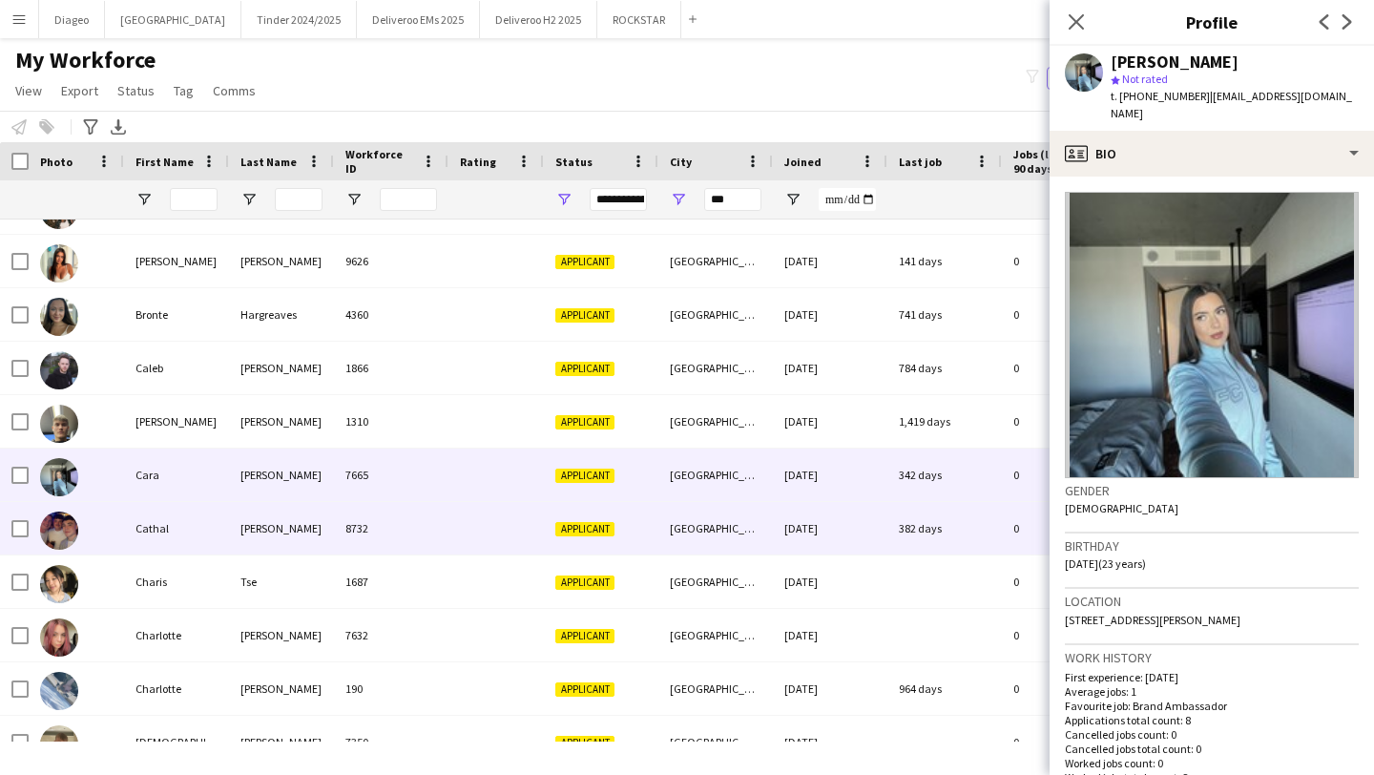
click at [424, 527] on div "8732" at bounding box center [391, 528] width 114 height 52
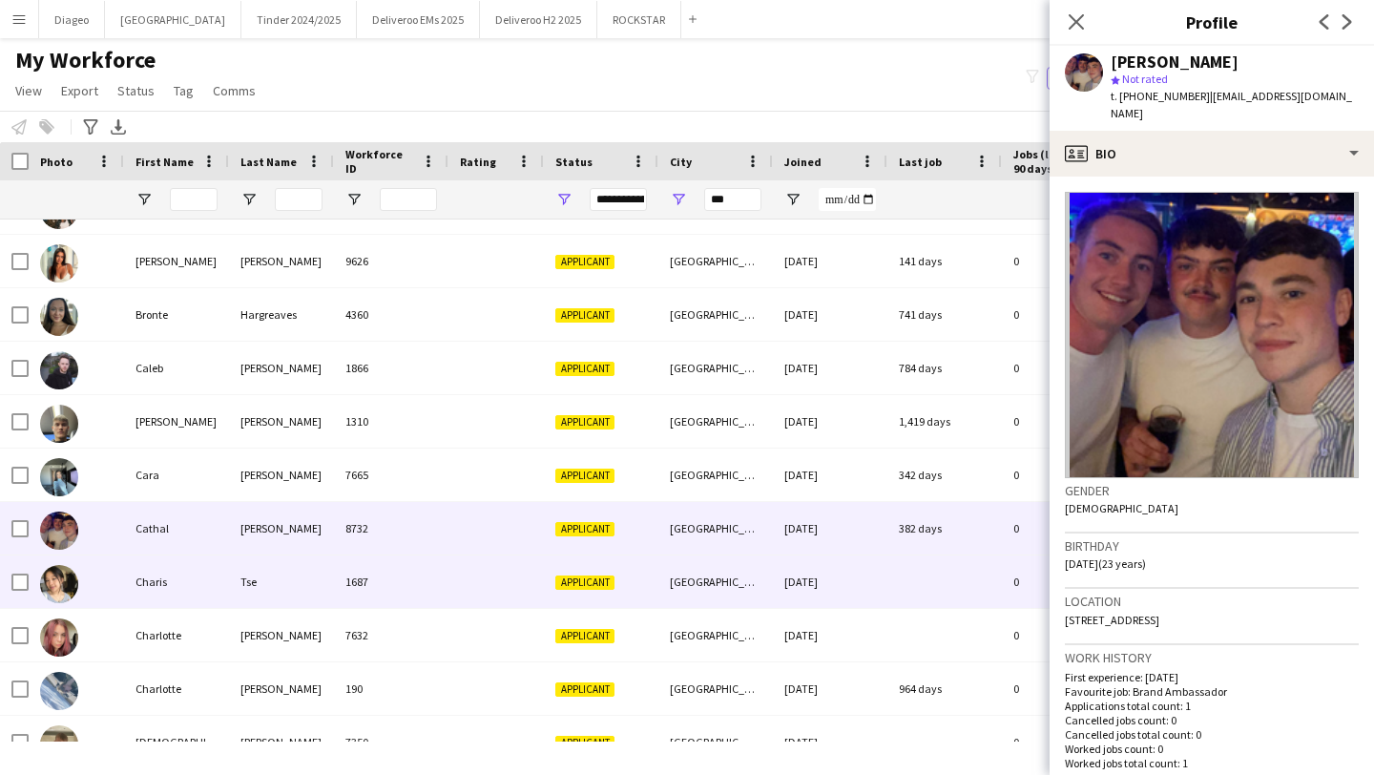
click at [427, 579] on div "1687" at bounding box center [391, 581] width 114 height 52
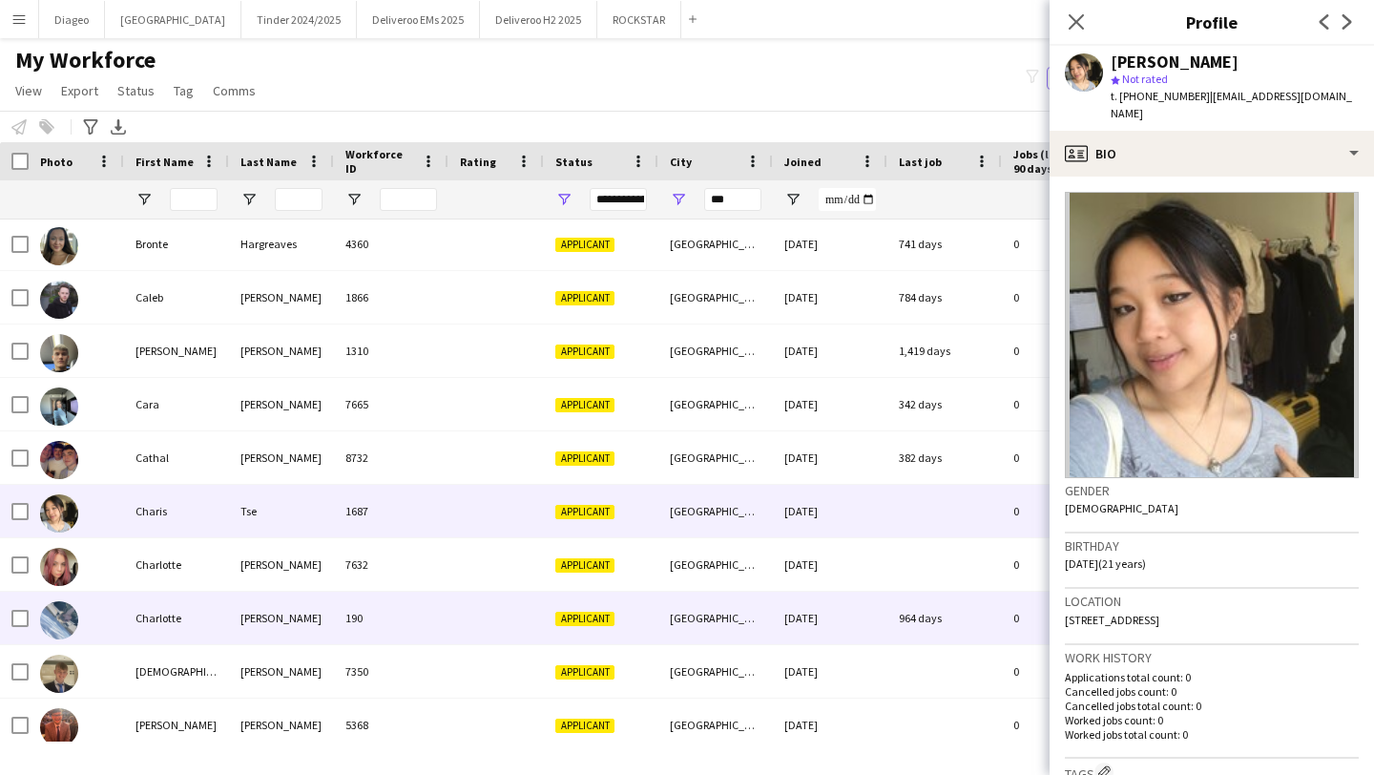
scroll to position [1986, 0]
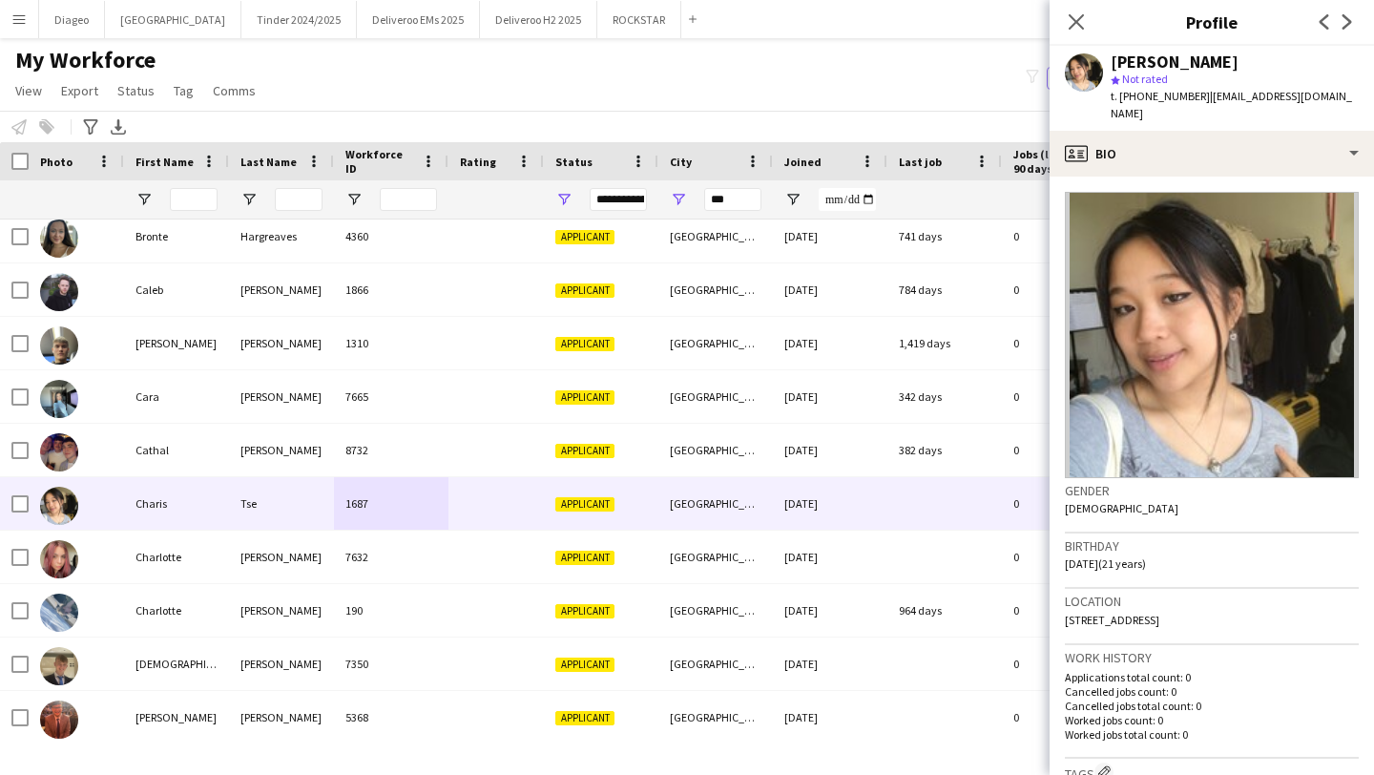
drag, startPoint x: 1200, startPoint y: 97, endPoint x: 1120, endPoint y: 99, distance: 80.1
click at [1120, 99] on span "t. [PHONE_NUMBER]" at bounding box center [1159, 96] width 99 height 14
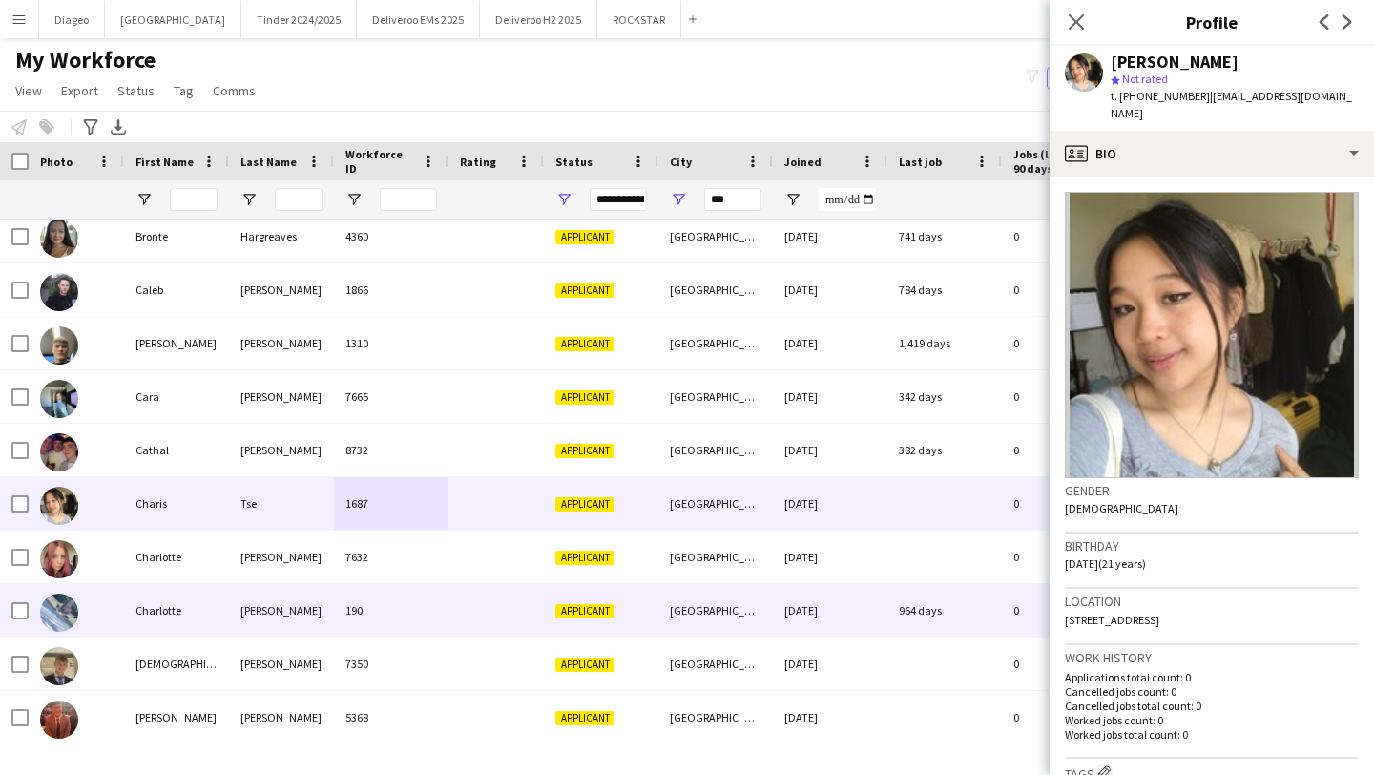
click at [407, 617] on div "190" at bounding box center [391, 610] width 114 height 52
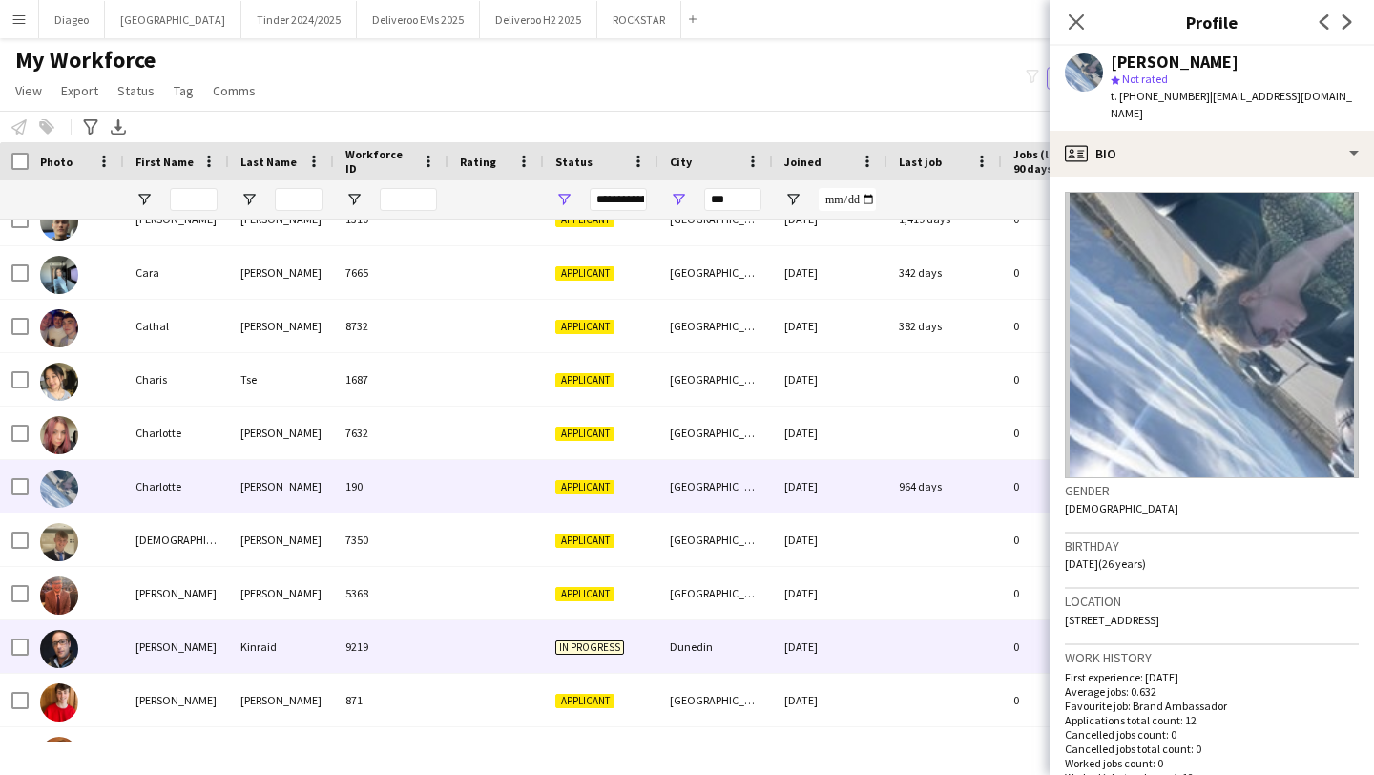
scroll to position [2112, 0]
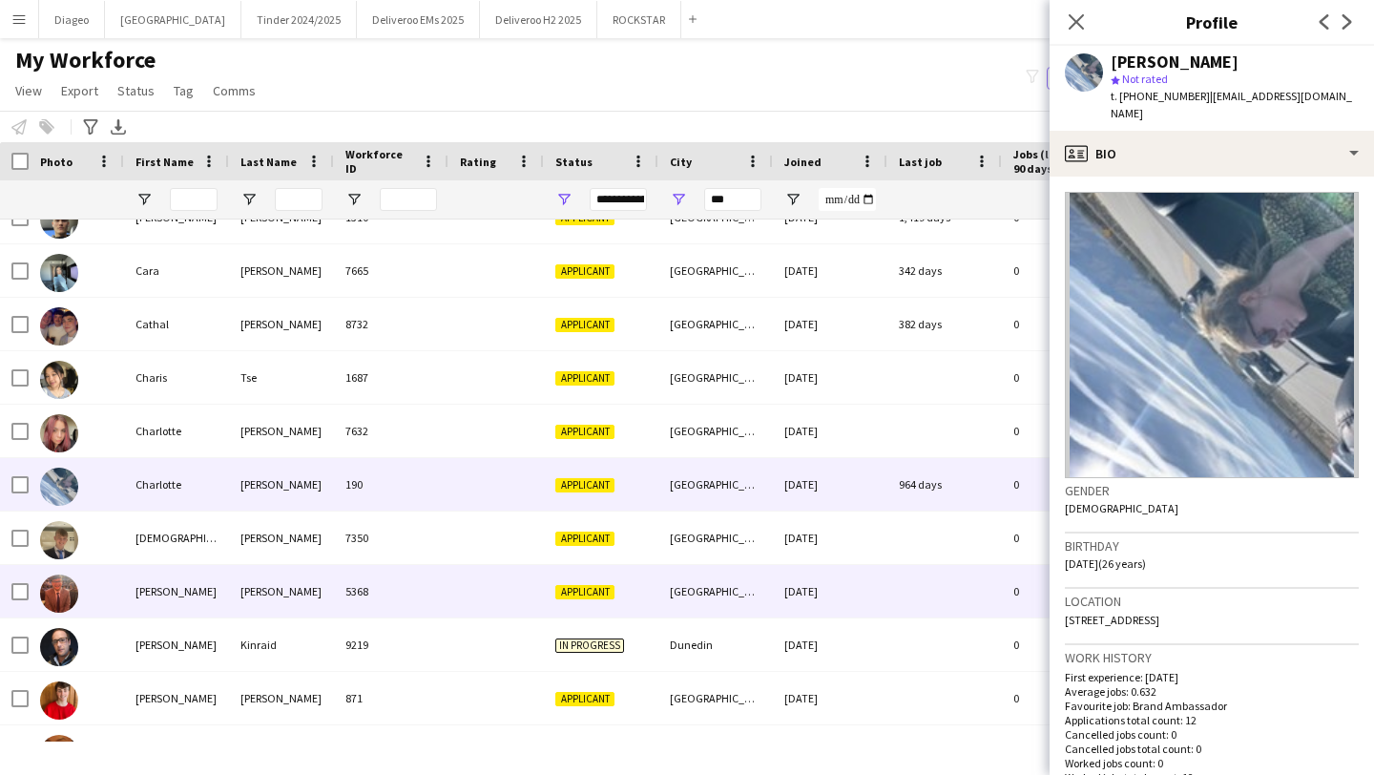
click at [415, 602] on div "5368" at bounding box center [391, 591] width 114 height 52
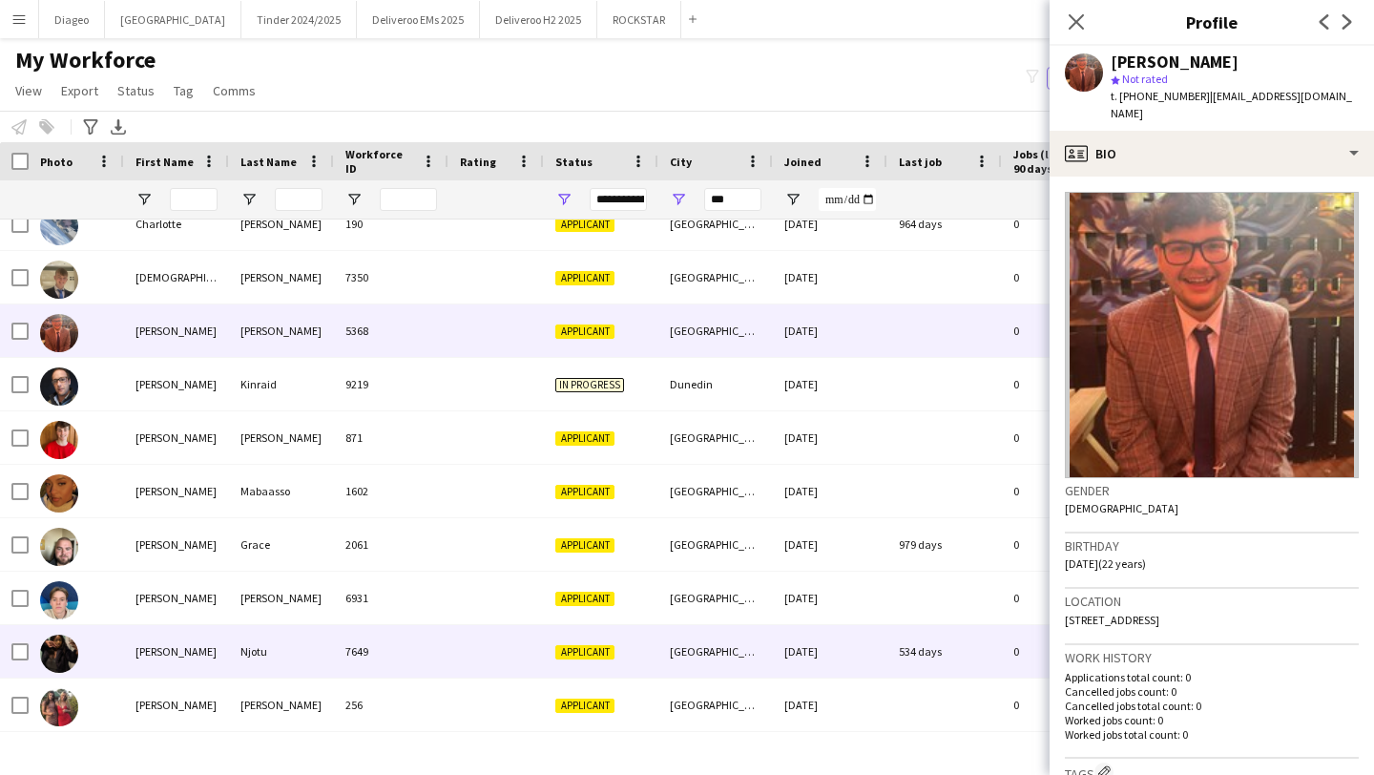
scroll to position [2377, 0]
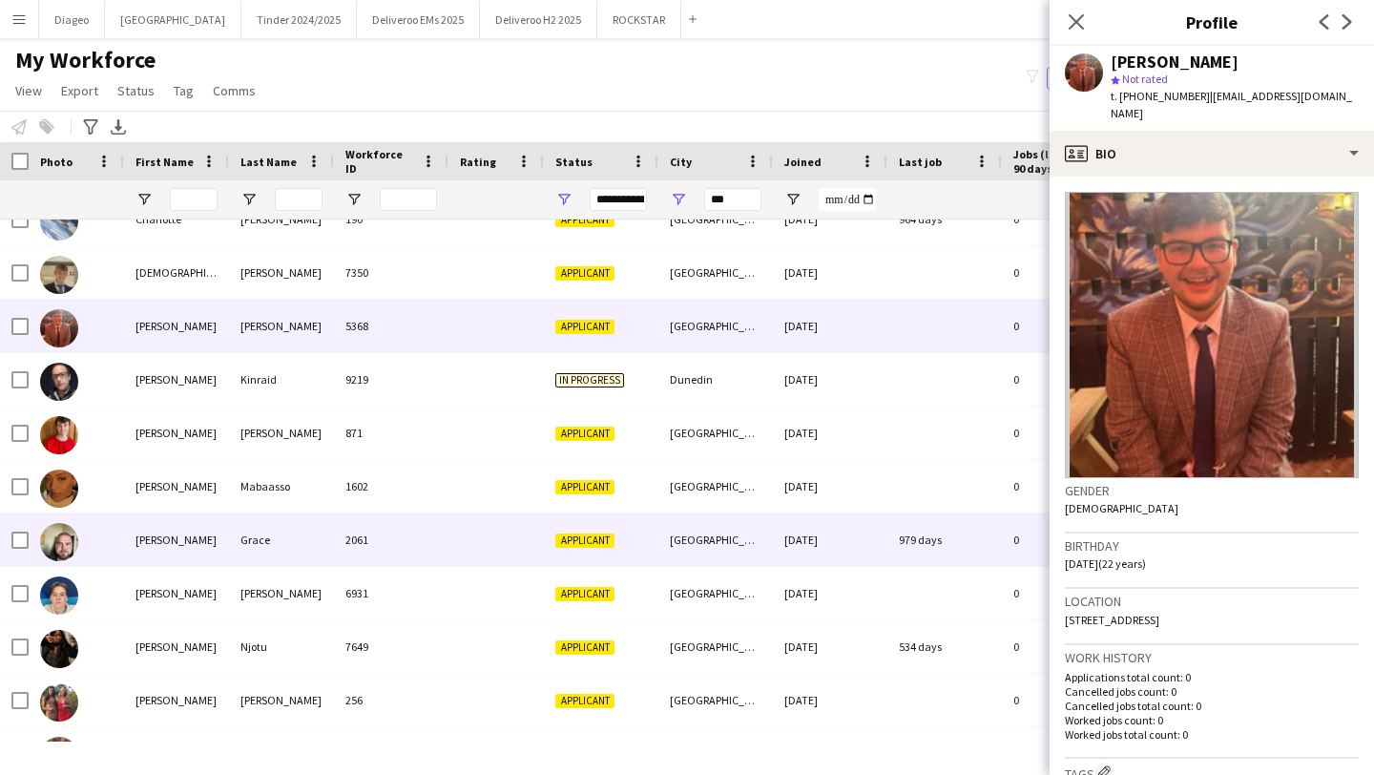
click at [427, 533] on div "2061" at bounding box center [391, 539] width 114 height 52
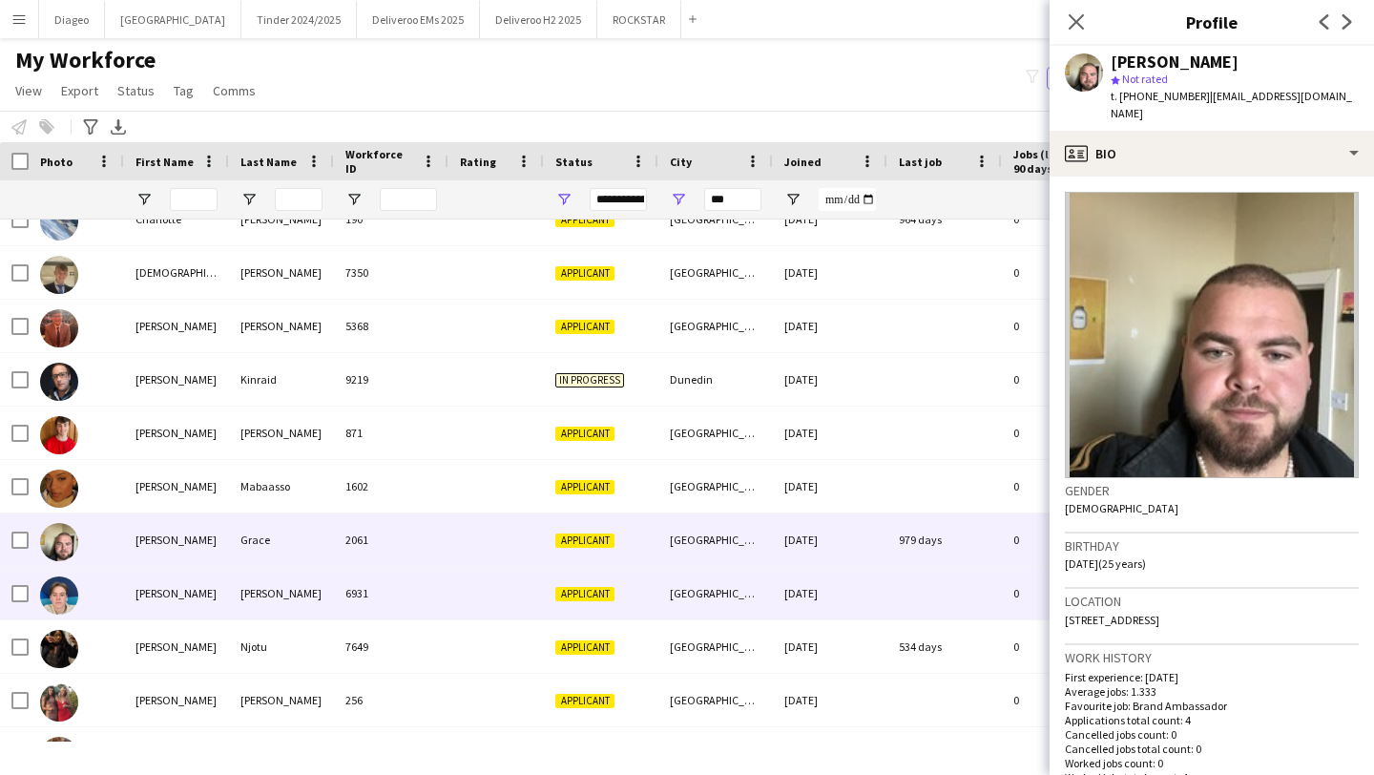
click at [432, 594] on div "6931" at bounding box center [391, 593] width 114 height 52
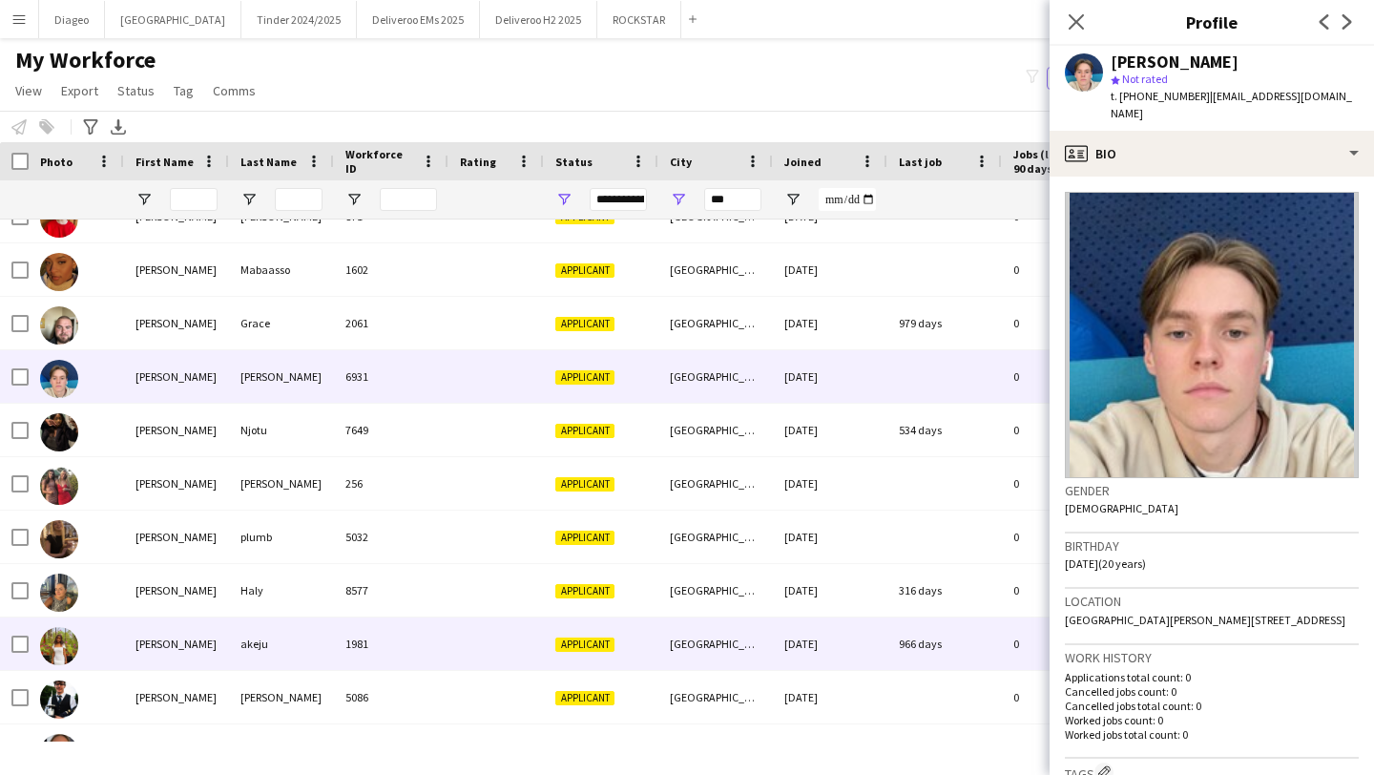
scroll to position [2627, 0]
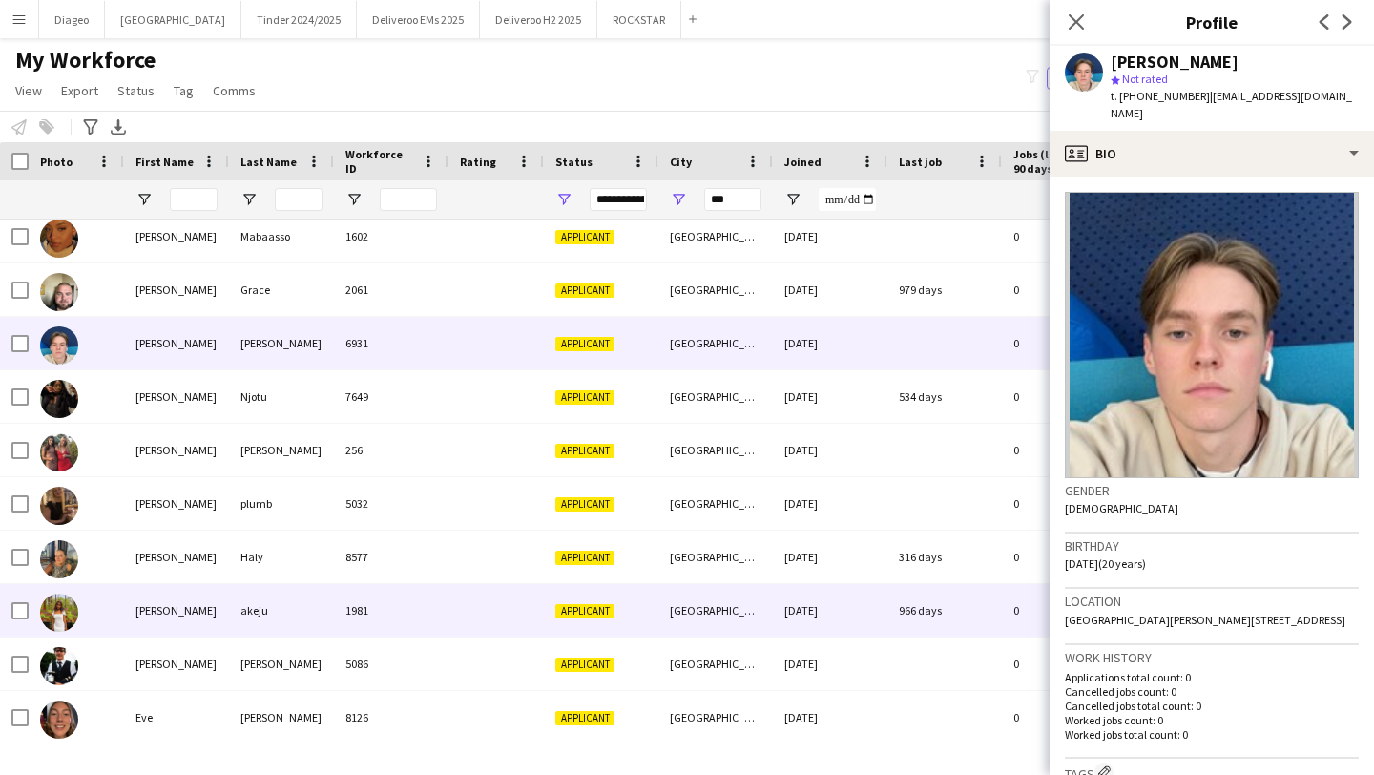
click at [432, 594] on div "1981" at bounding box center [391, 610] width 114 height 52
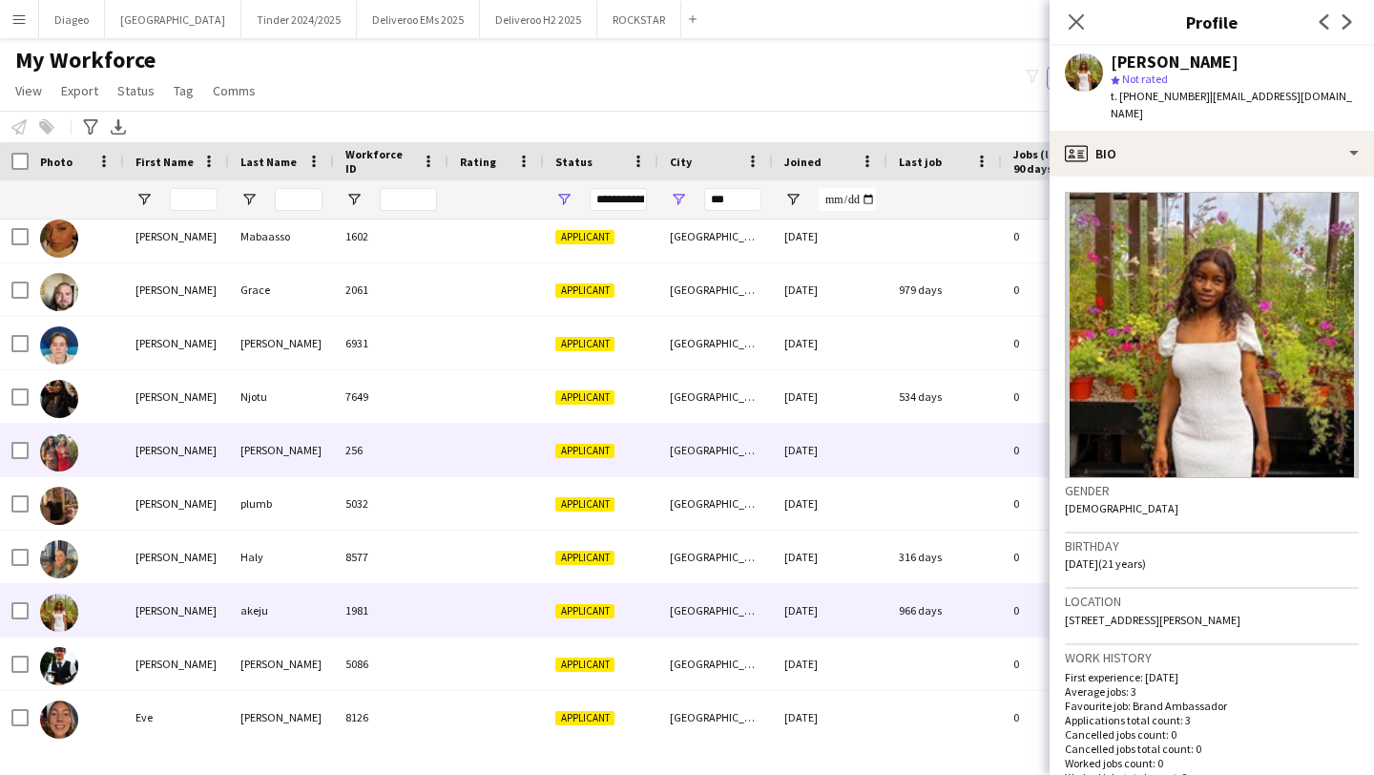
click at [394, 431] on div "256" at bounding box center [391, 450] width 114 height 52
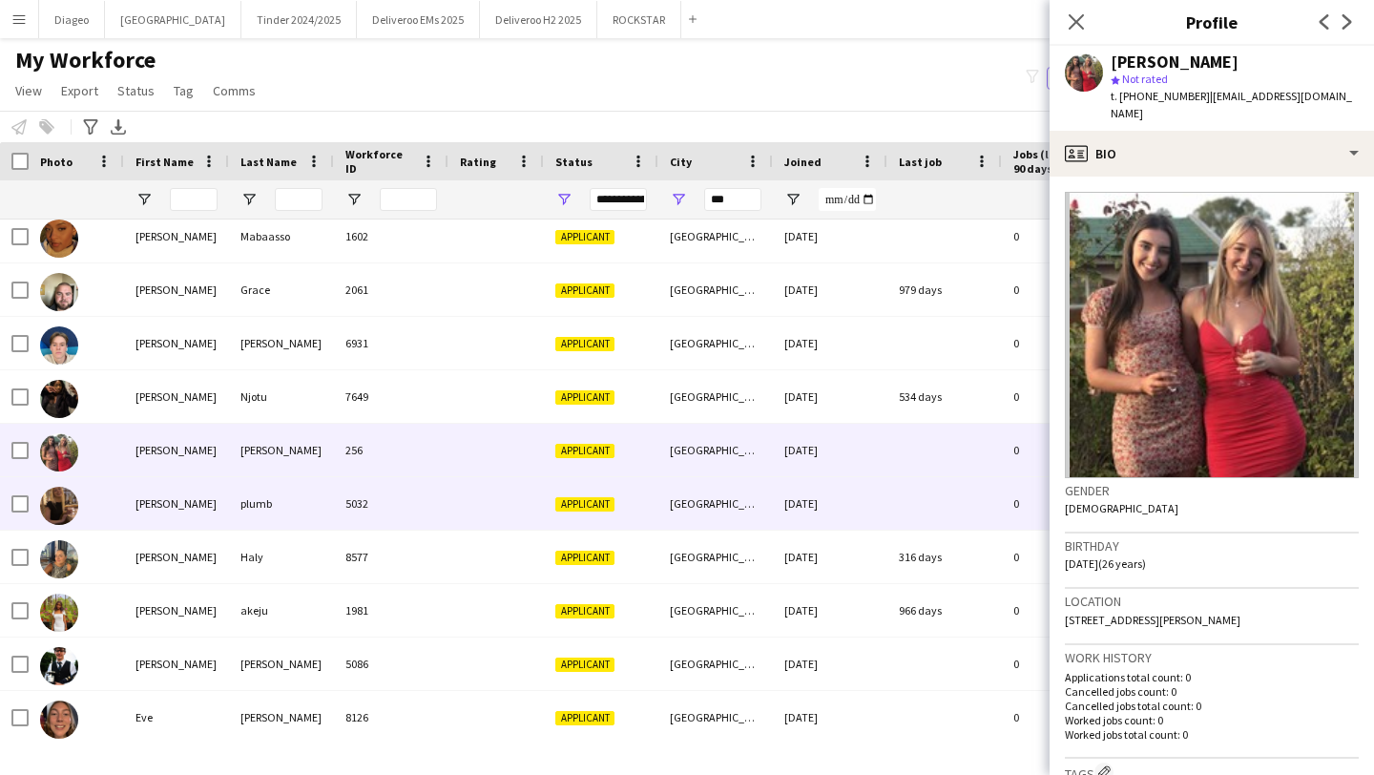
click at [405, 489] on div "5032" at bounding box center [391, 503] width 114 height 52
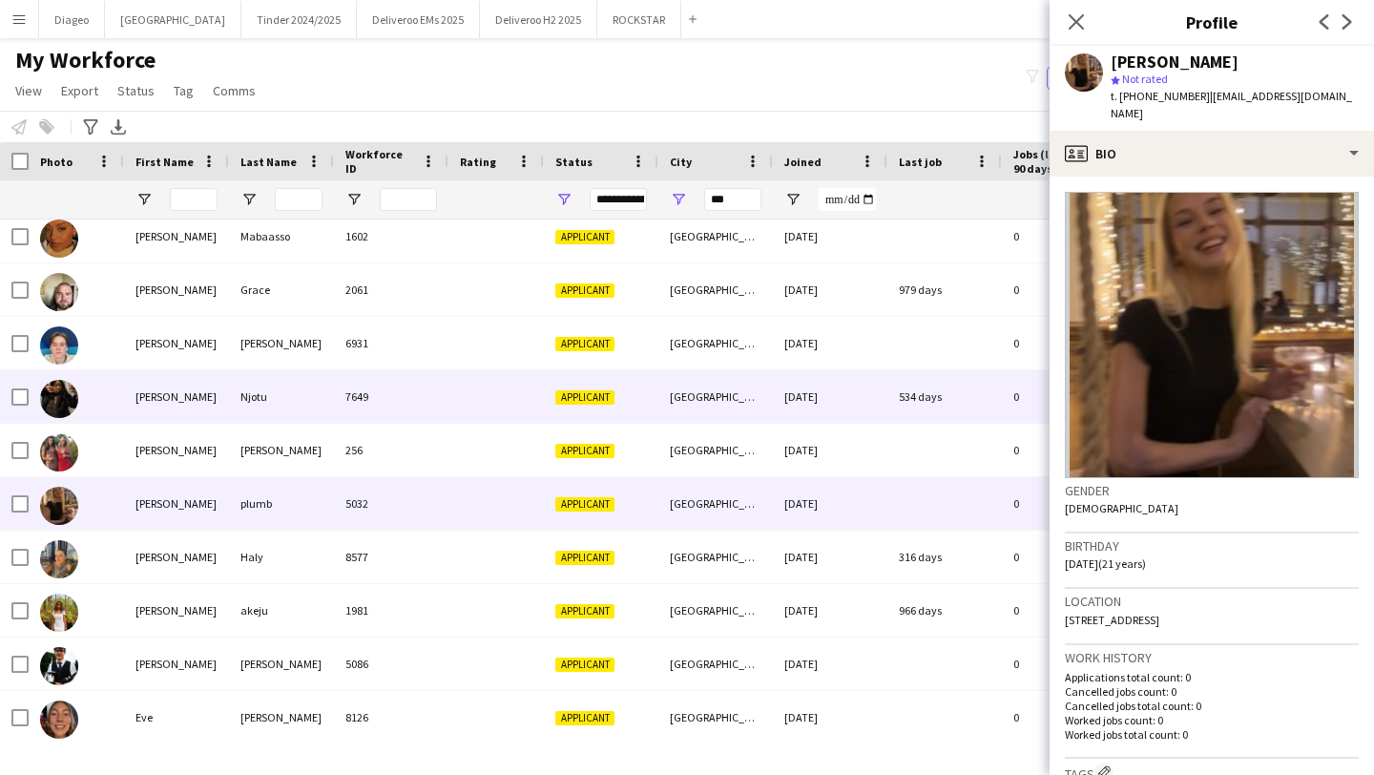
click at [396, 412] on div "7649" at bounding box center [391, 396] width 114 height 52
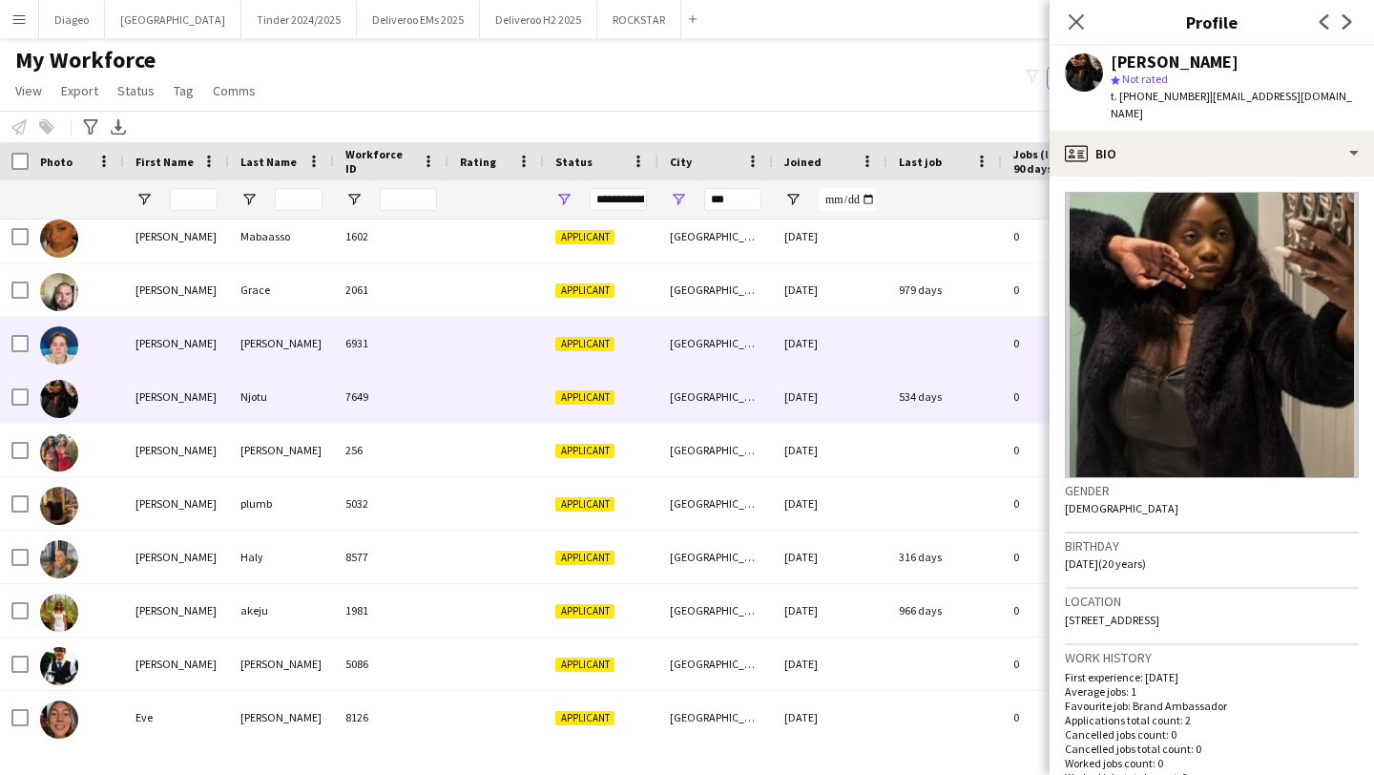
click at [407, 354] on div "6931" at bounding box center [391, 343] width 114 height 52
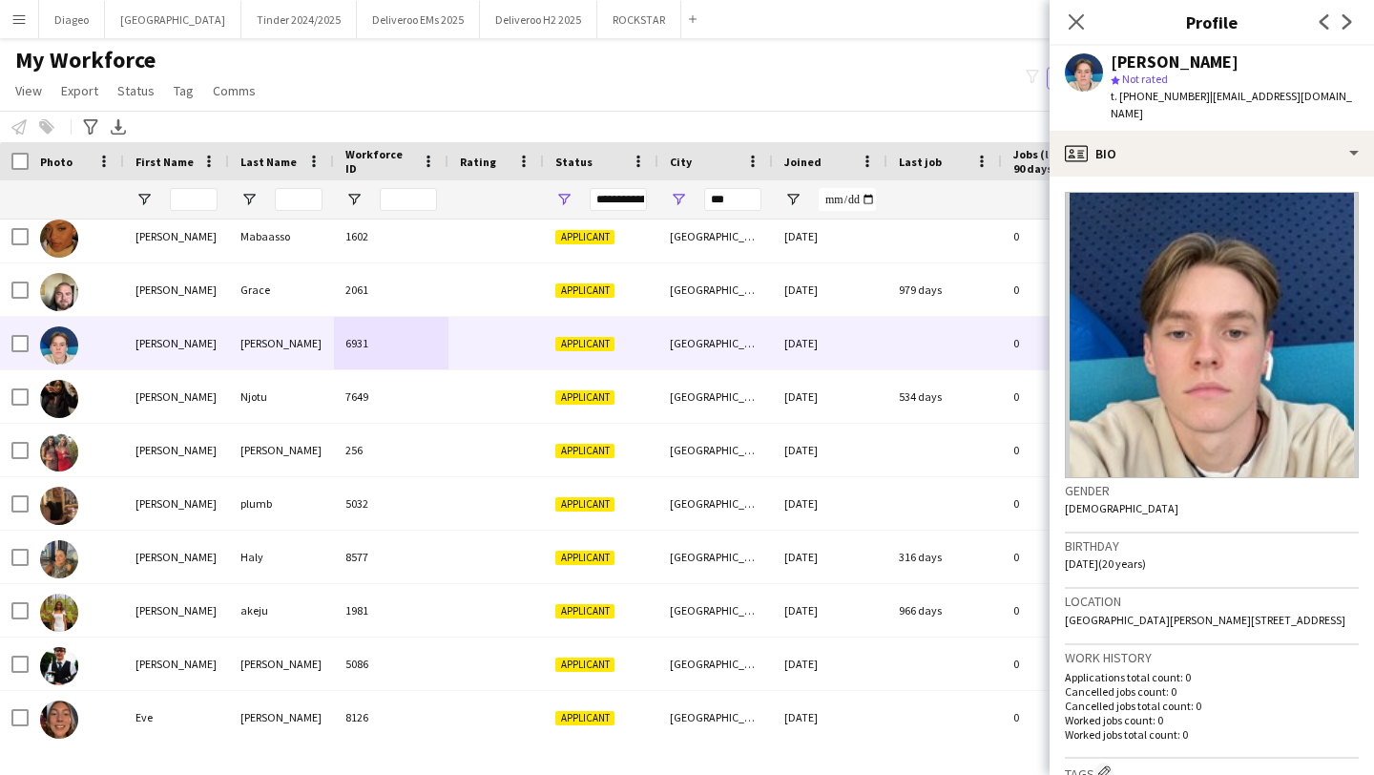
drag, startPoint x: 1194, startPoint y: 98, endPoint x: 1122, endPoint y: 98, distance: 72.5
click at [1122, 98] on span "t. [PHONE_NUMBER]" at bounding box center [1159, 96] width 99 height 14
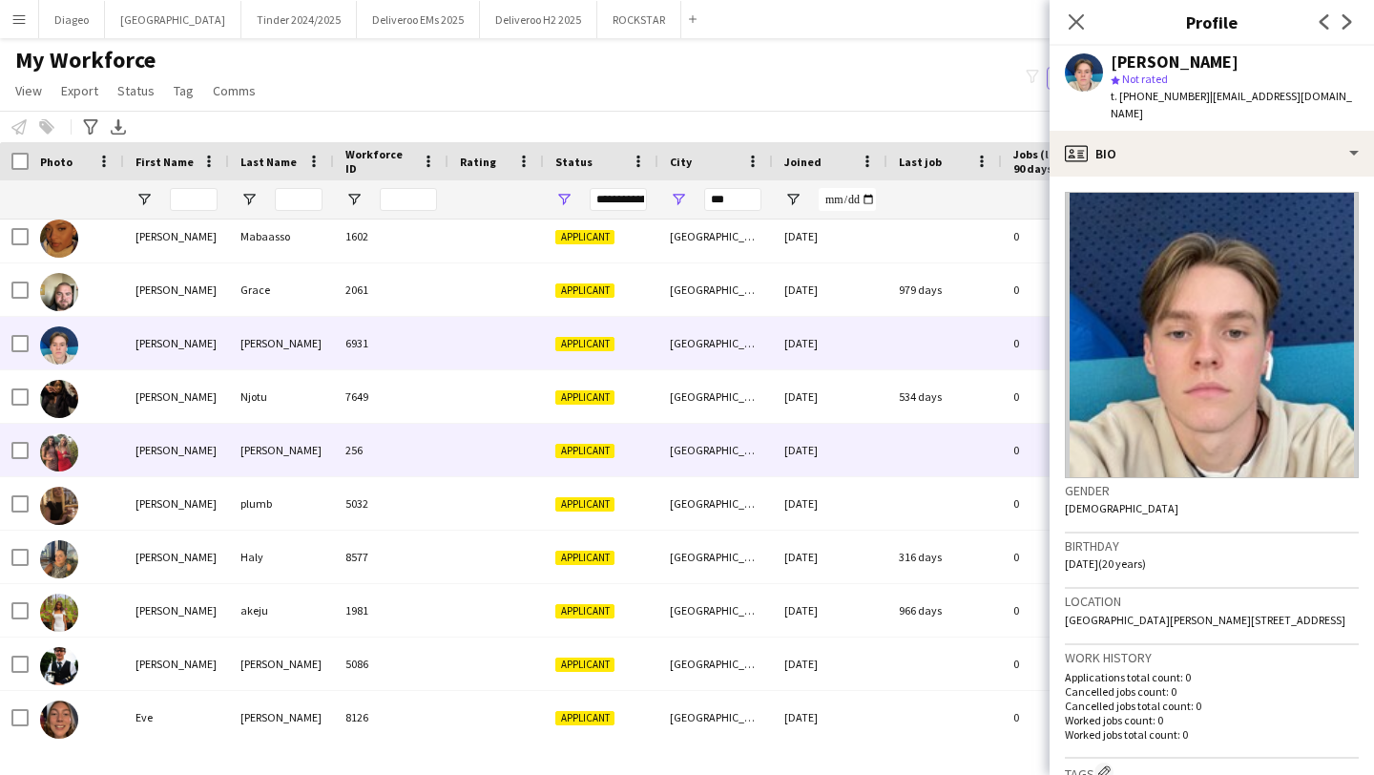
click at [360, 465] on div "256" at bounding box center [391, 450] width 114 height 52
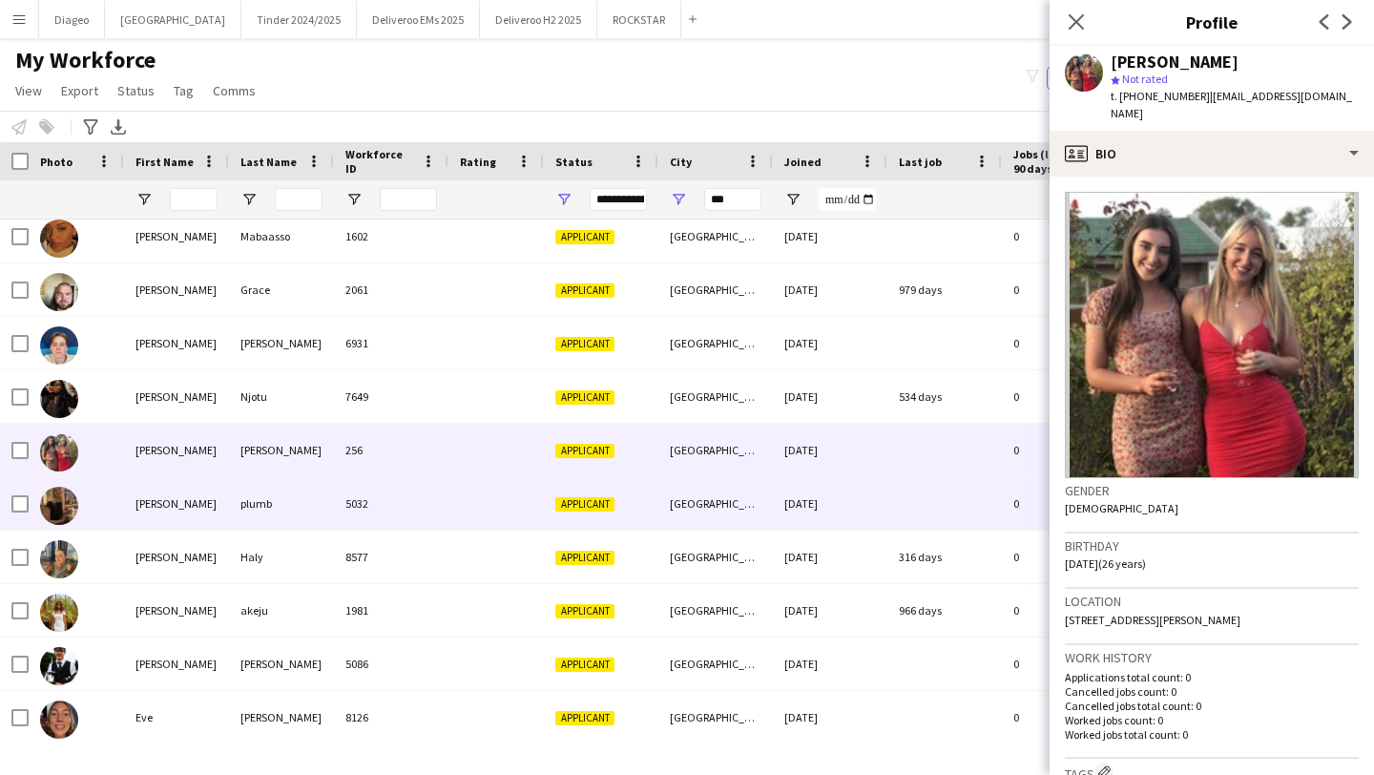
click at [406, 495] on div "5032" at bounding box center [391, 503] width 114 height 52
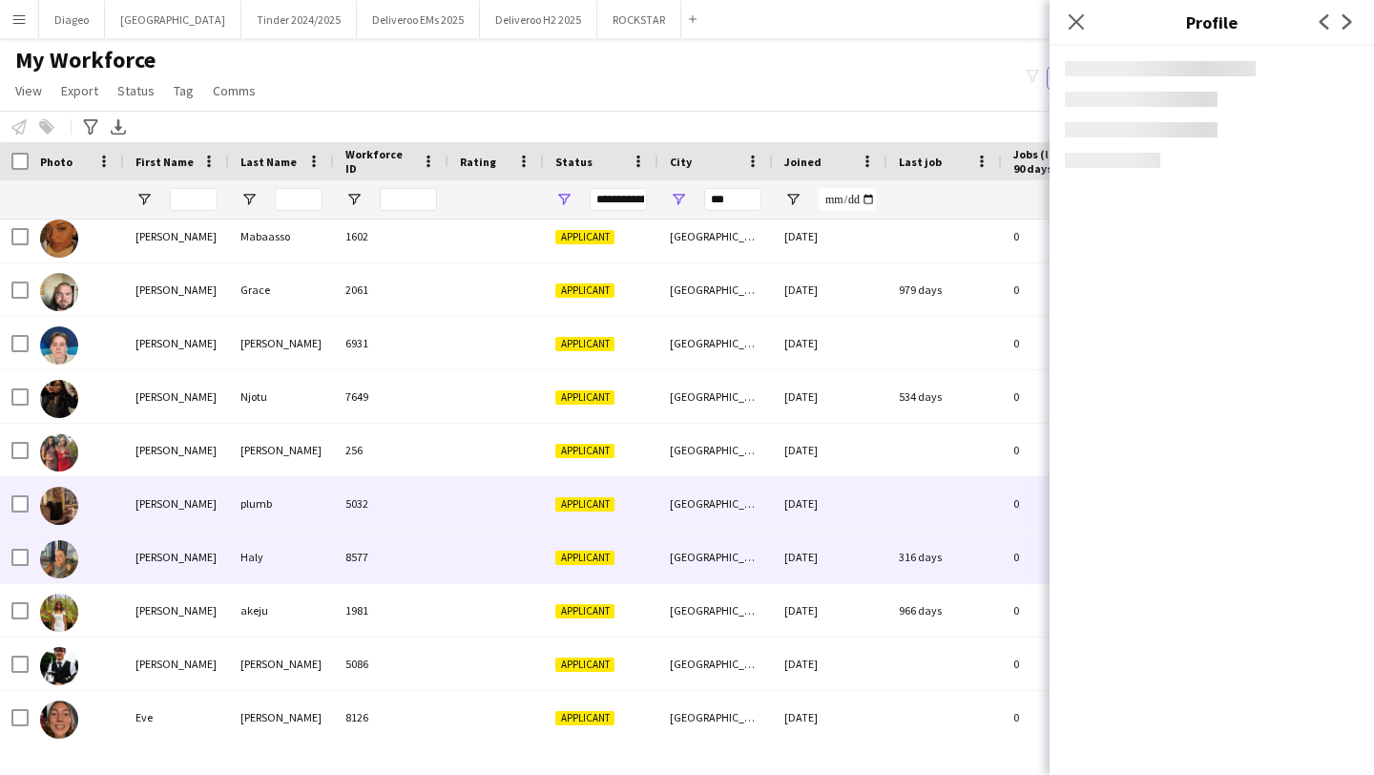
click at [448, 569] on div at bounding box center [495, 556] width 95 height 52
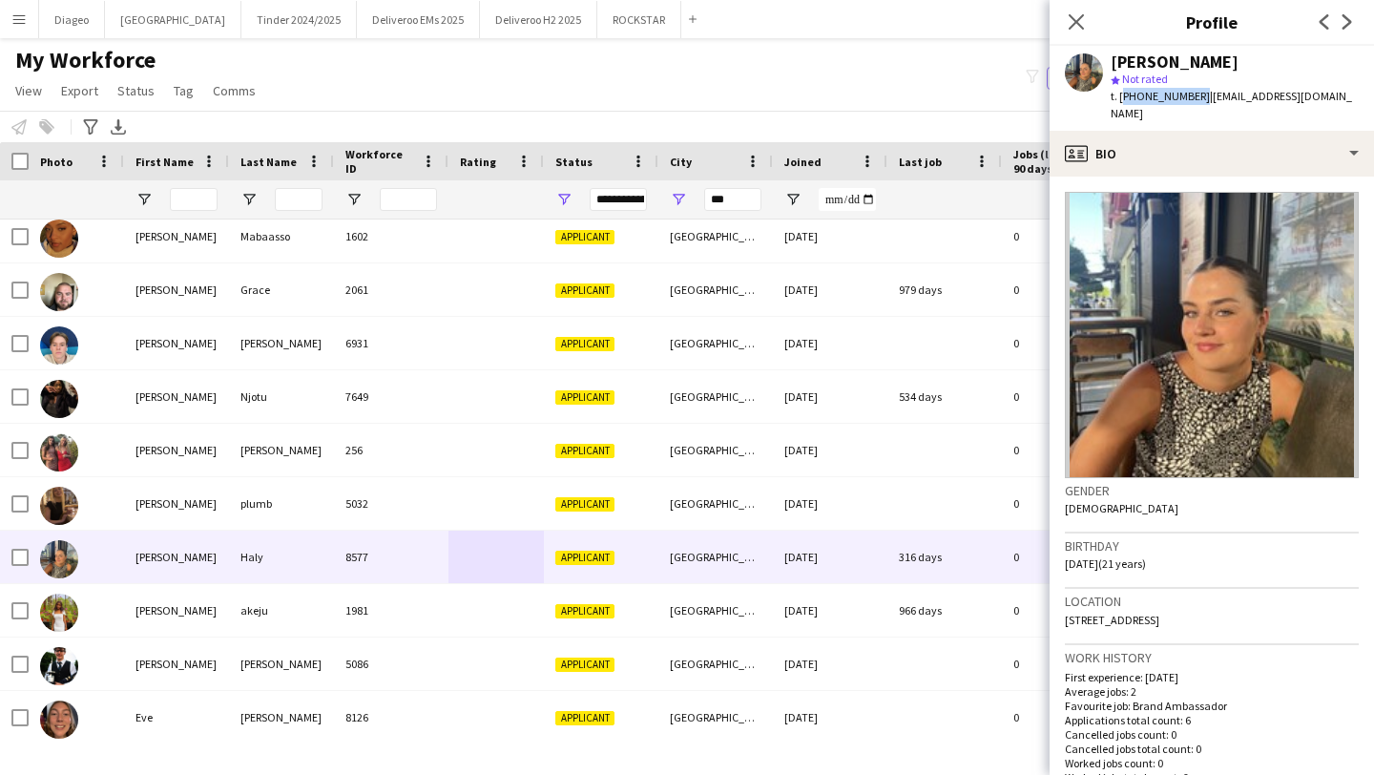
drag, startPoint x: 1193, startPoint y: 99, endPoint x: 1120, endPoint y: 94, distance: 73.6
click at [1120, 94] on span "t. [PHONE_NUMBER]" at bounding box center [1159, 96] width 99 height 14
click at [1087, 29] on div "Close pop-in" at bounding box center [1075, 22] width 53 height 44
click at [1068, 25] on icon "Close pop-in" at bounding box center [1075, 21] width 18 height 18
